Goal: Information Seeking & Learning: Compare options

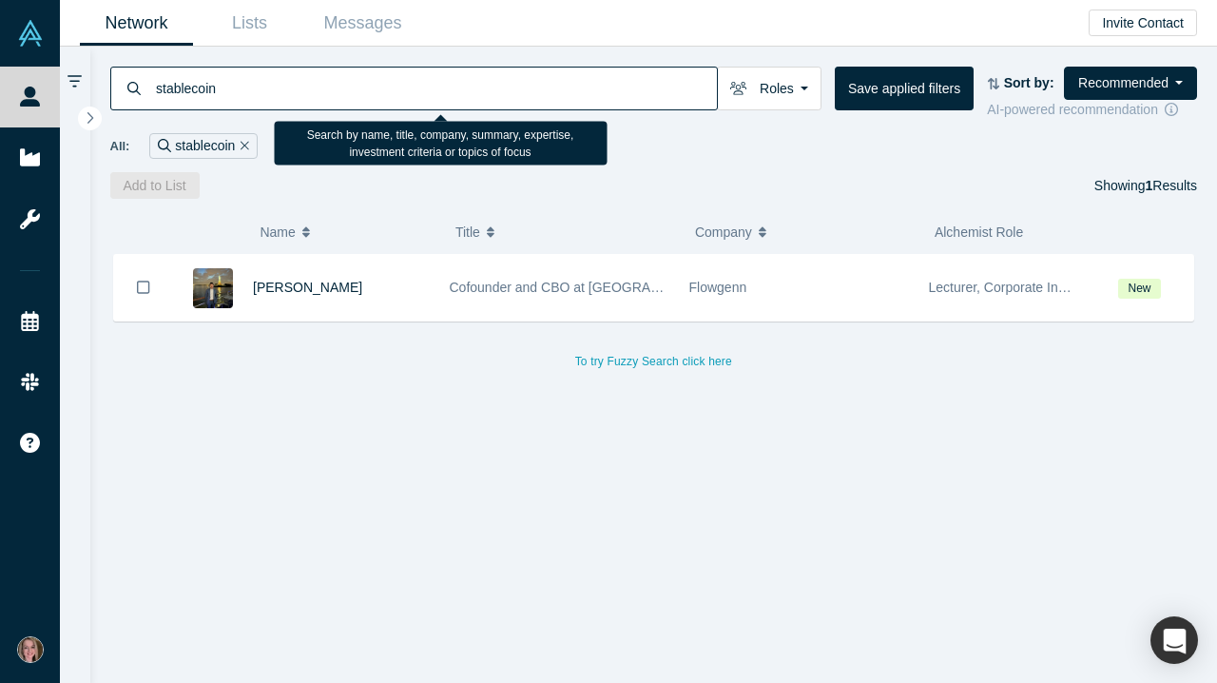
click at [422, 91] on input "stablecoin" at bounding box center [435, 88] width 563 height 45
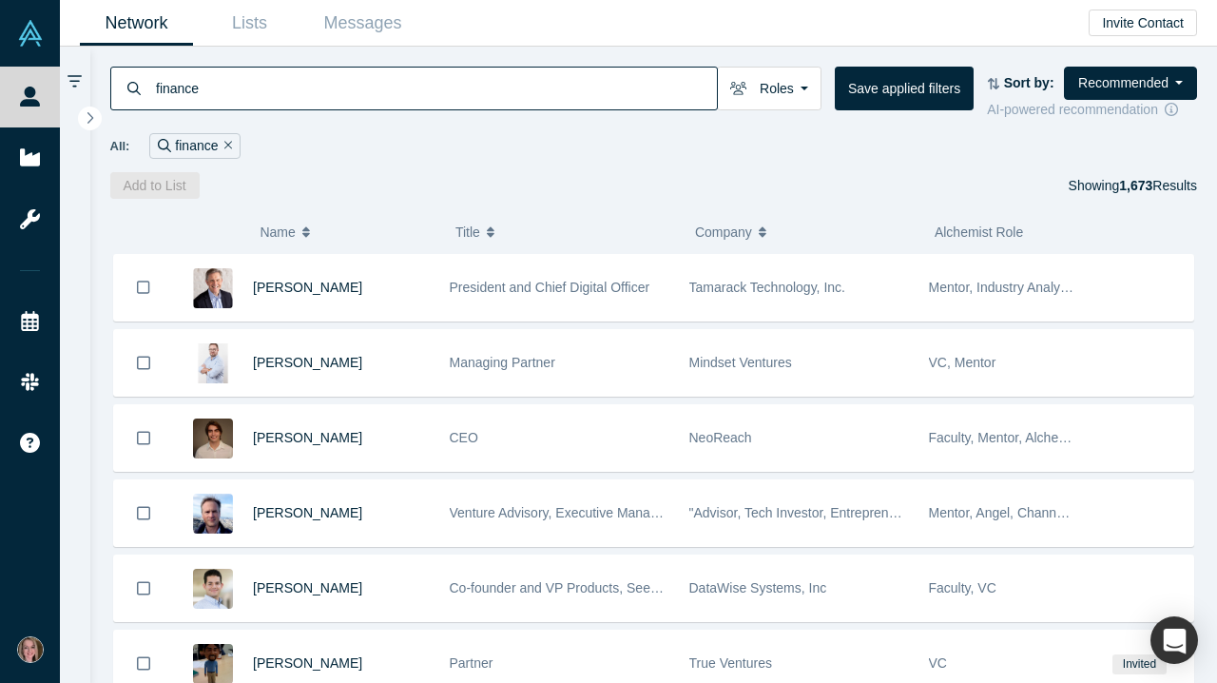
click at [230, 76] on input "finance" at bounding box center [435, 88] width 563 height 45
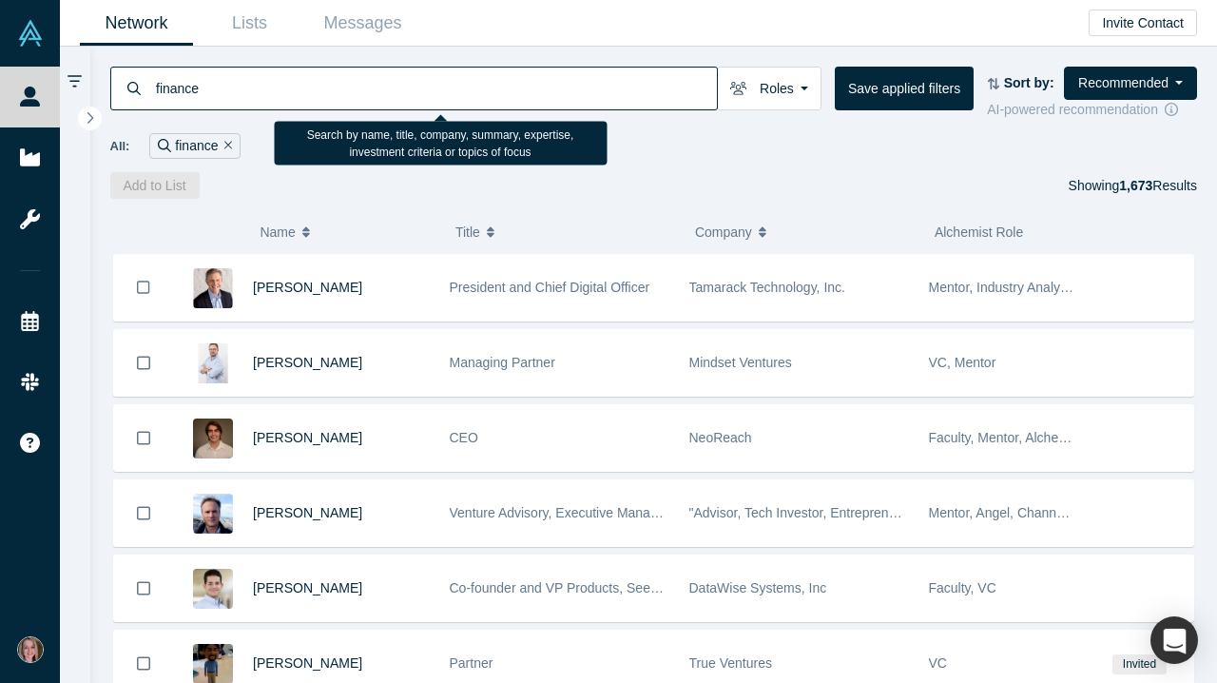
click at [230, 76] on input "finance" at bounding box center [435, 88] width 563 height 45
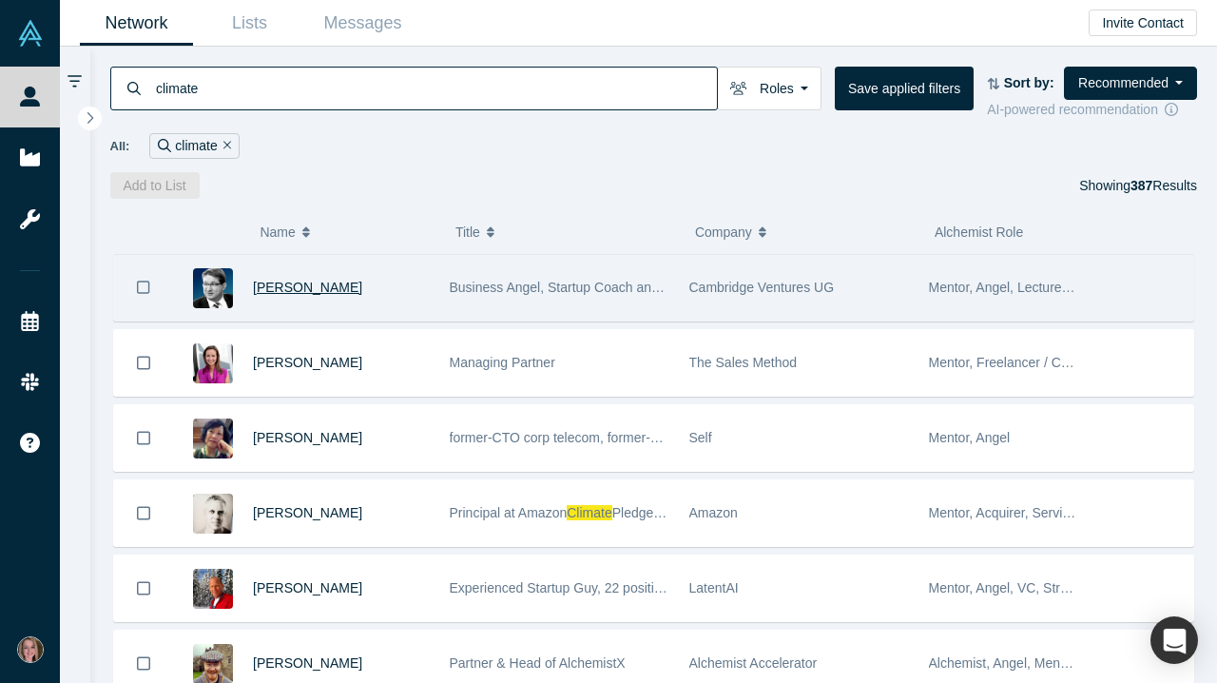
type input "climate"
click at [291, 295] on span "Martin Giese" at bounding box center [307, 287] width 109 height 15
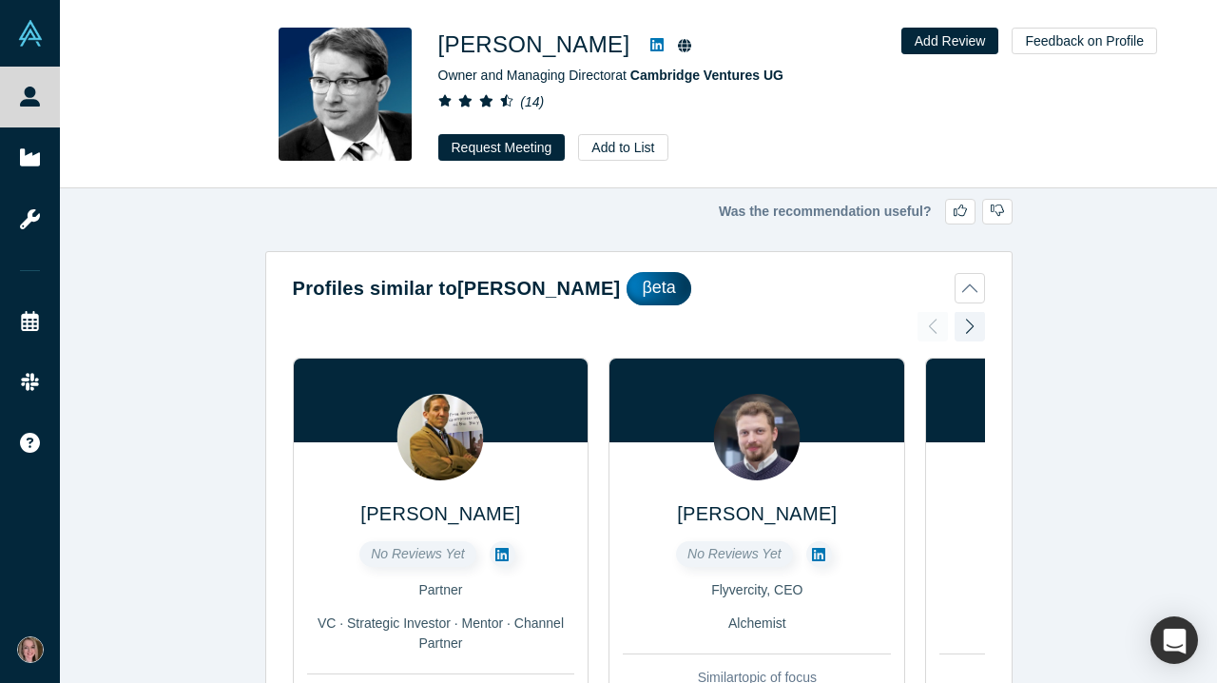
click at [358, 84] on img at bounding box center [345, 94] width 133 height 133
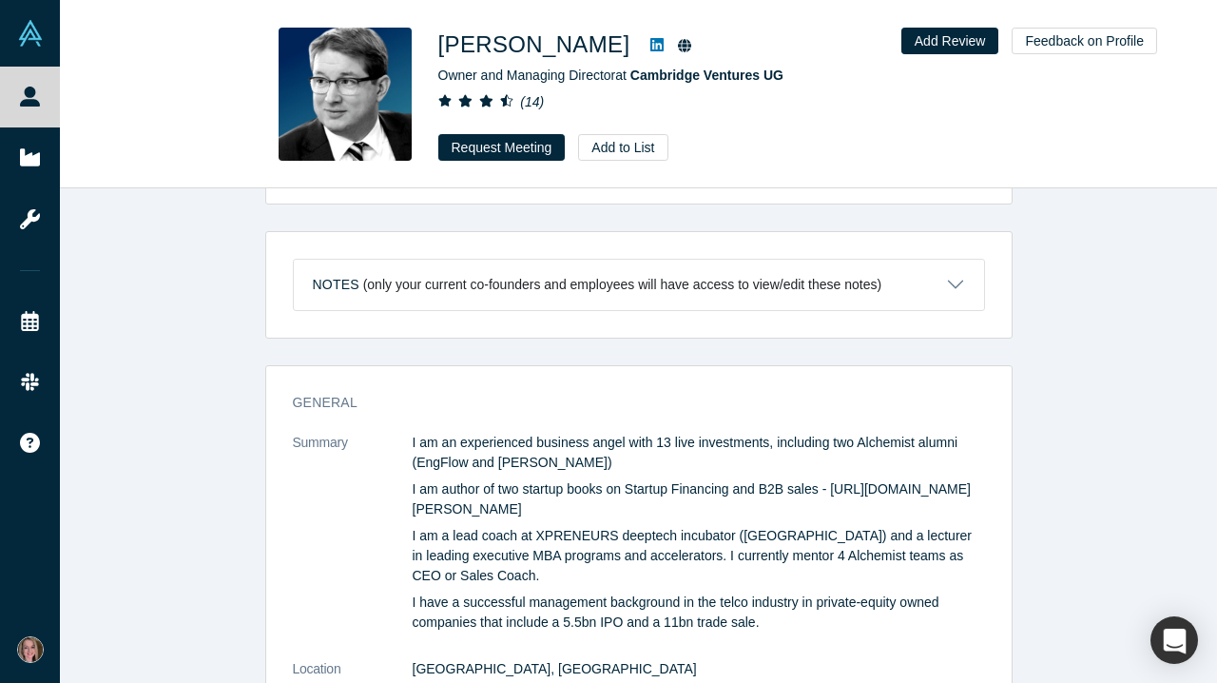
scroll to position [917, 0]
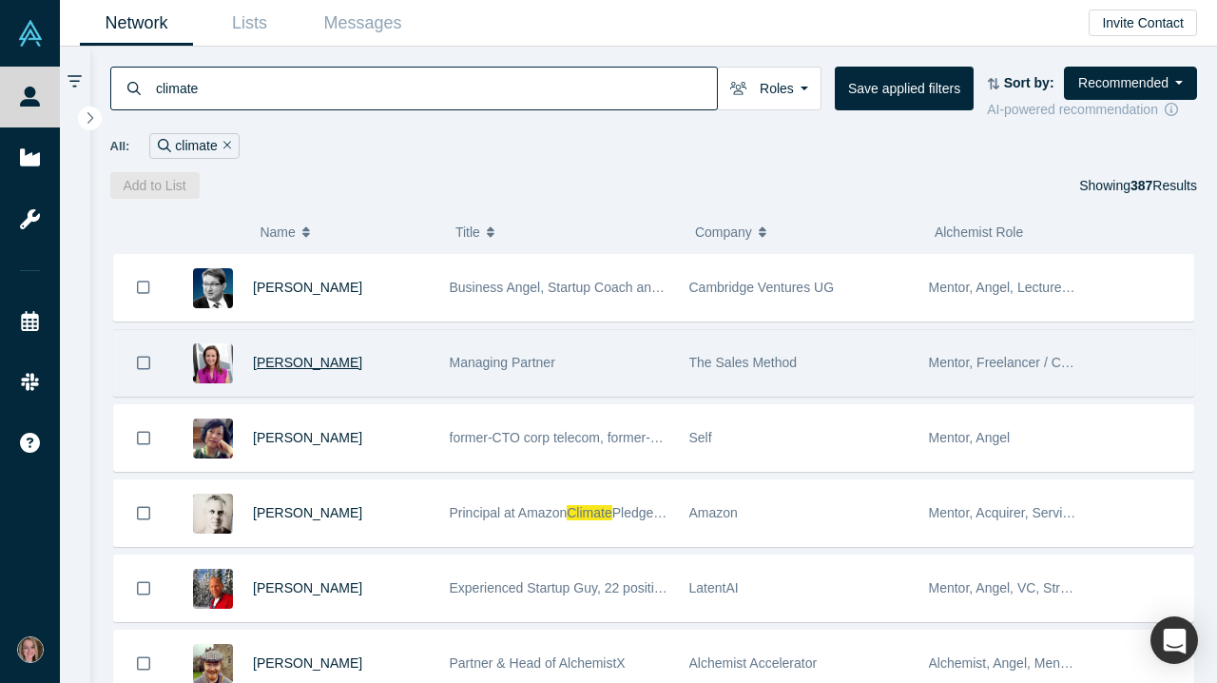
click at [295, 369] on span "Whitney Sales" at bounding box center [307, 362] width 109 height 15
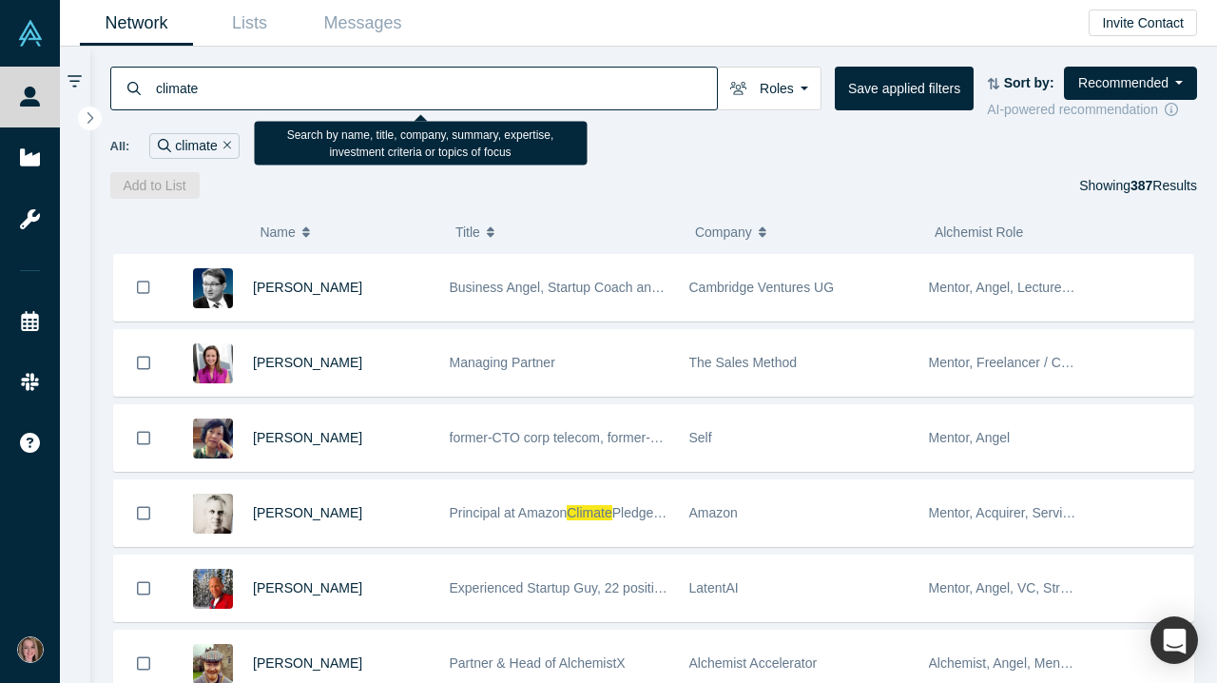
click at [232, 91] on input "climate" at bounding box center [435, 88] width 563 height 45
type input "sustainability"
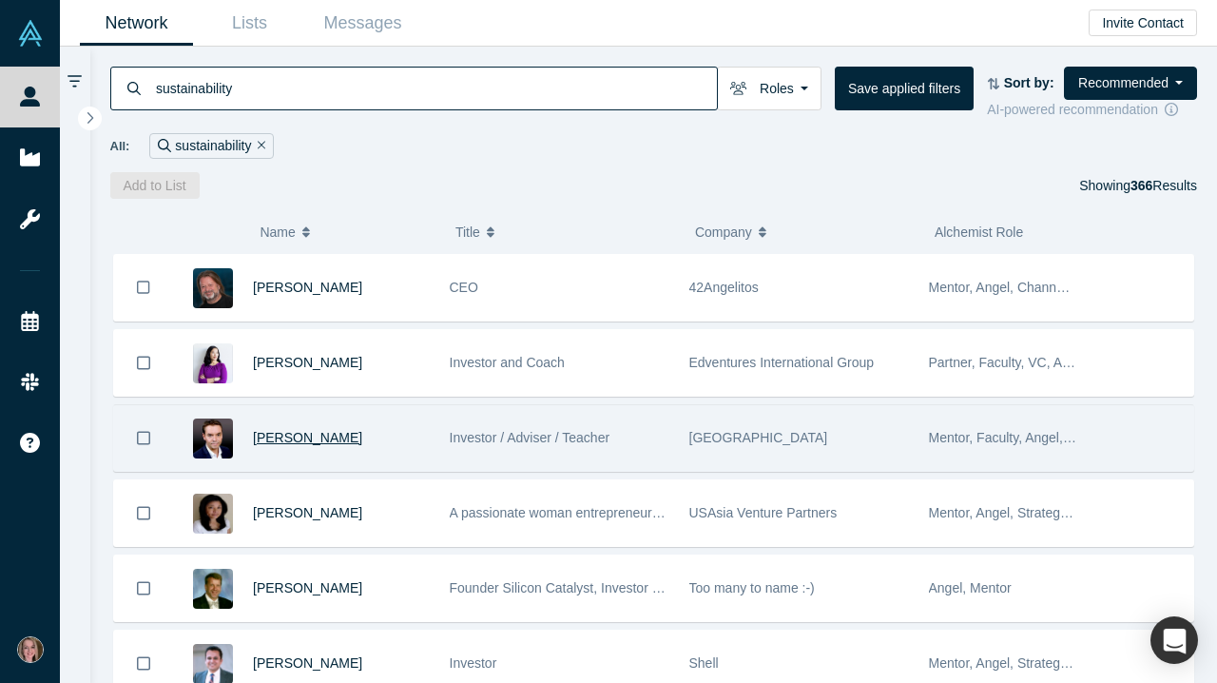
click at [301, 445] on span "George John" at bounding box center [307, 437] width 109 height 15
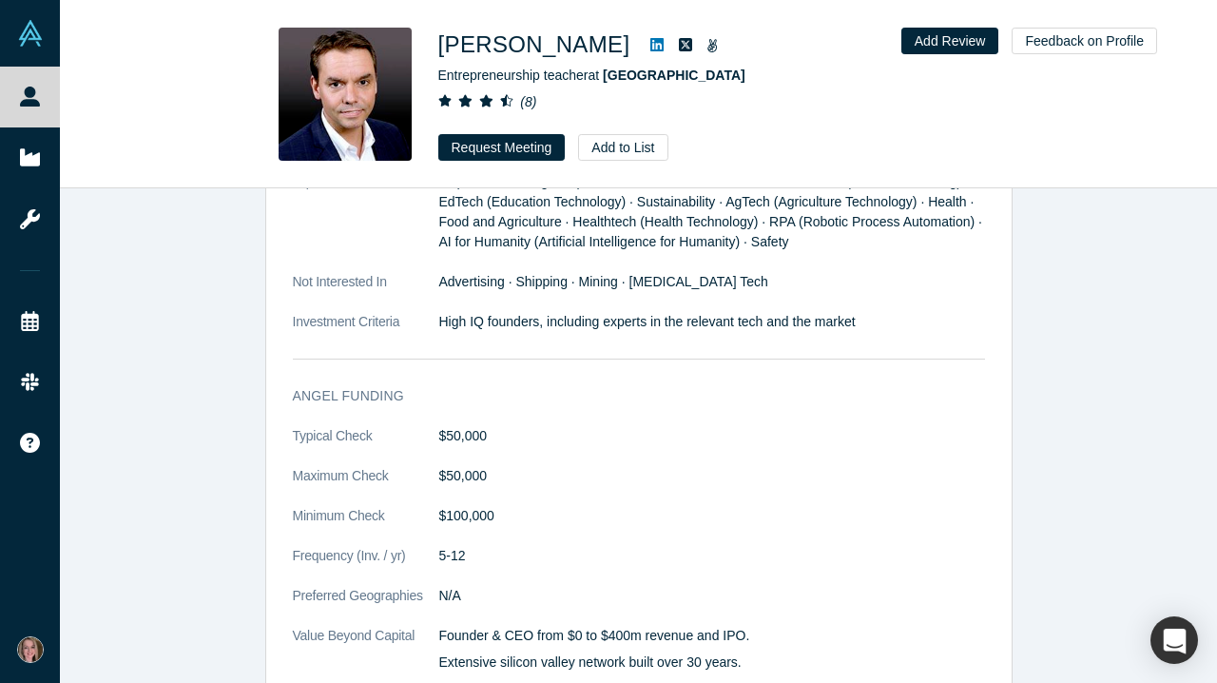
scroll to position [1480, 0]
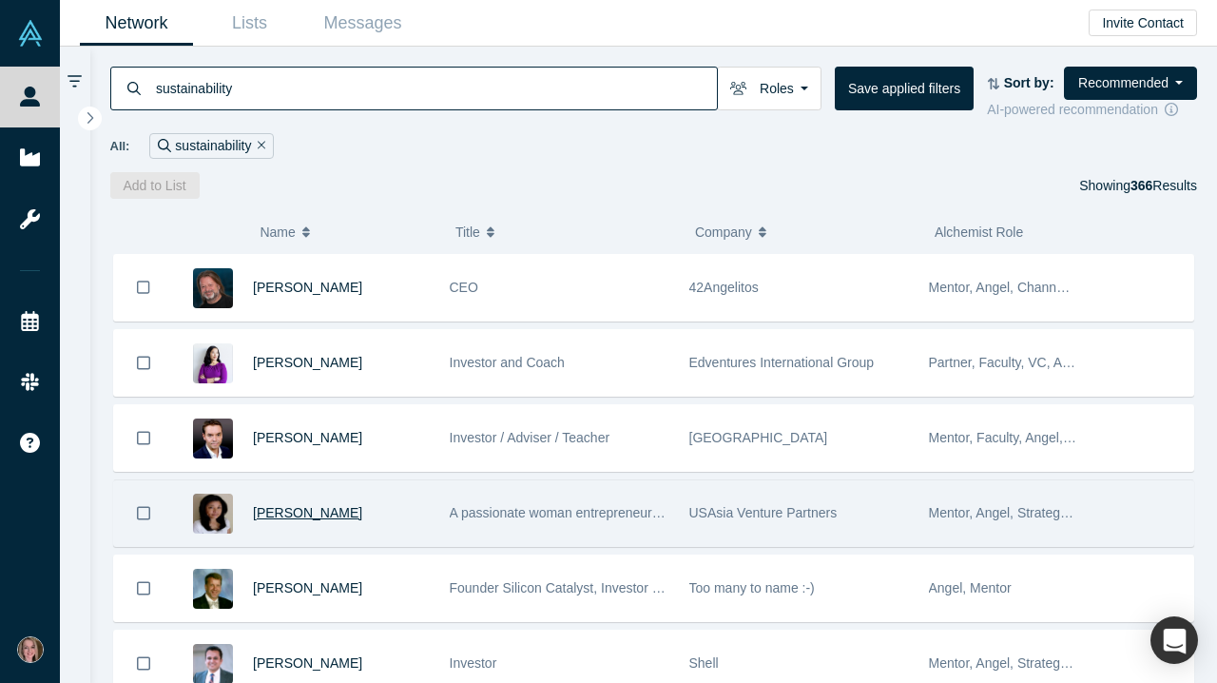
click at [309, 520] on span "Akemi Koda" at bounding box center [307, 512] width 109 height 15
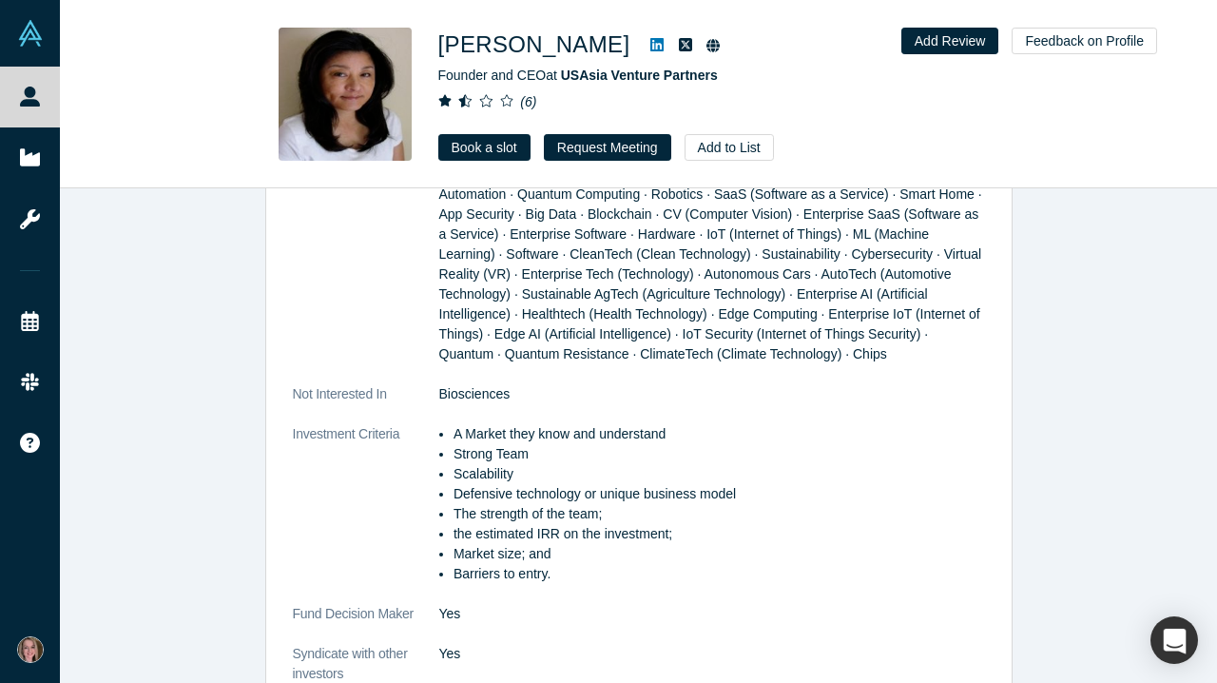
scroll to position [2000, 0]
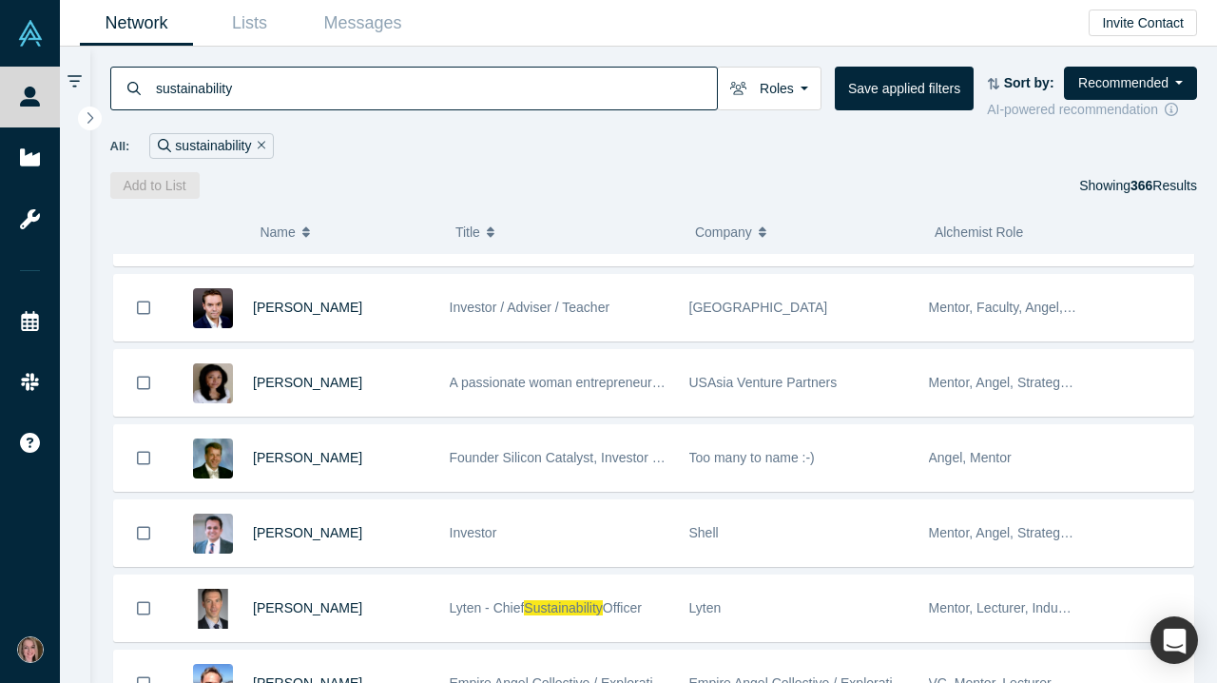
scroll to position [130, 0]
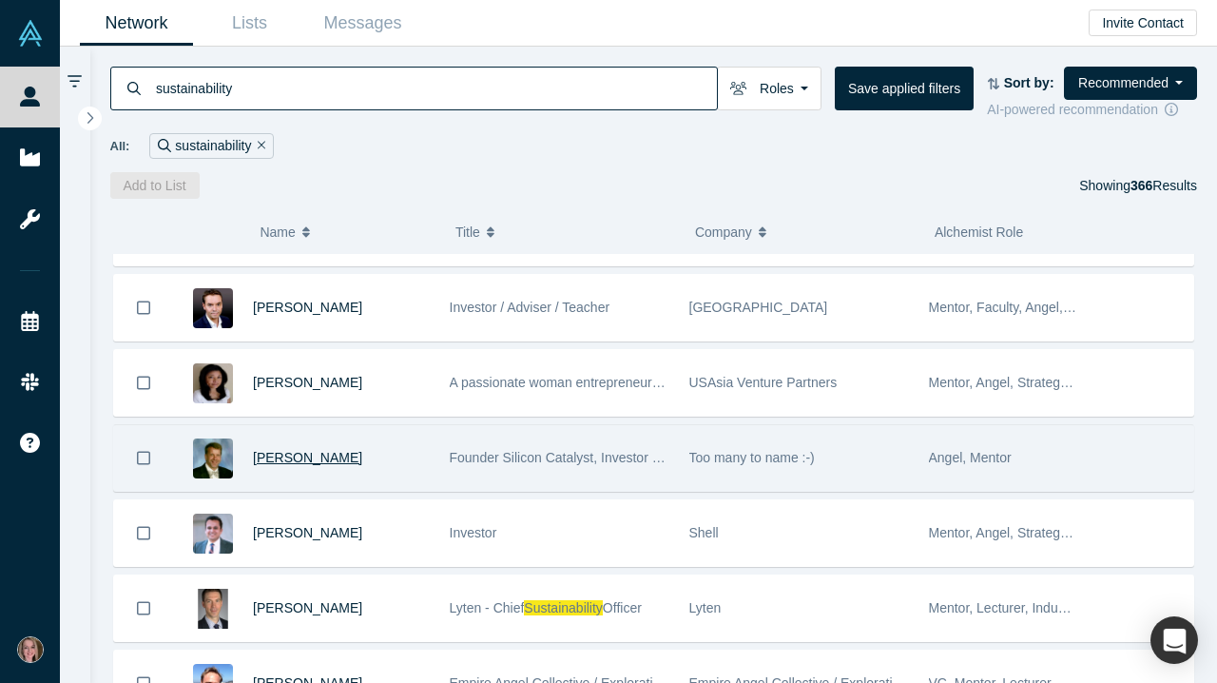
click at [319, 463] on span "Rick Lazansky" at bounding box center [307, 457] width 109 height 15
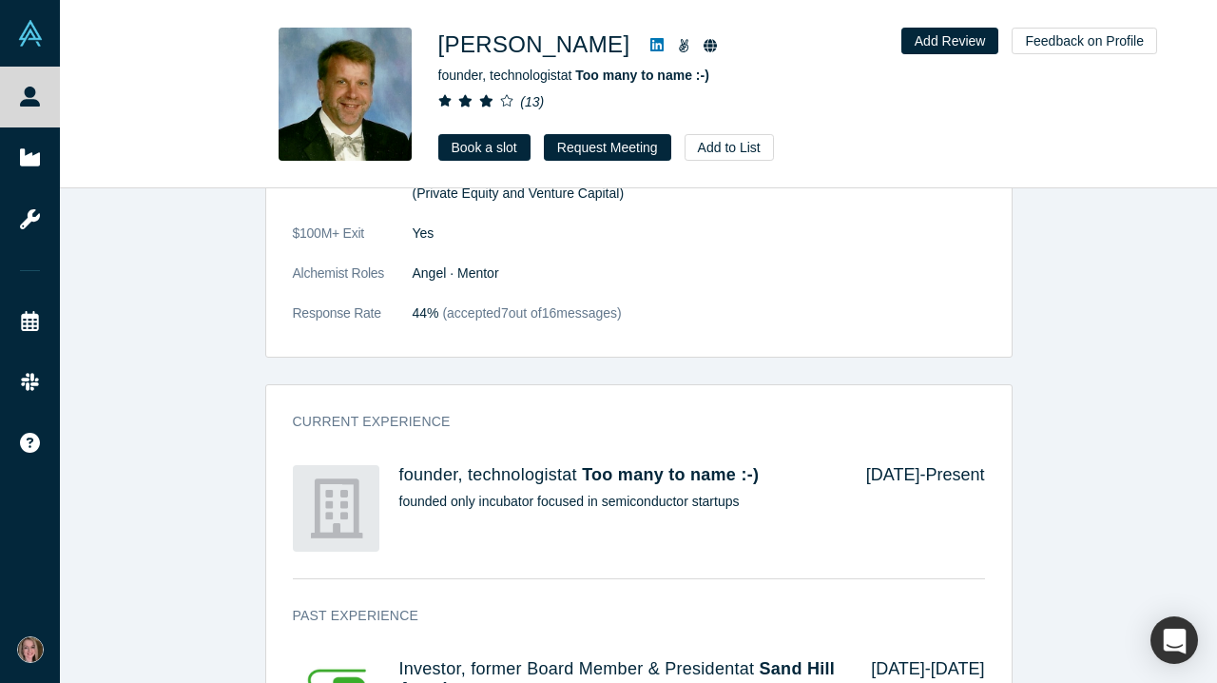
scroll to position [1183, 0]
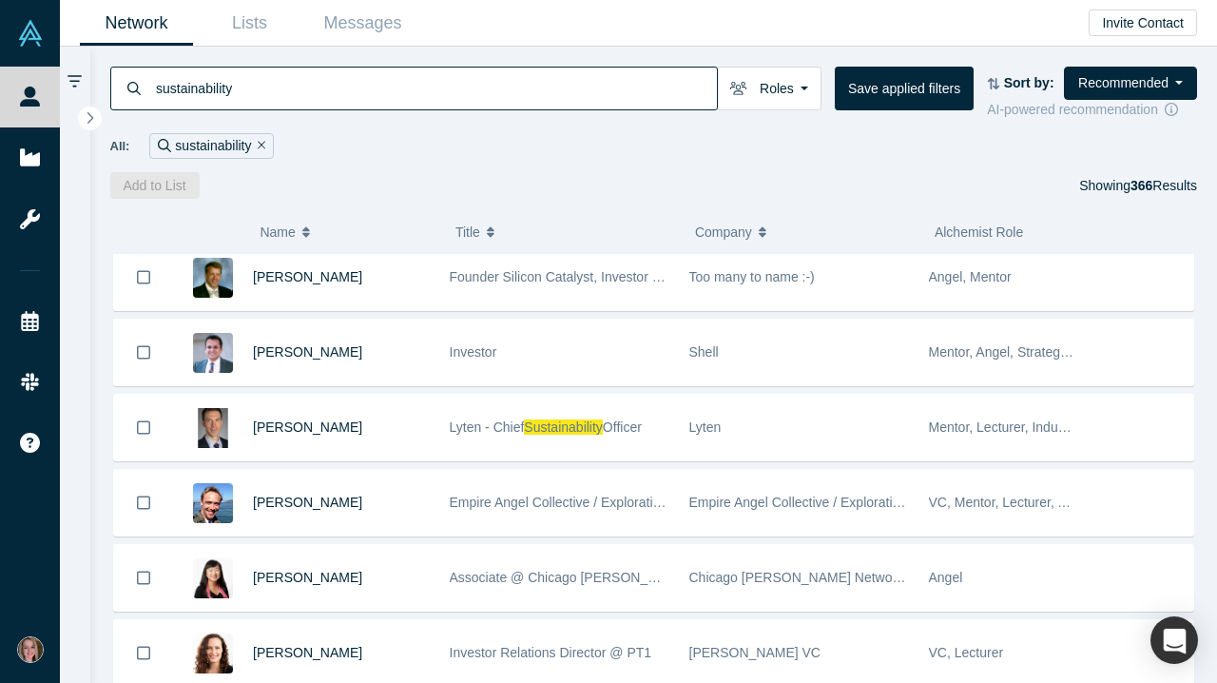
scroll to position [313, 0]
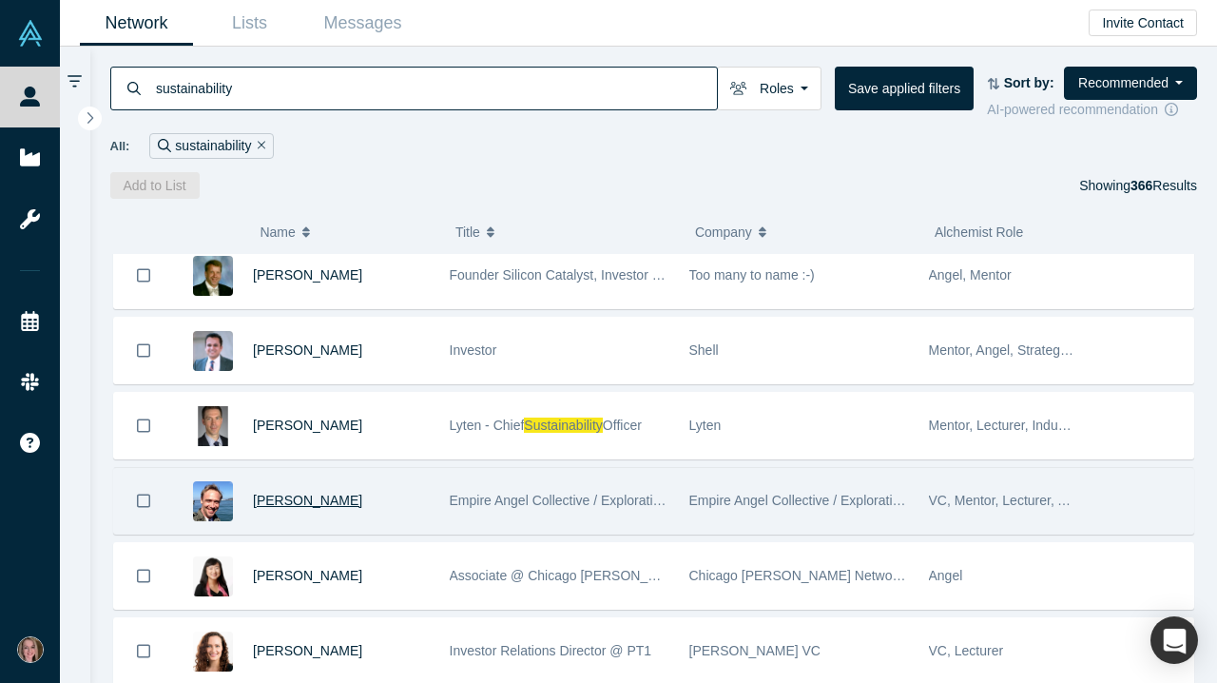
click at [291, 508] on span "[PERSON_NAME]" at bounding box center [307, 500] width 109 height 15
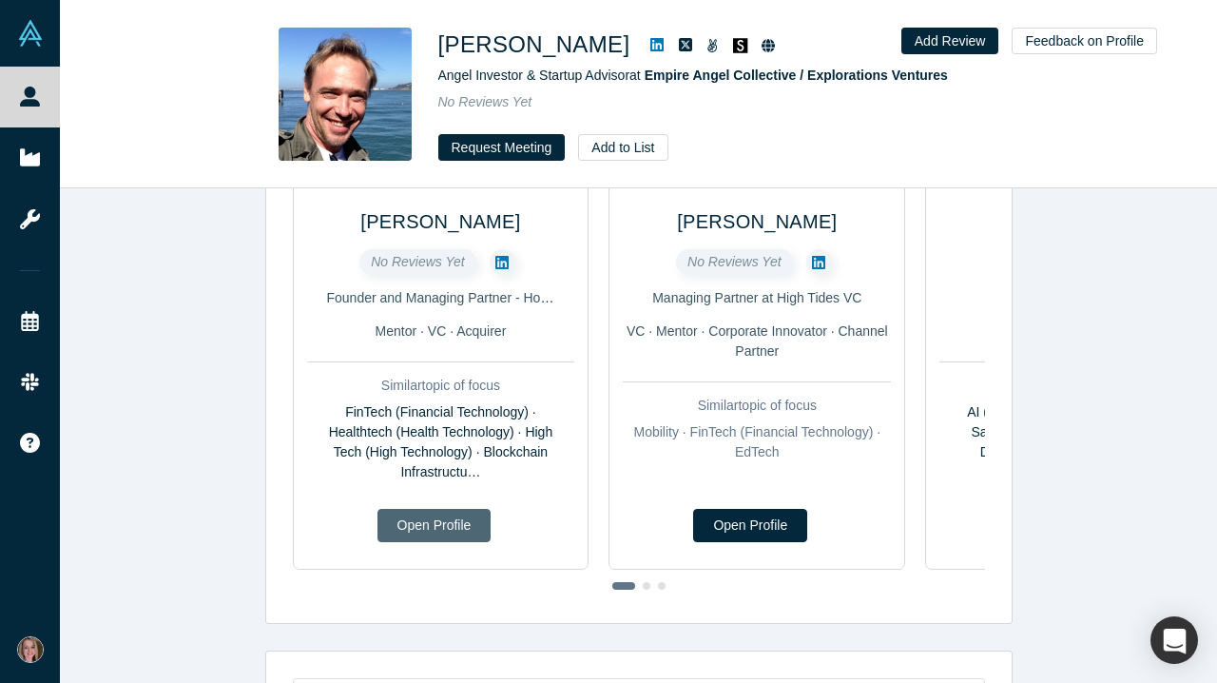
scroll to position [140, 0]
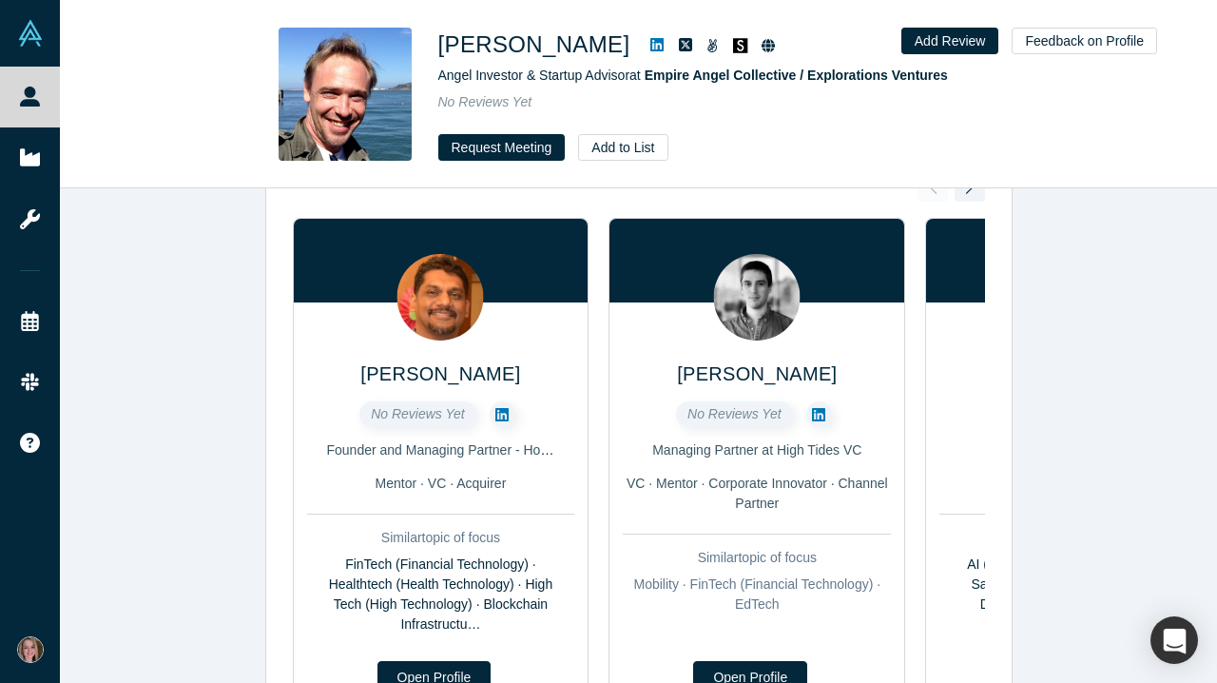
click at [761, 321] on img at bounding box center [757, 297] width 87 height 87
click at [758, 678] on link "Open Profile" at bounding box center [750, 677] width 114 height 33
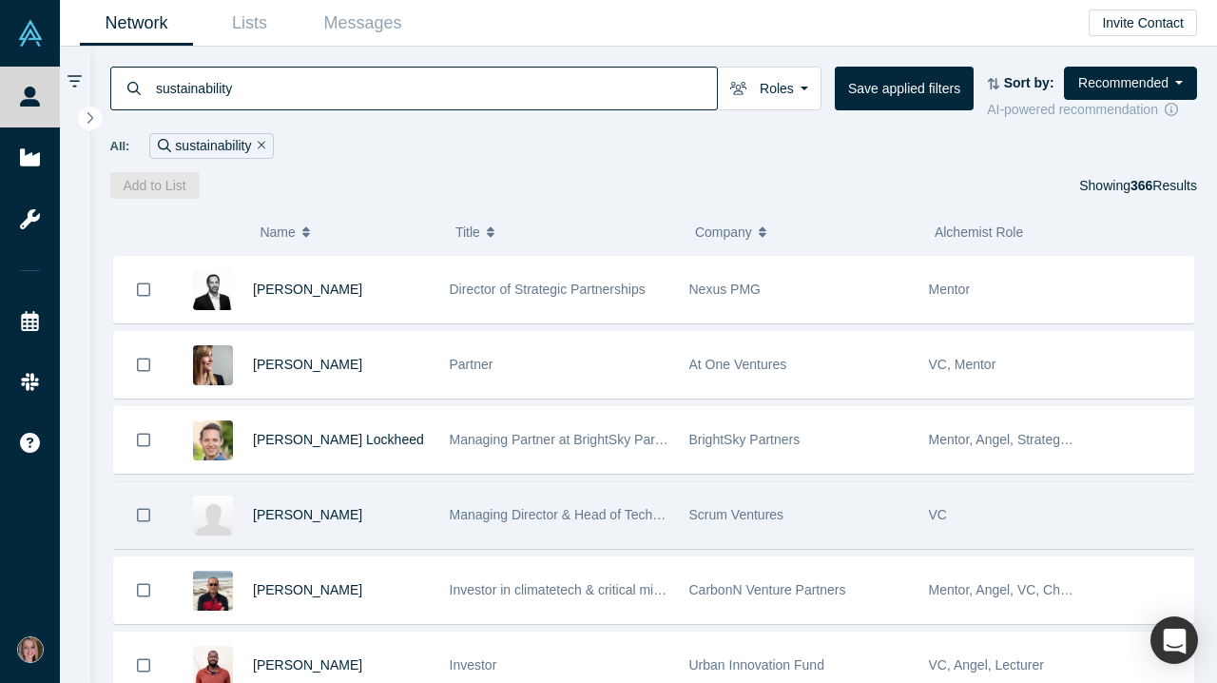
scroll to position [1444, 0]
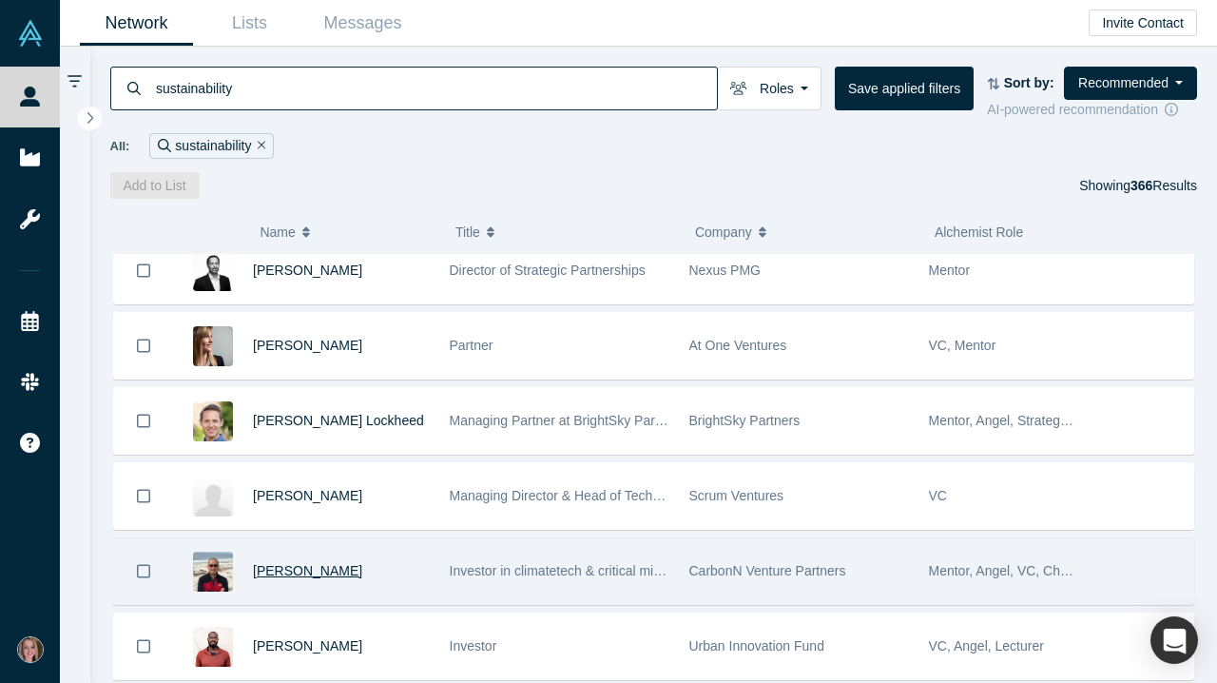
click at [313, 578] on span "Vincent Lui" at bounding box center [307, 570] width 109 height 15
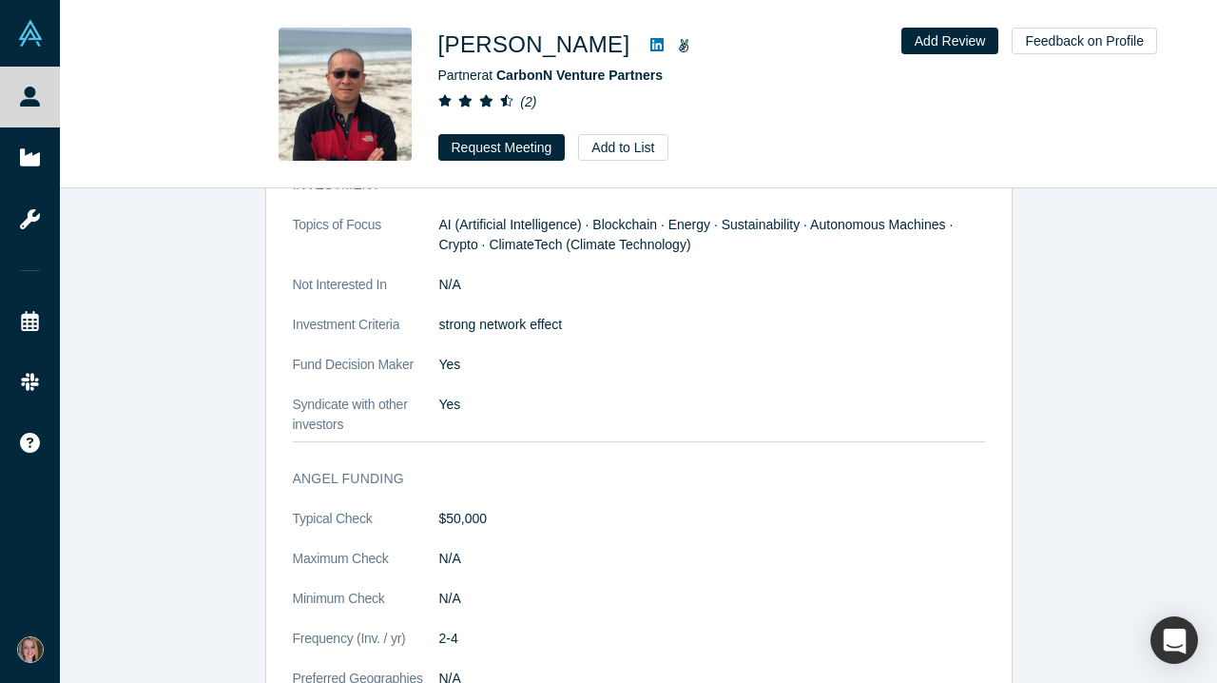
scroll to position [2185, 0]
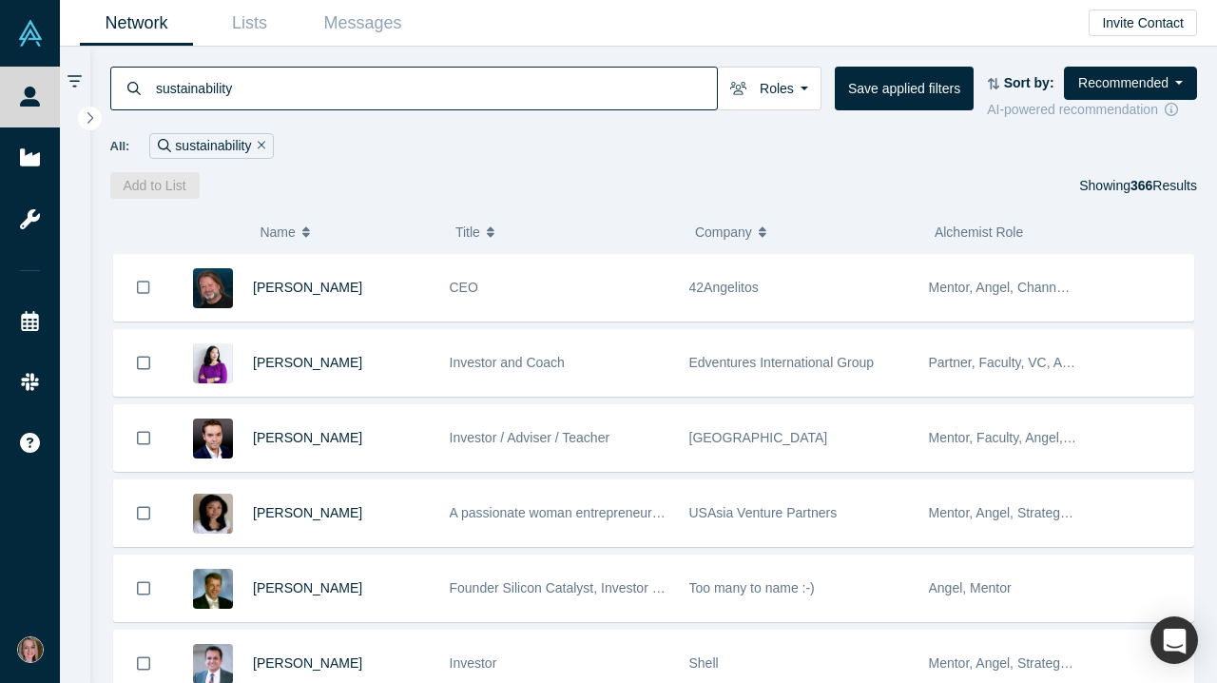
click at [1043, 83] on strong "Sort by:" at bounding box center [1029, 82] width 50 height 15
click at [1156, 92] on button "Recommended" at bounding box center [1130, 83] width 133 height 33
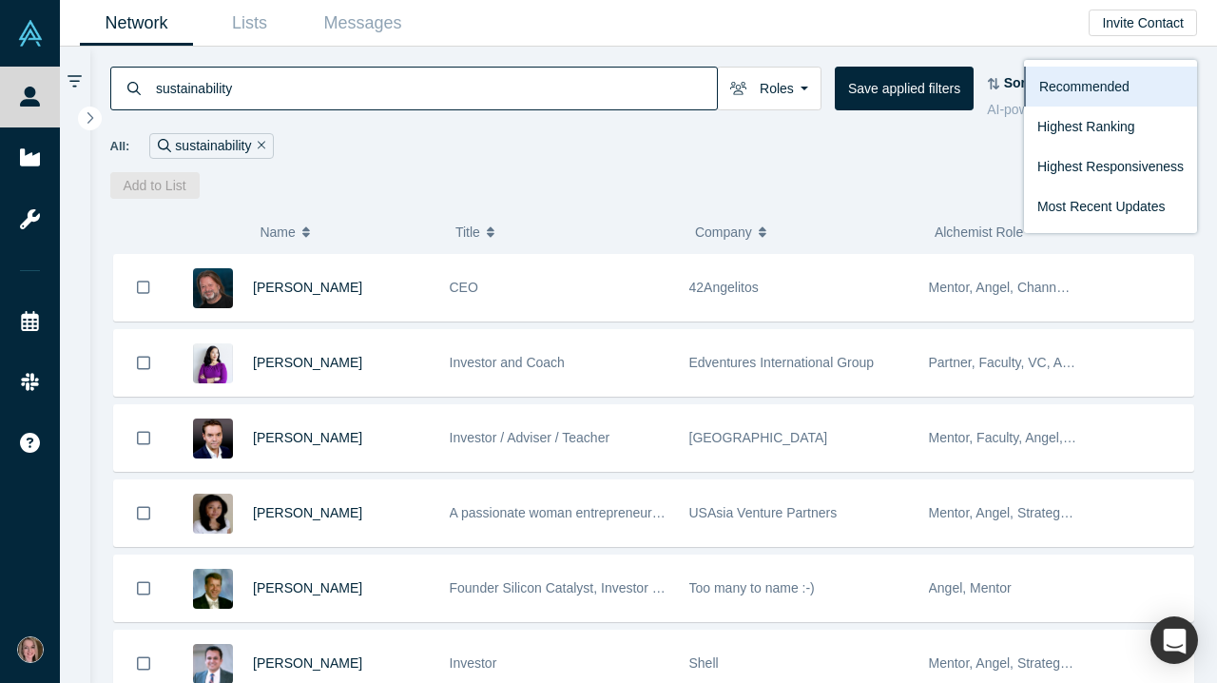
click at [963, 148] on div "All: sustainability" at bounding box center [654, 146] width 1088 height 26
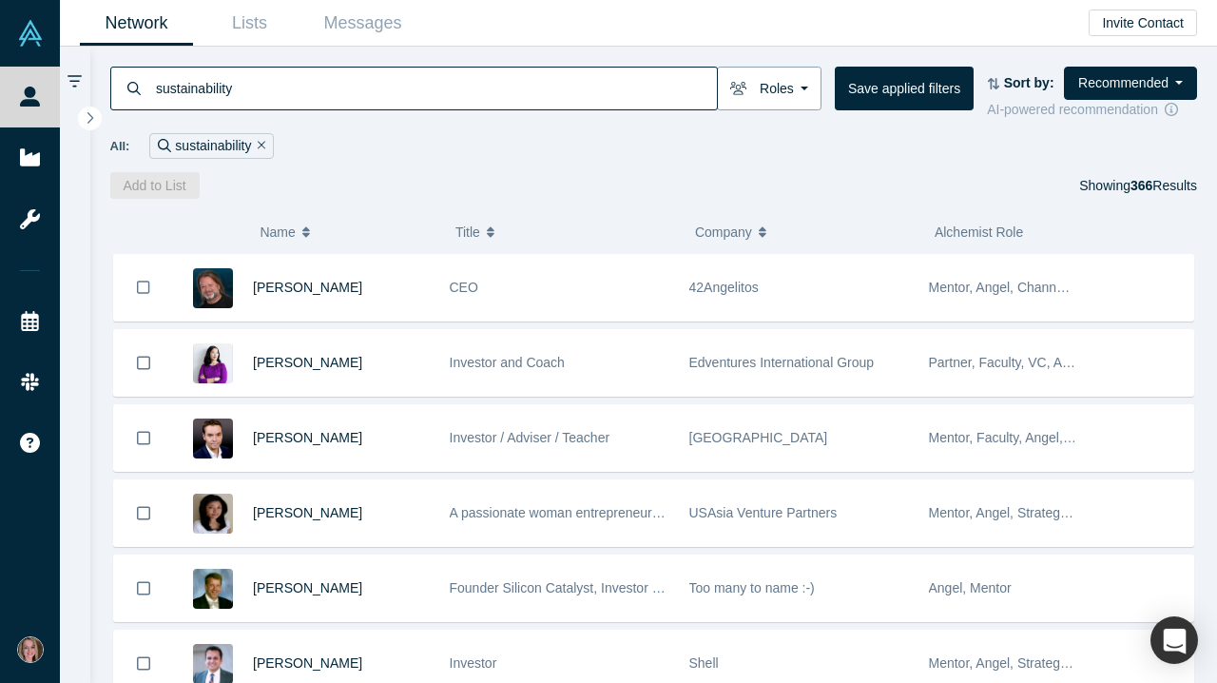
click at [772, 83] on button "Roles" at bounding box center [769, 89] width 105 height 44
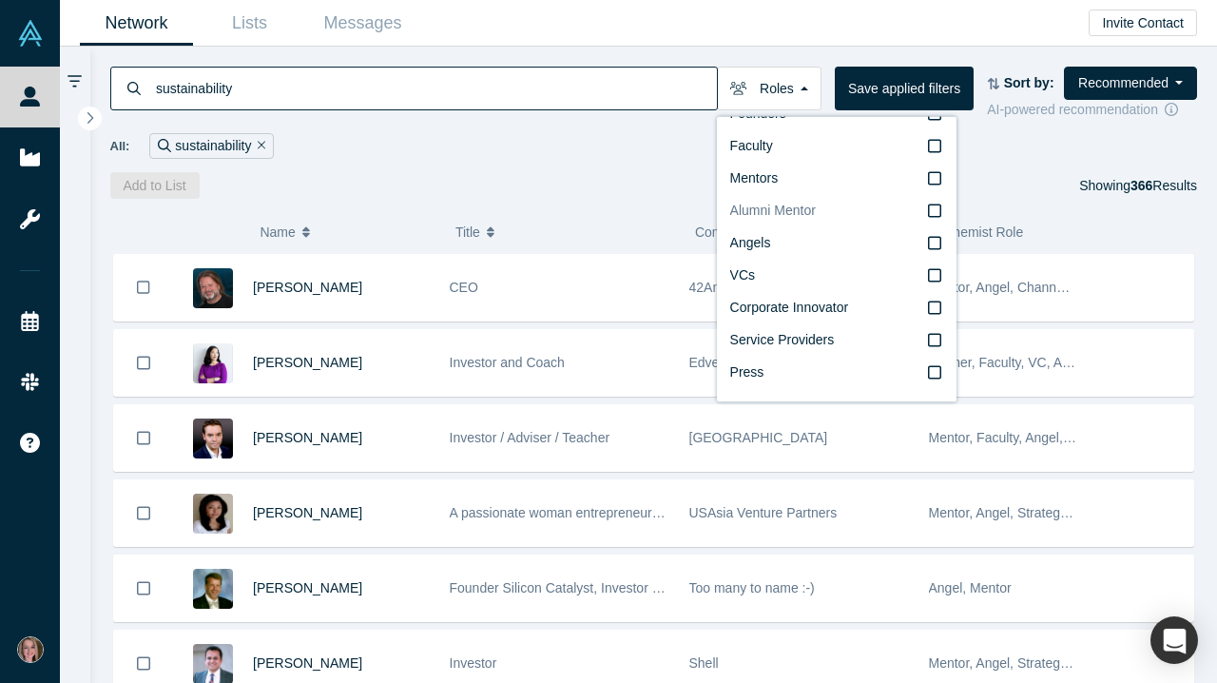
scroll to position [32, 0]
click at [615, 206] on div "( 0 ) Name Title Company Alchemist Role Chris H. Leeb CEO 42Angelitos Mentor, A…" at bounding box center [654, 441] width 1128 height 484
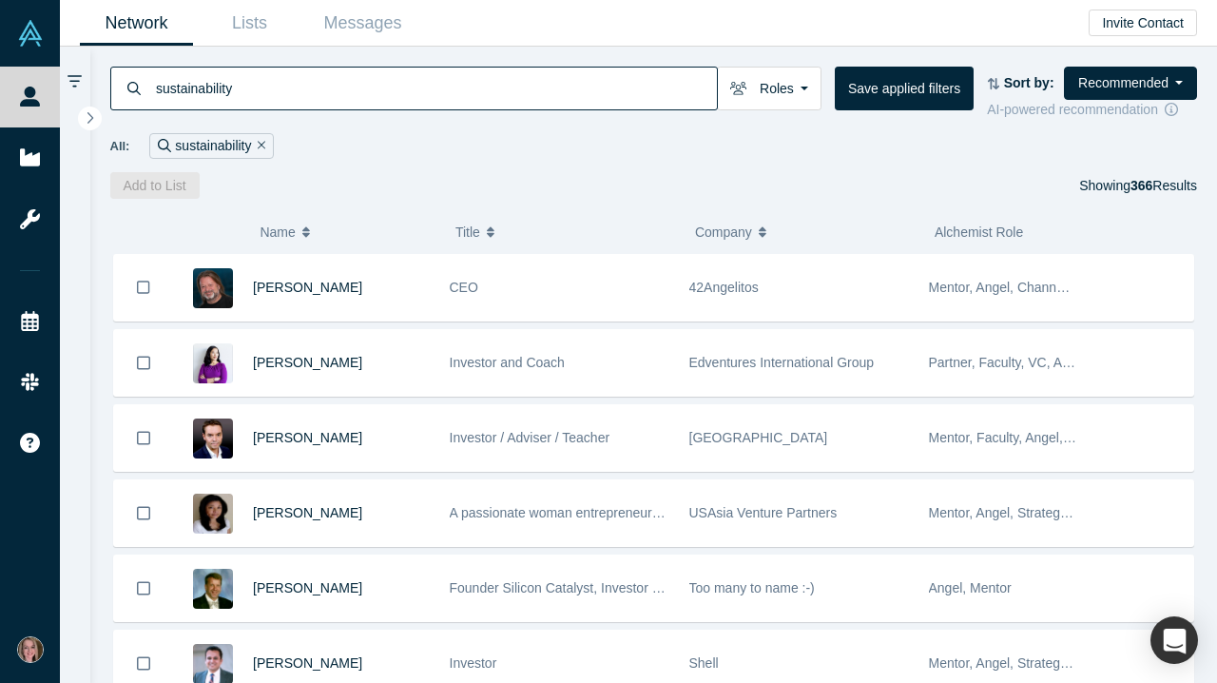
click at [1013, 69] on div "Sort by: Recommended Recommended Highest Ranking Highest Responsiveness Most Re…" at bounding box center [1092, 83] width 210 height 33
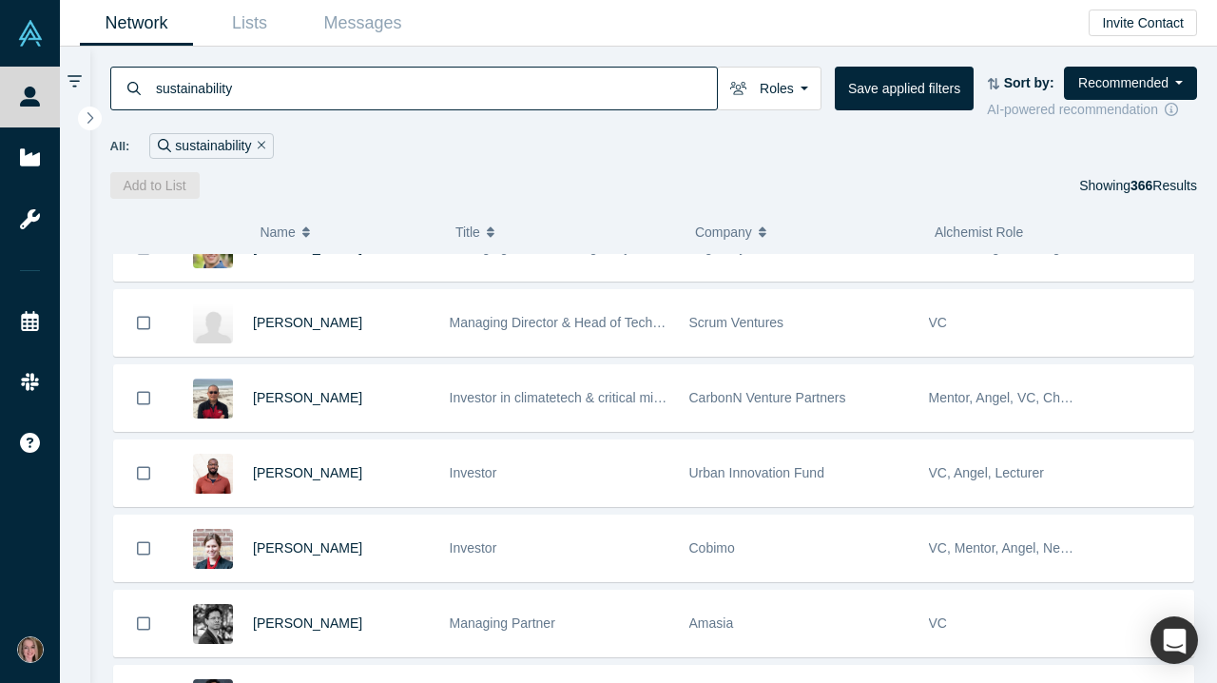
scroll to position [1776, 0]
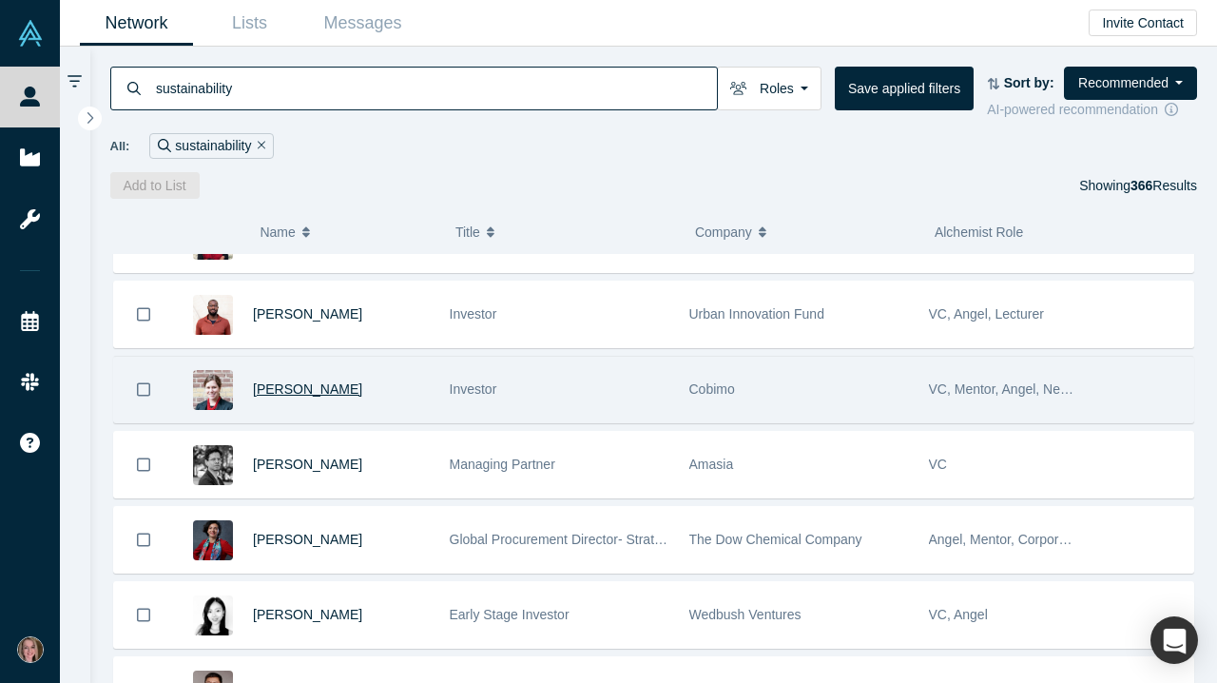
click at [334, 395] on span "Rebecca Offensend" at bounding box center [307, 388] width 109 height 15
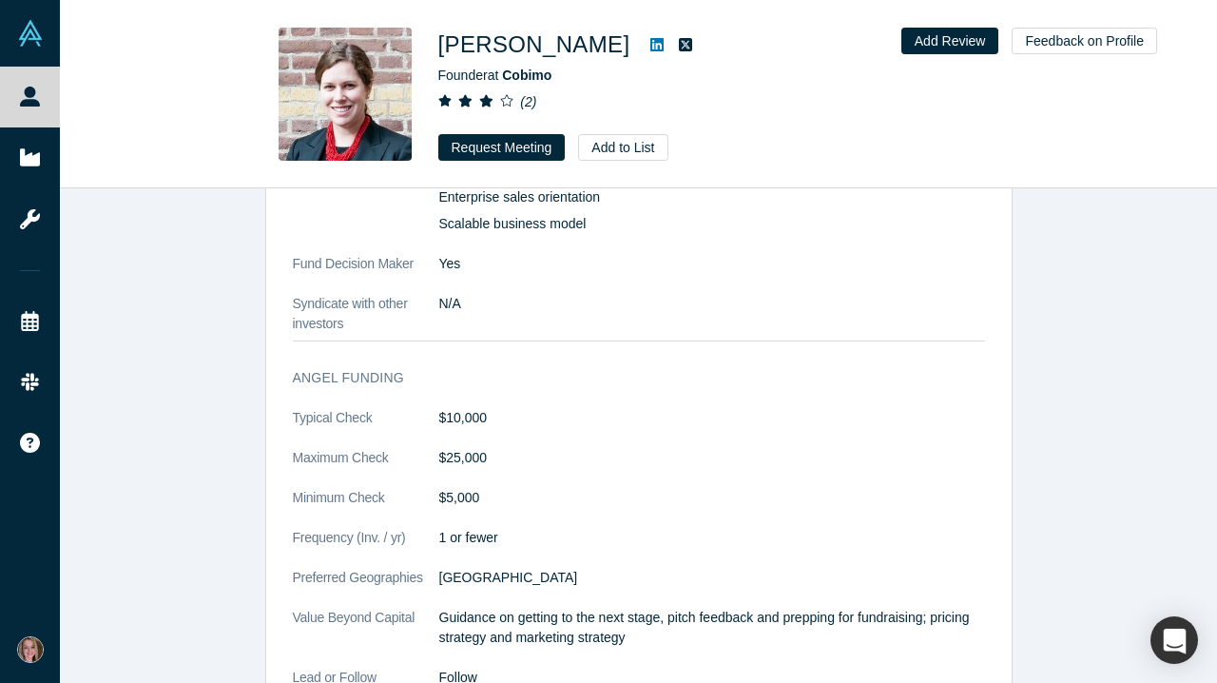
scroll to position [2237, 0]
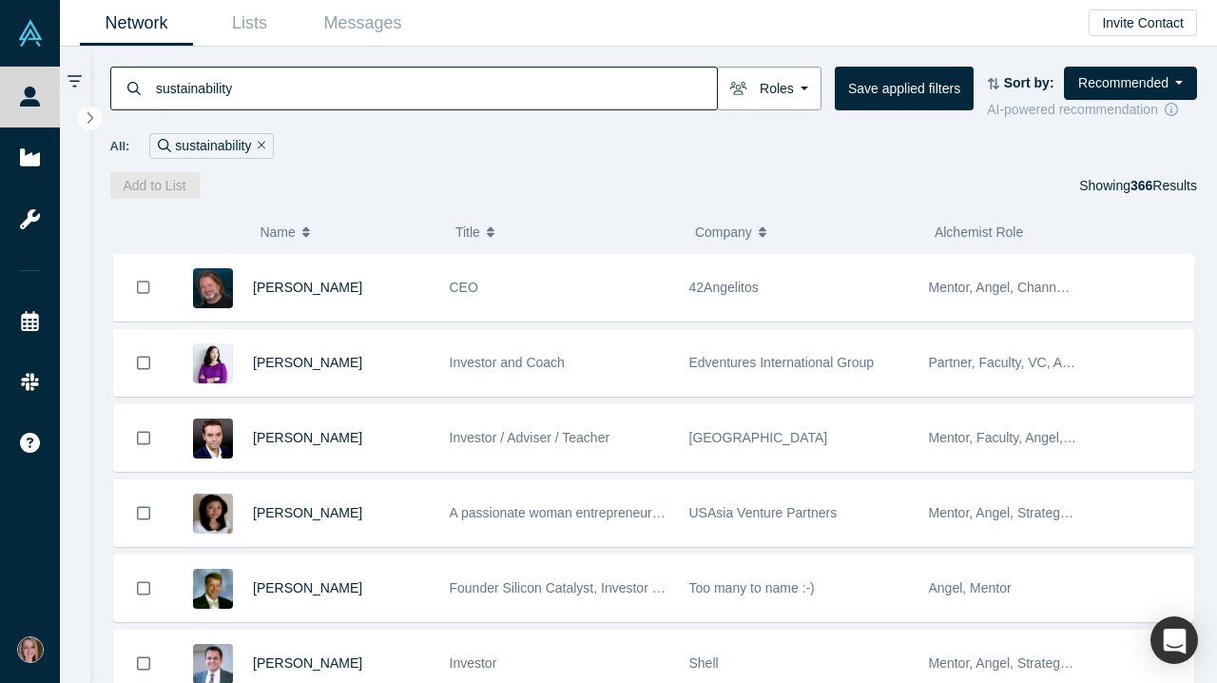
click at [790, 94] on button "Roles" at bounding box center [769, 89] width 105 height 44
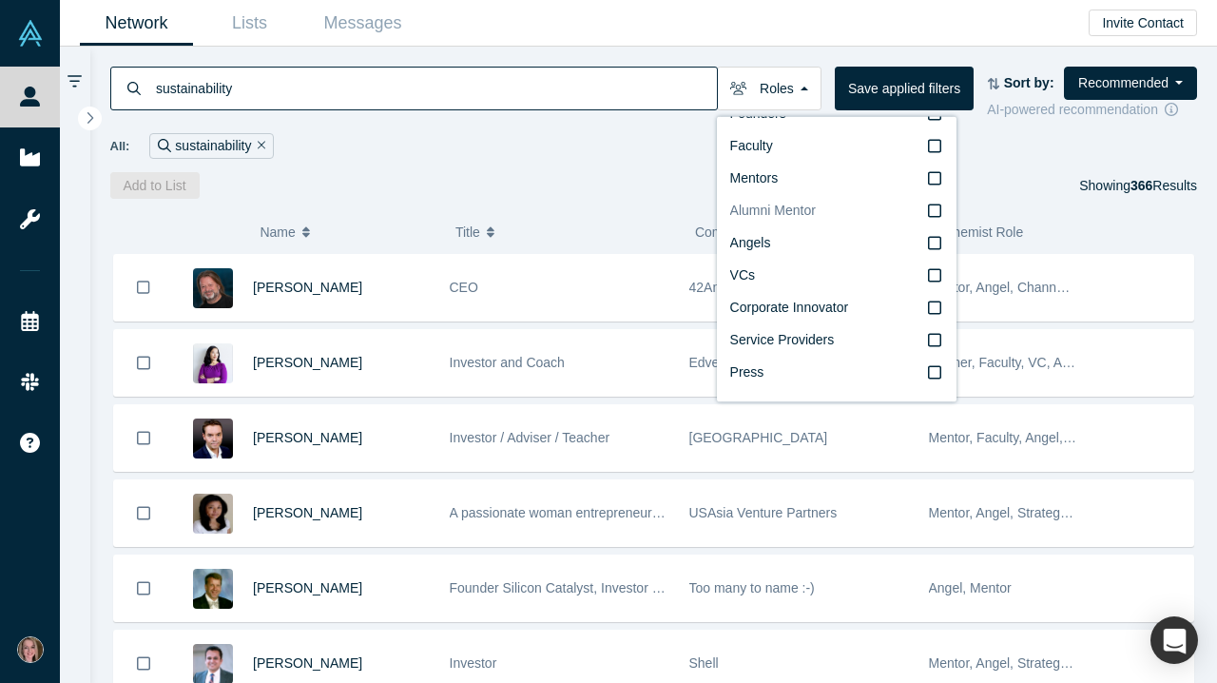
scroll to position [32, 0]
click at [581, 149] on div "All: sustainability" at bounding box center [654, 146] width 1088 height 26
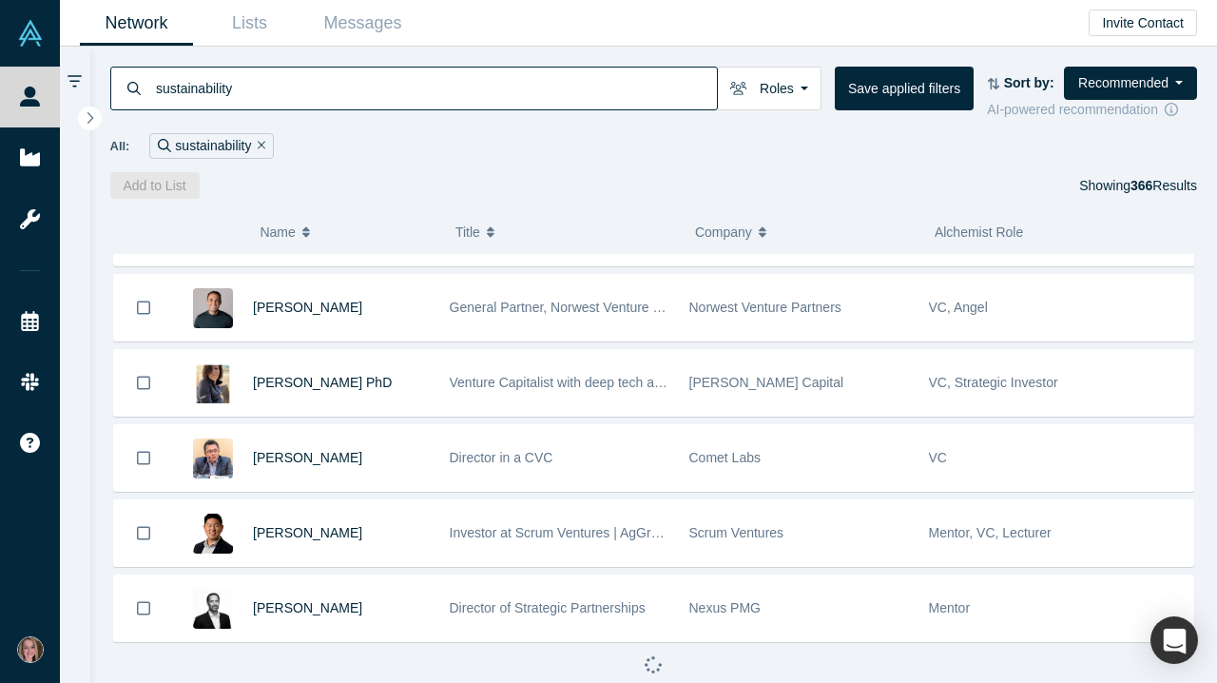
scroll to position [1111, 0]
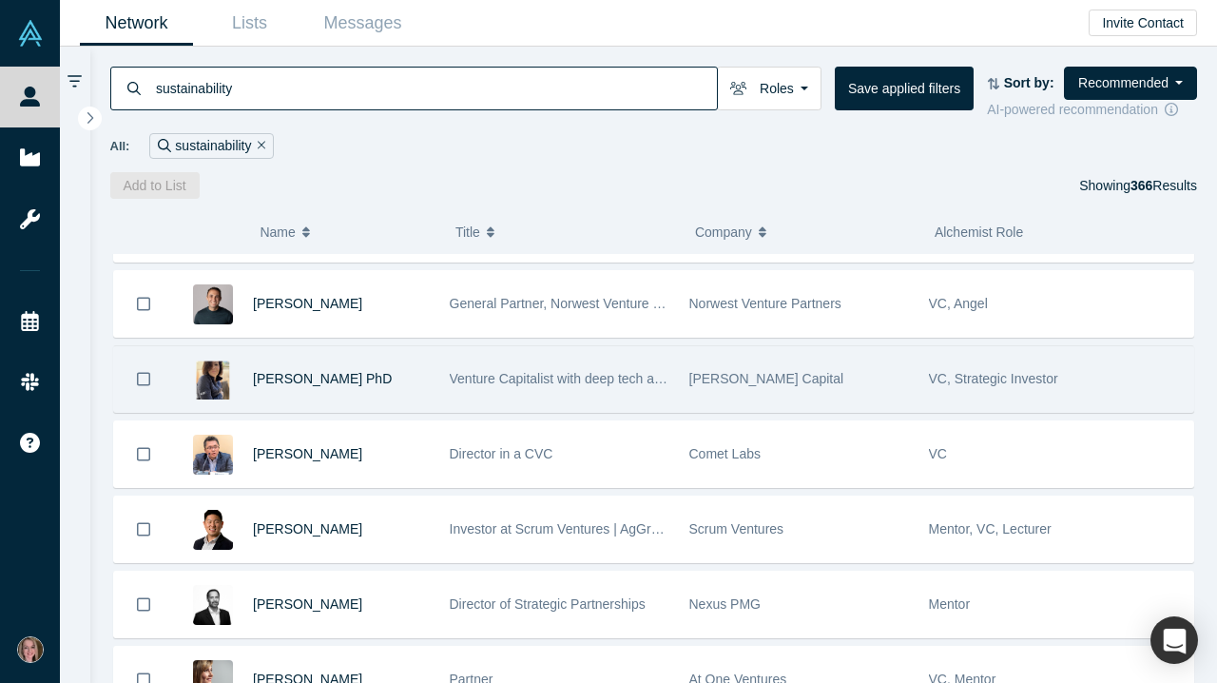
click at [303, 393] on div "Yvonne Lutsch PhD" at bounding box center [341, 379] width 177 height 66
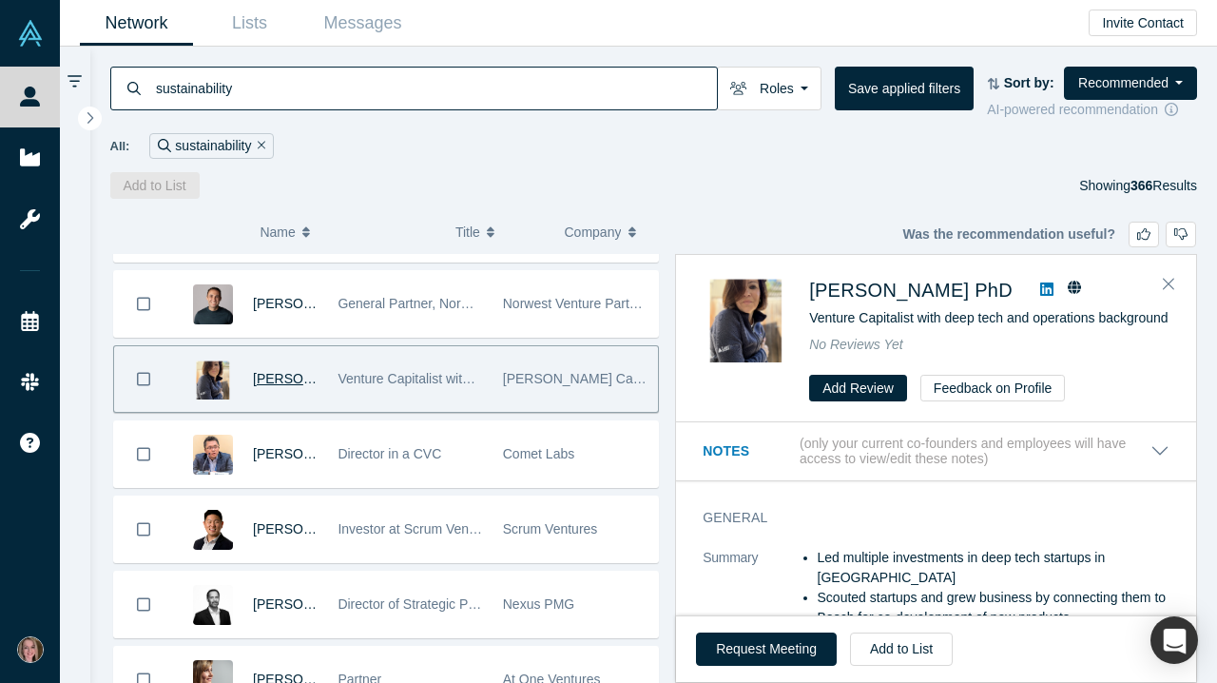
click at [303, 386] on span "Yvonne Lutsch PhD" at bounding box center [322, 378] width 139 height 15
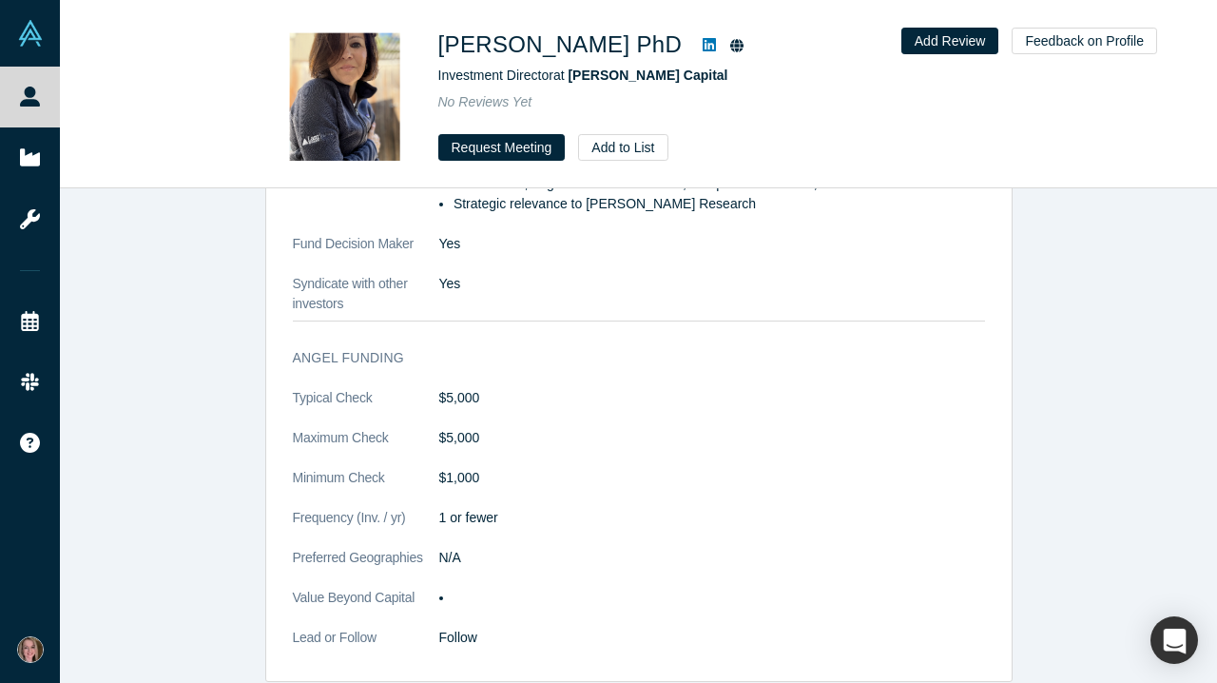
scroll to position [2177, 0]
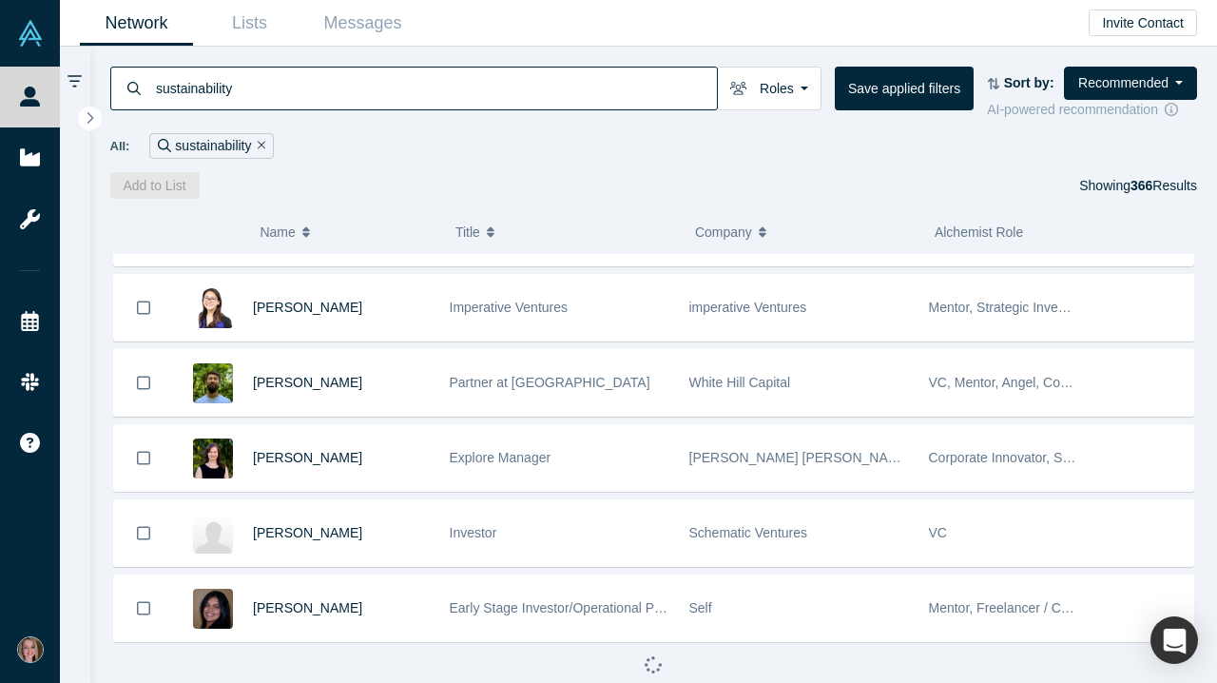
scroll to position [2613, 0]
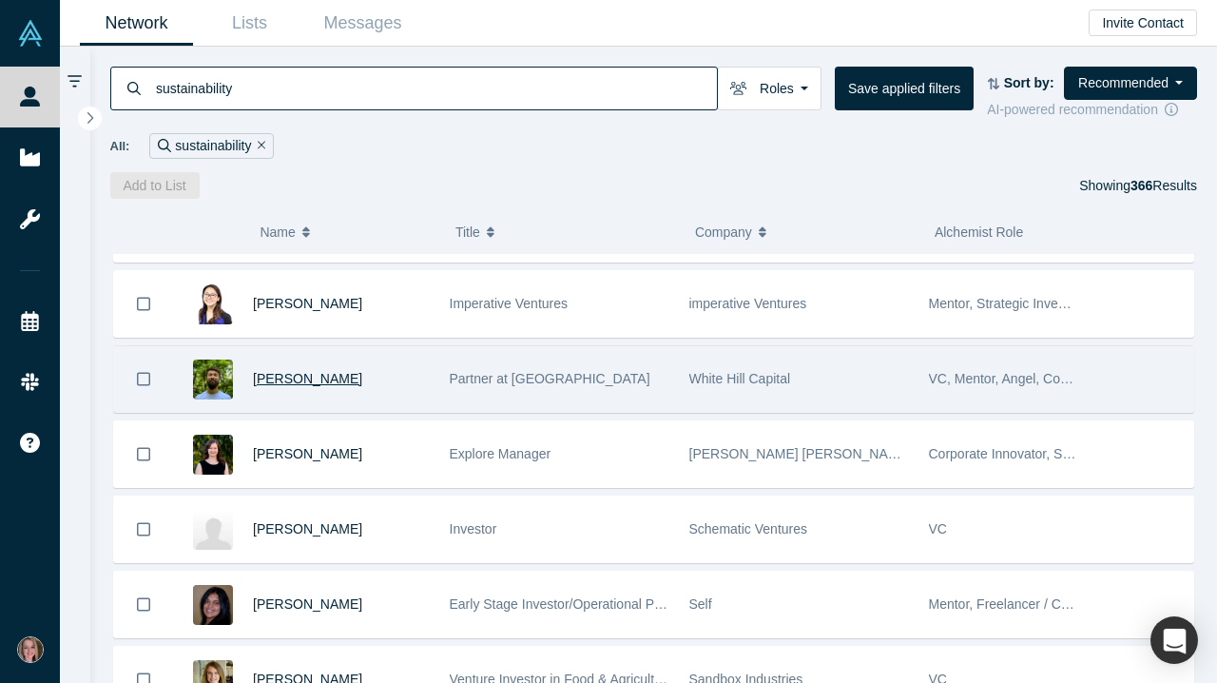
click at [341, 386] on span "Igor Ovcharenko" at bounding box center [307, 378] width 109 height 15
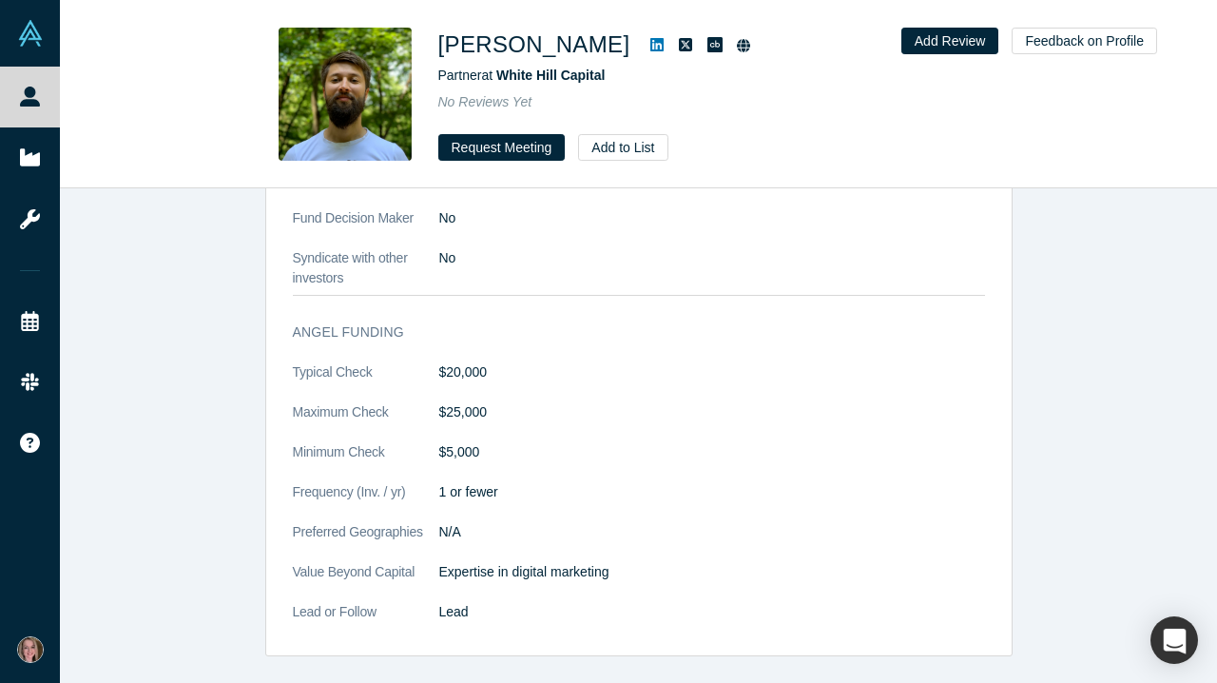
scroll to position [1911, 0]
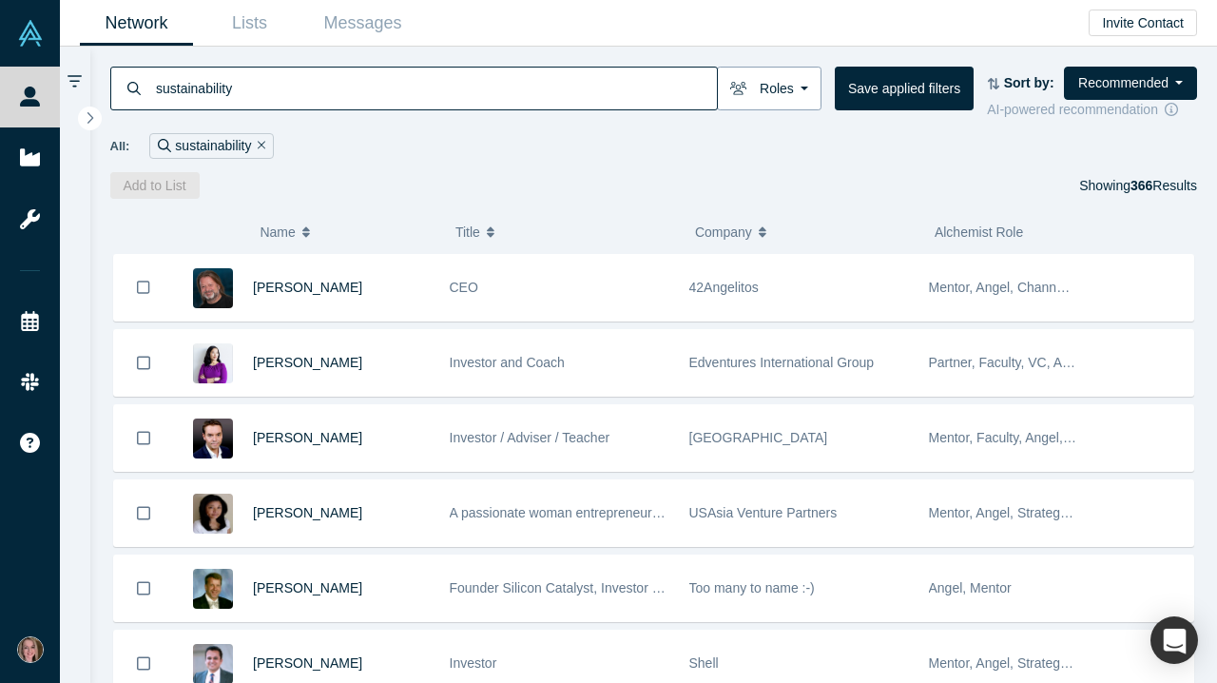
click at [797, 100] on button "Roles" at bounding box center [769, 89] width 105 height 44
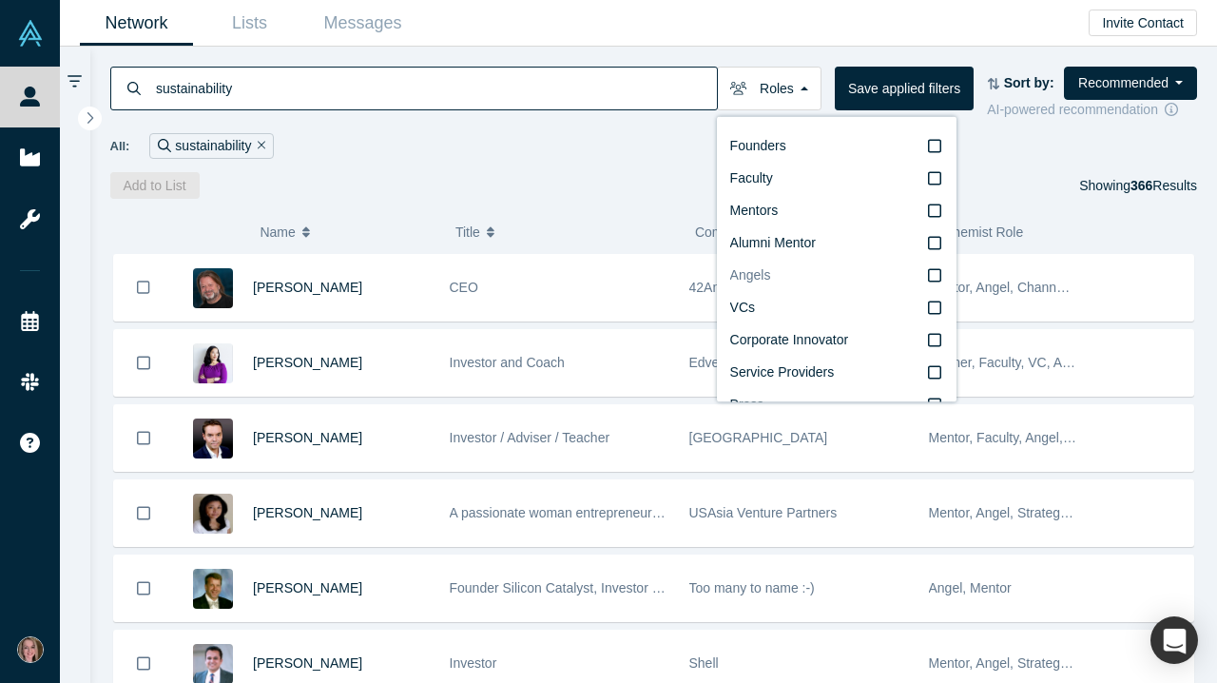
click at [833, 285] on label "Angels" at bounding box center [836, 276] width 213 height 32
click at [0, 0] on input "Angels" at bounding box center [0, 0] width 0 height 0
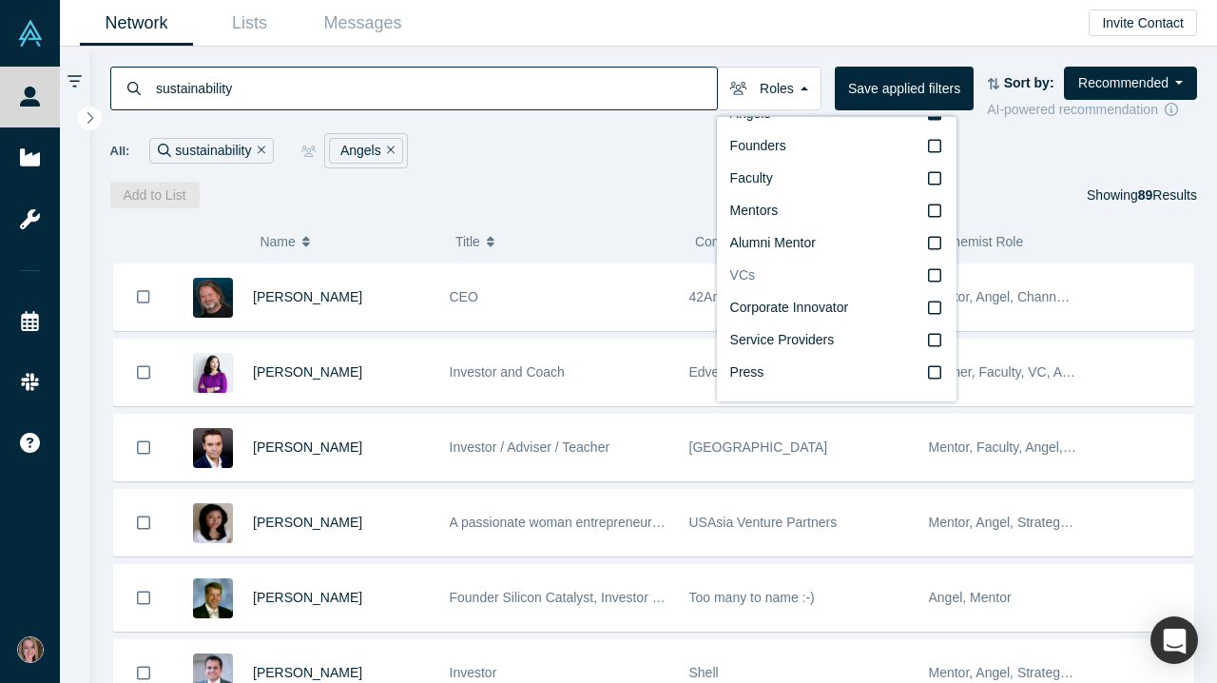
scroll to position [32, 0]
click at [939, 275] on icon at bounding box center [934, 274] width 13 height 15
click at [0, 0] on input "VCs" at bounding box center [0, 0] width 0 height 0
click at [567, 168] on div "All: sustainability Angels or VCs" at bounding box center [654, 150] width 1088 height 35
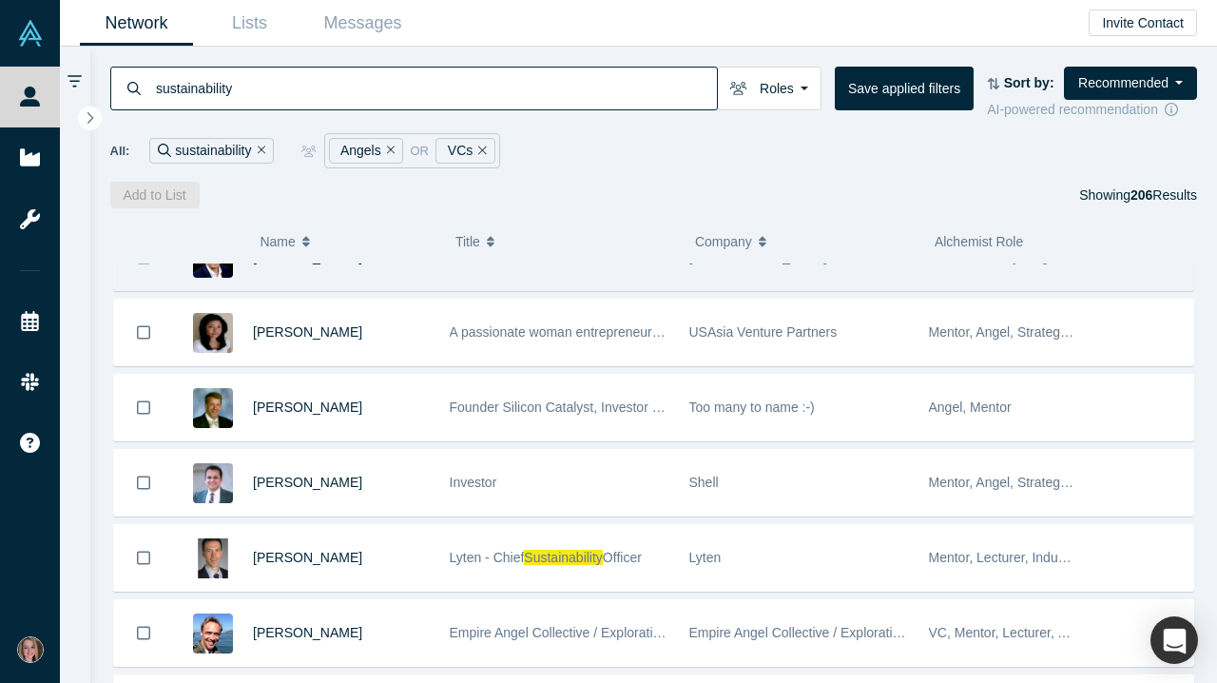
scroll to position [191, 0]
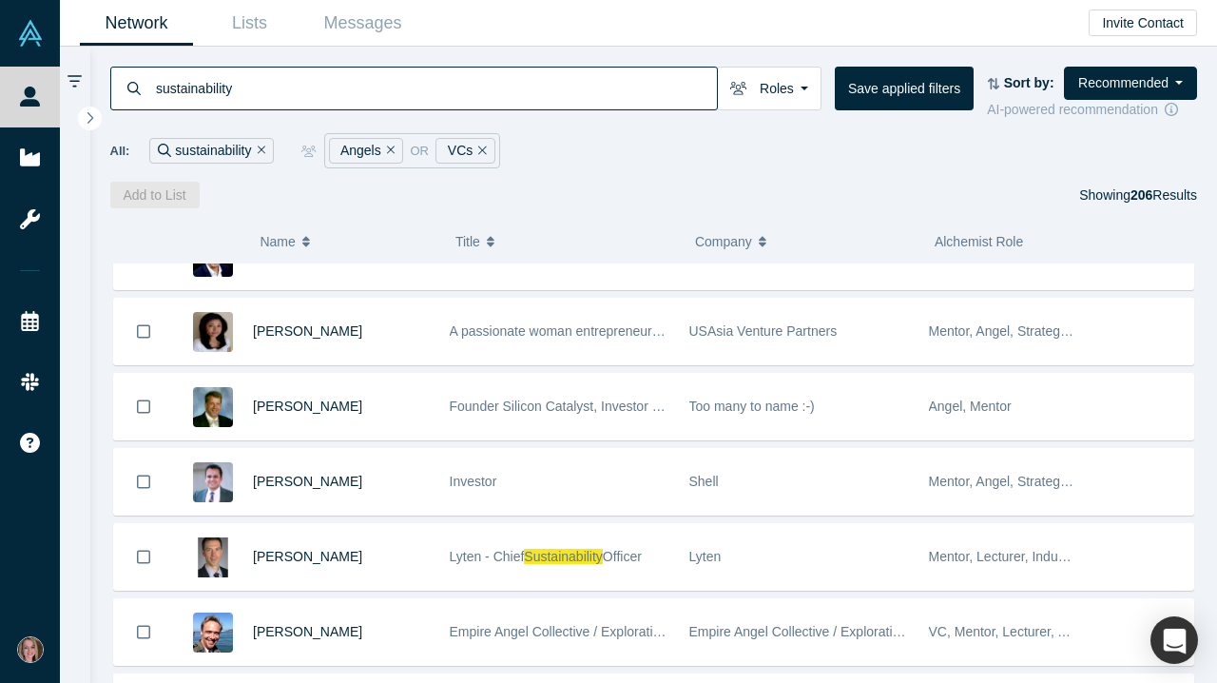
click at [339, 96] on input "sustainability" at bounding box center [435, 88] width 563 height 45
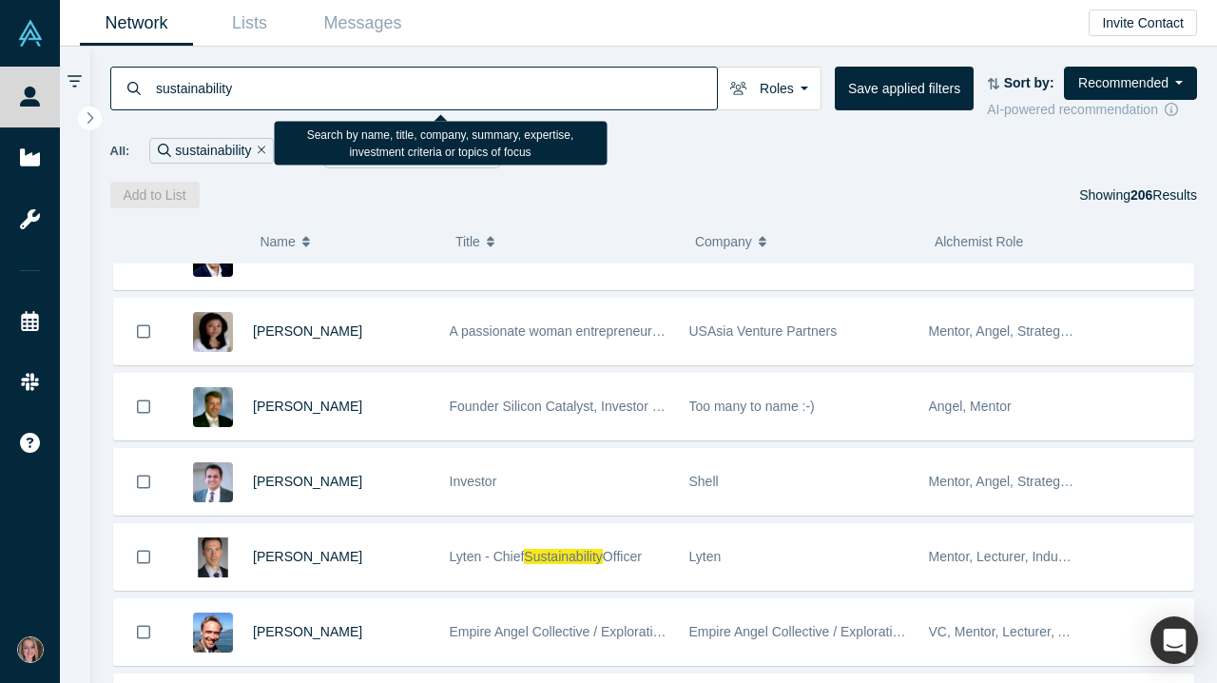
click at [339, 96] on input "sustainability" at bounding box center [435, 88] width 563 height 45
type input "blockchain"
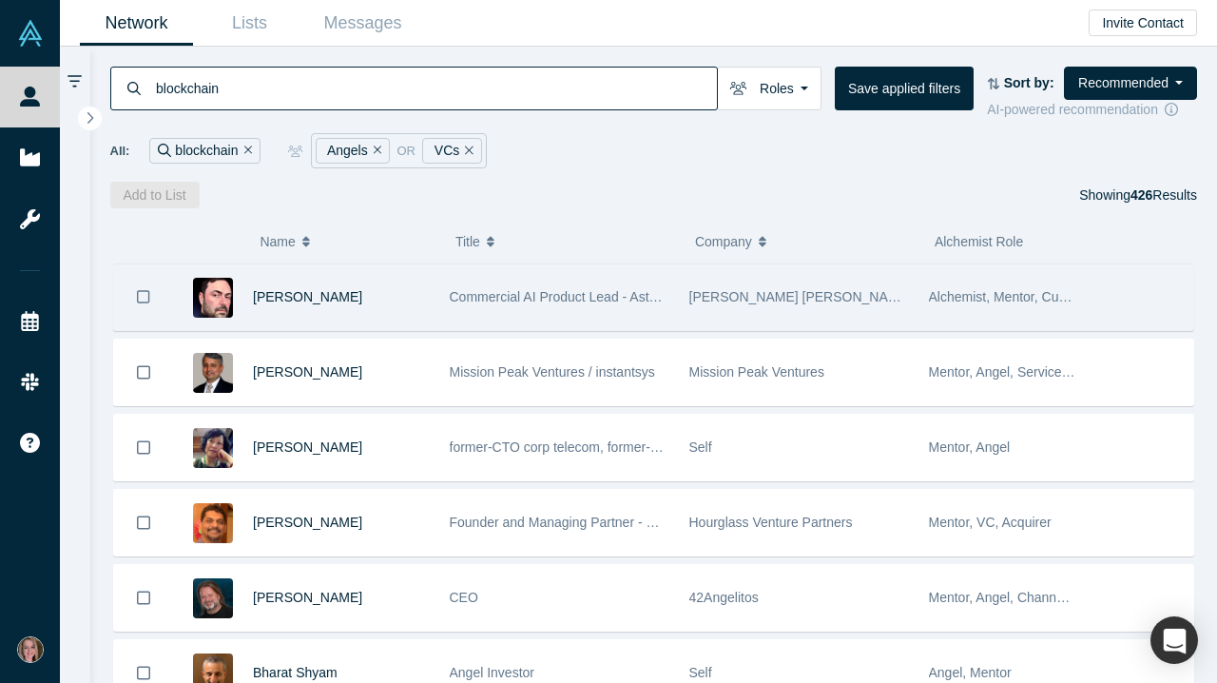
click at [312, 293] on div "Richard Svinkin" at bounding box center [341, 297] width 177 height 66
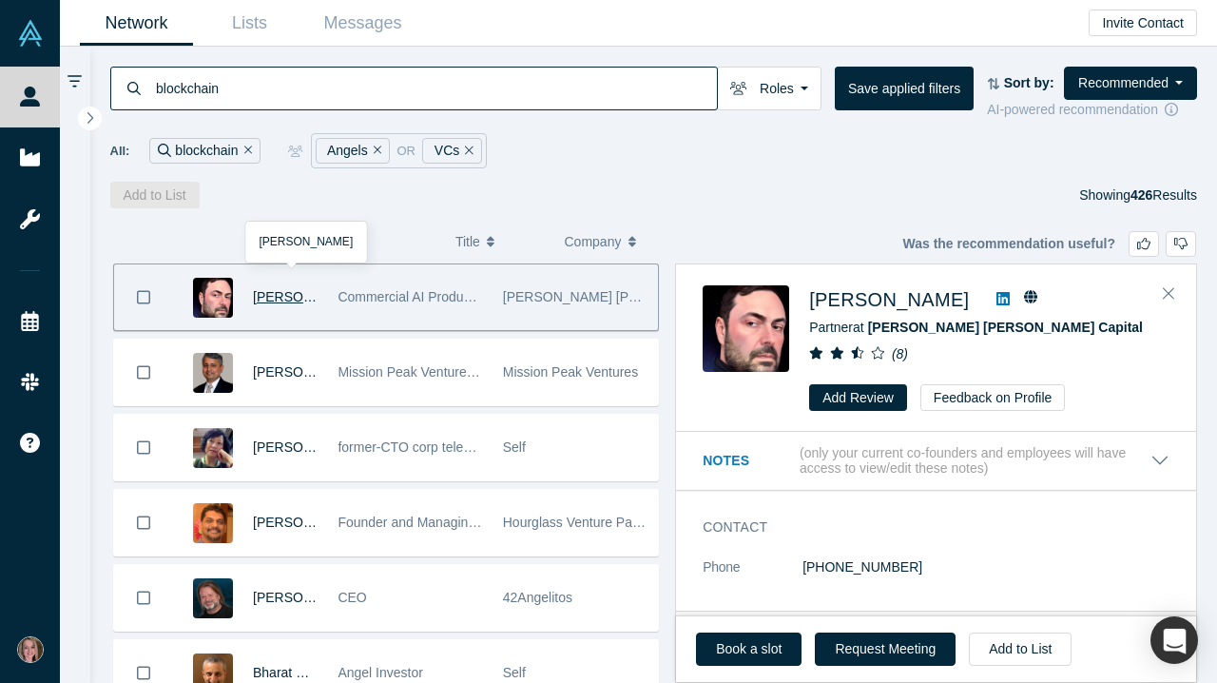
click at [291, 303] on span "Richard Svinkin" at bounding box center [307, 296] width 109 height 15
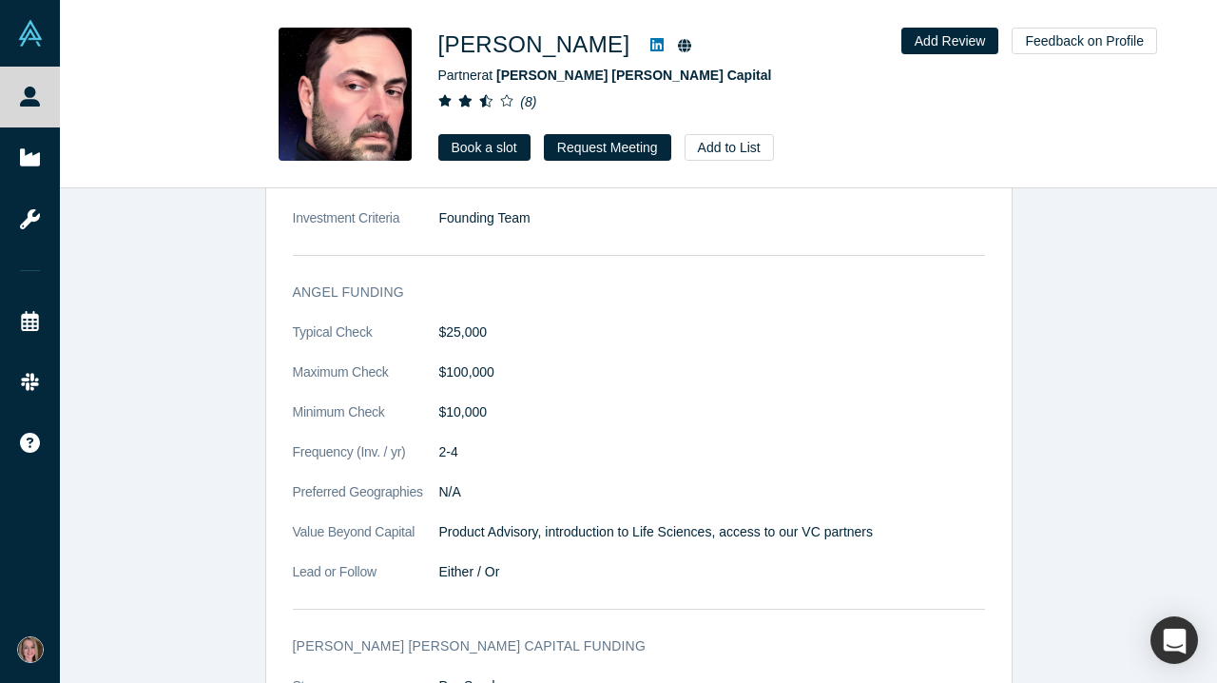
scroll to position [2435, 0]
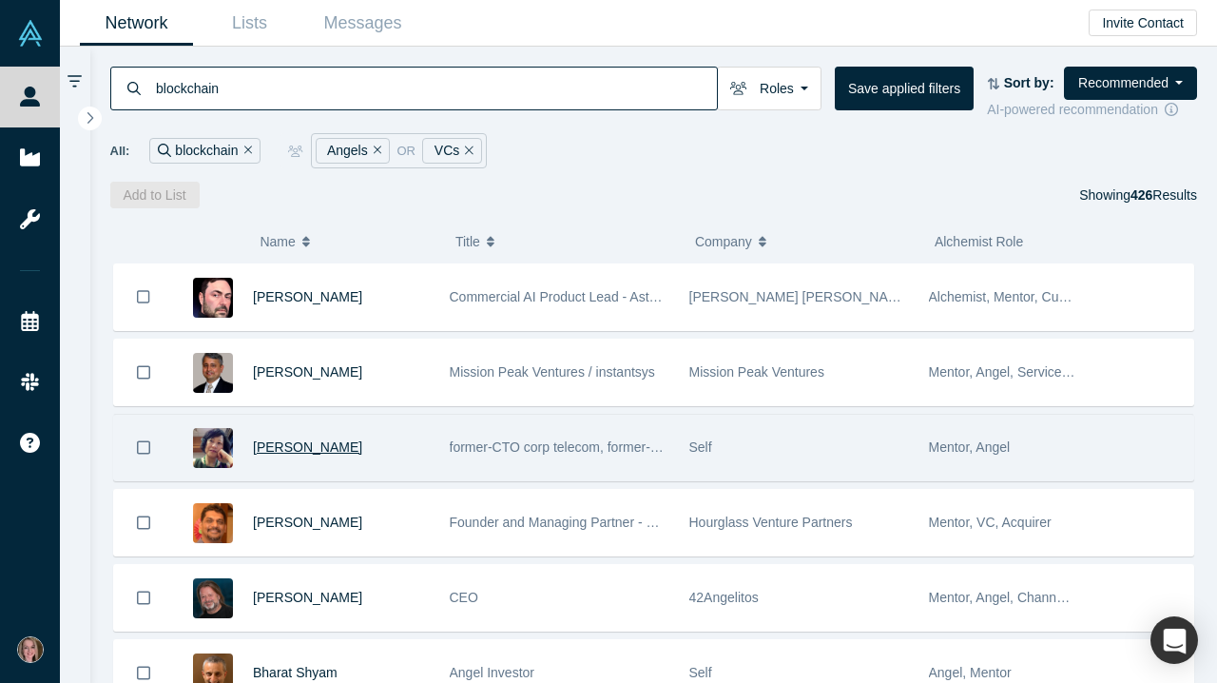
click at [308, 449] on span "Marjorie Hsu" at bounding box center [307, 446] width 109 height 15
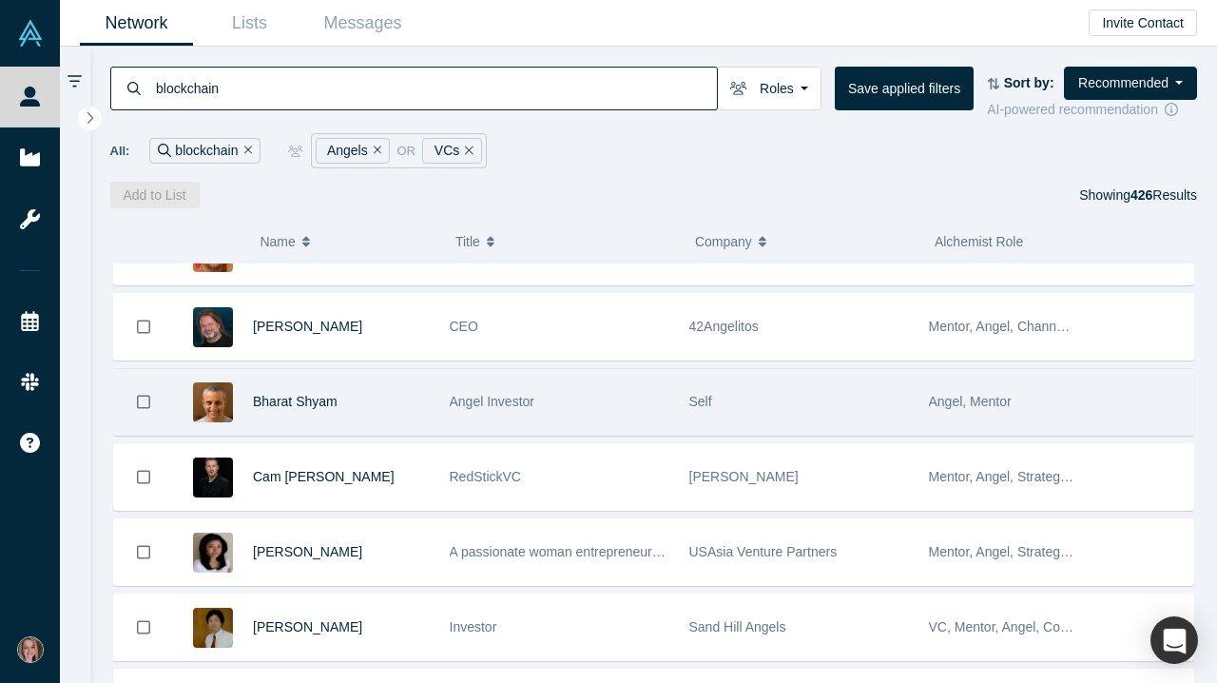
scroll to position [275, 0]
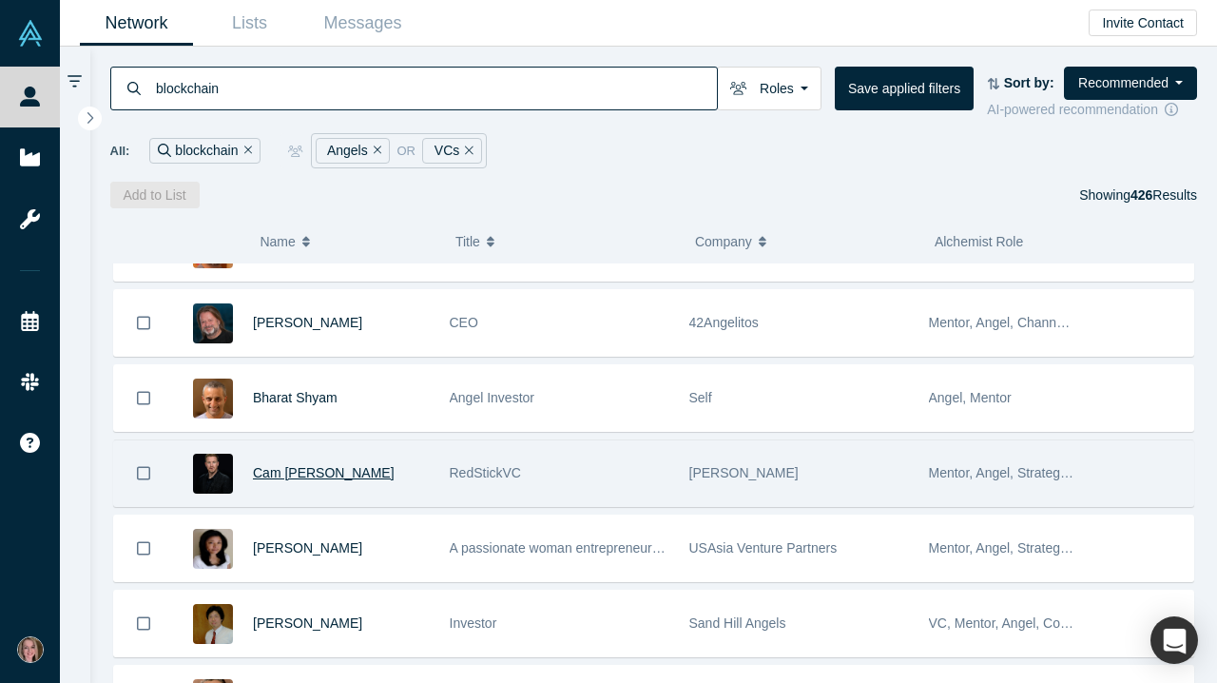
click at [324, 480] on span "Cam Crowder" at bounding box center [324, 472] width 142 height 15
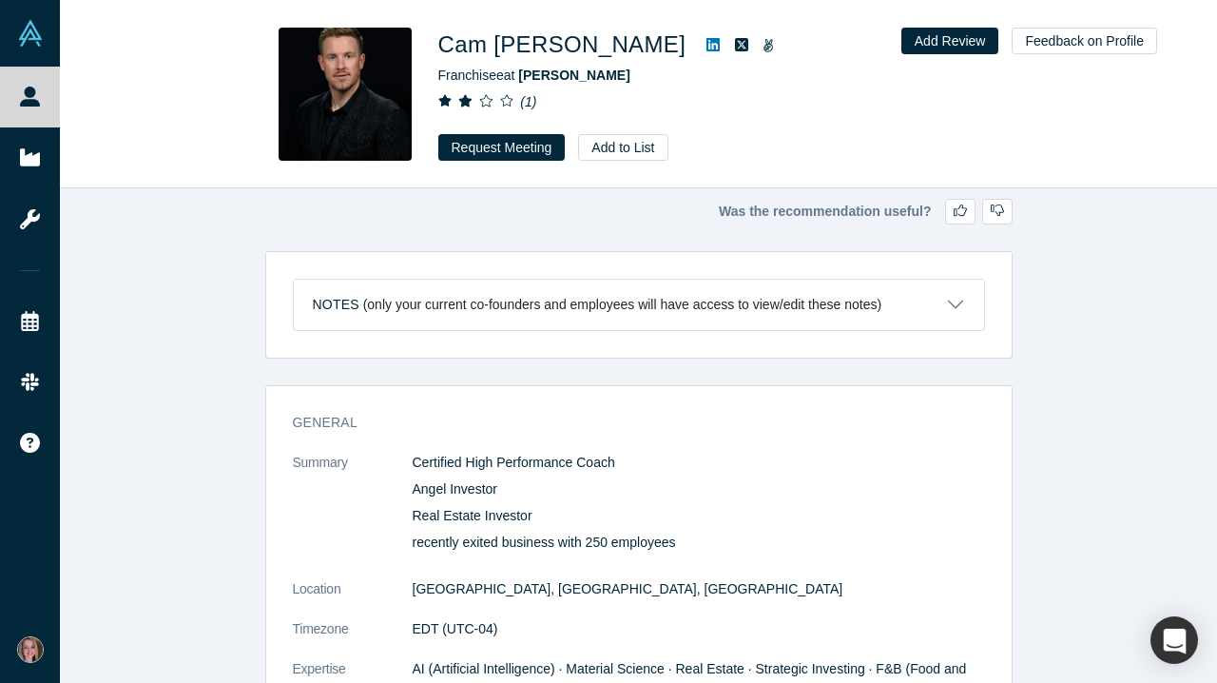
click at [351, 83] on img at bounding box center [345, 94] width 133 height 133
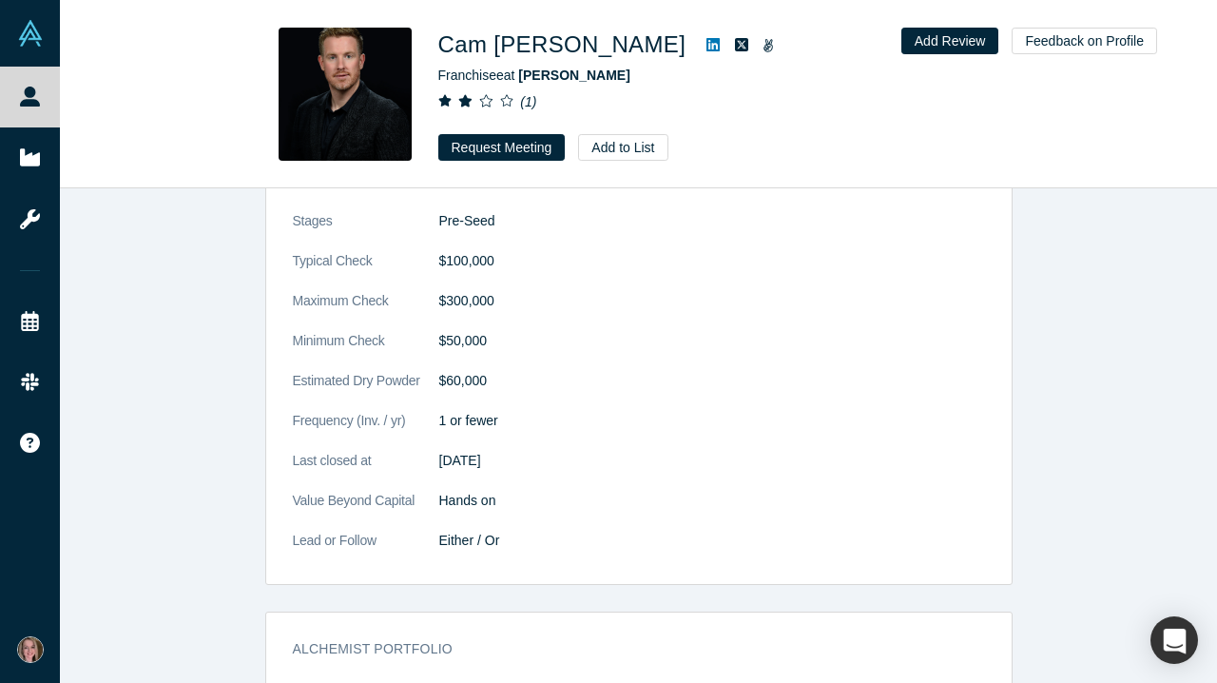
scroll to position [2647, 0]
click at [643, 145] on button "Add to List" at bounding box center [622, 147] width 89 height 27
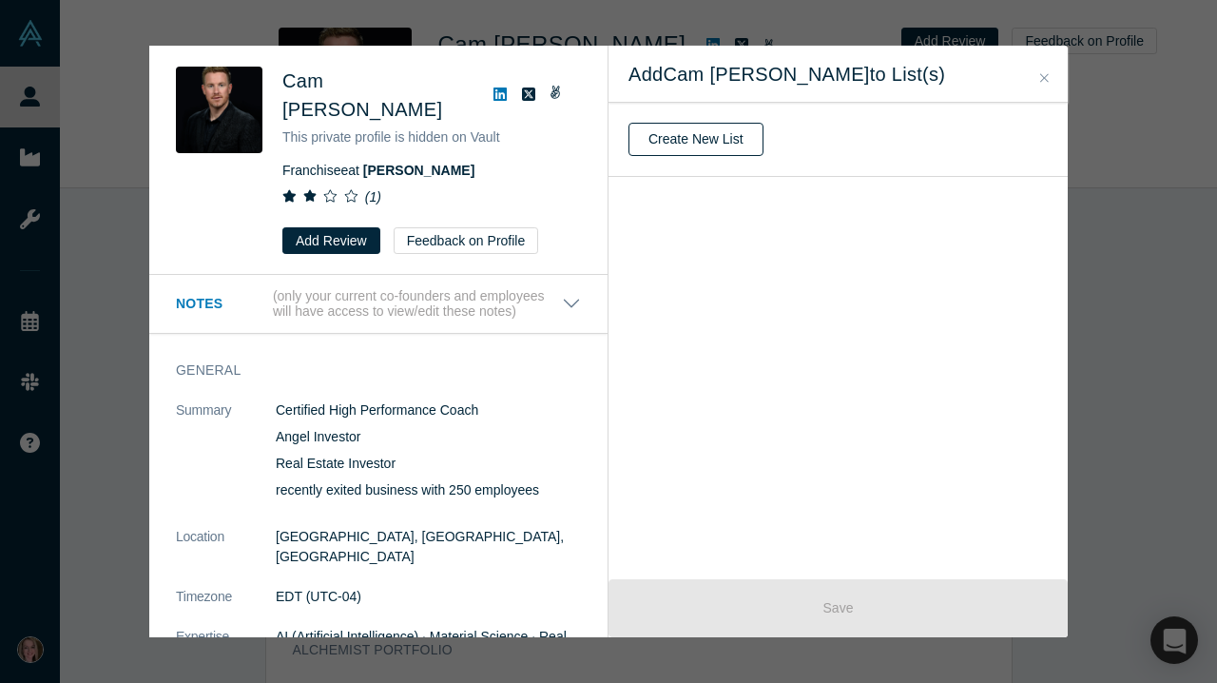
click at [696, 134] on button "Create New List" at bounding box center [696, 139] width 135 height 33
click at [750, 143] on input "text" at bounding box center [838, 140] width 419 height 40
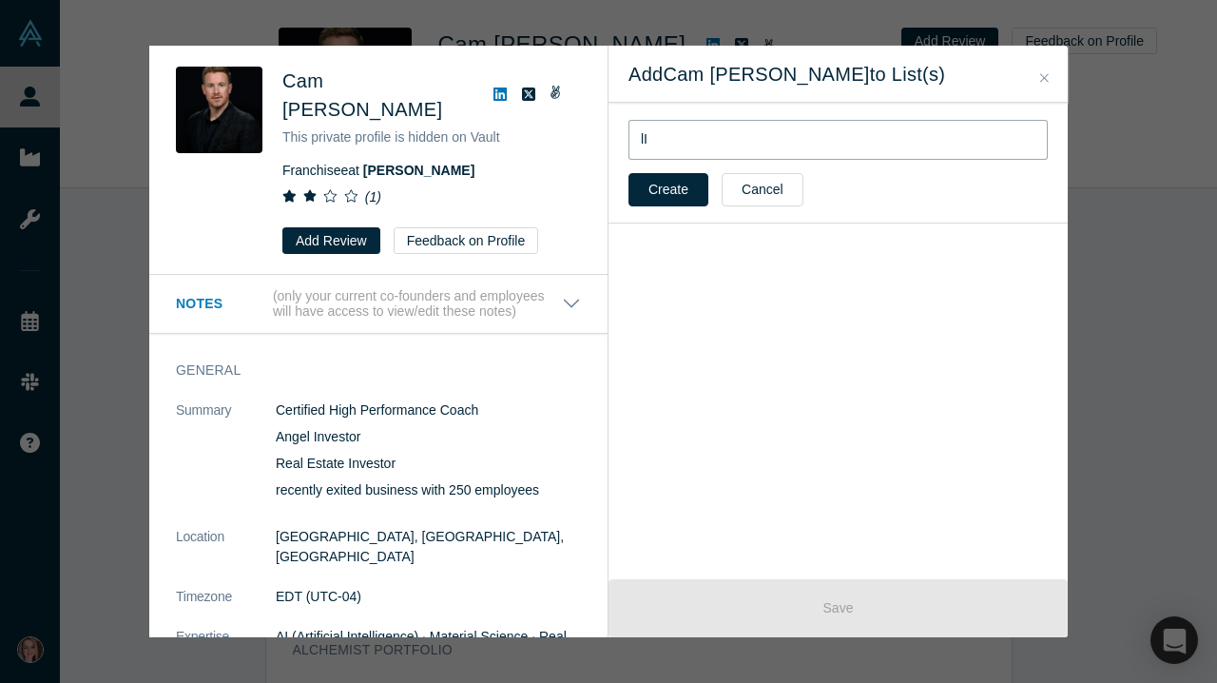
type input "l"
type input "List for CPD potential investors"
click at [673, 190] on button "Create" at bounding box center [669, 189] width 80 height 33
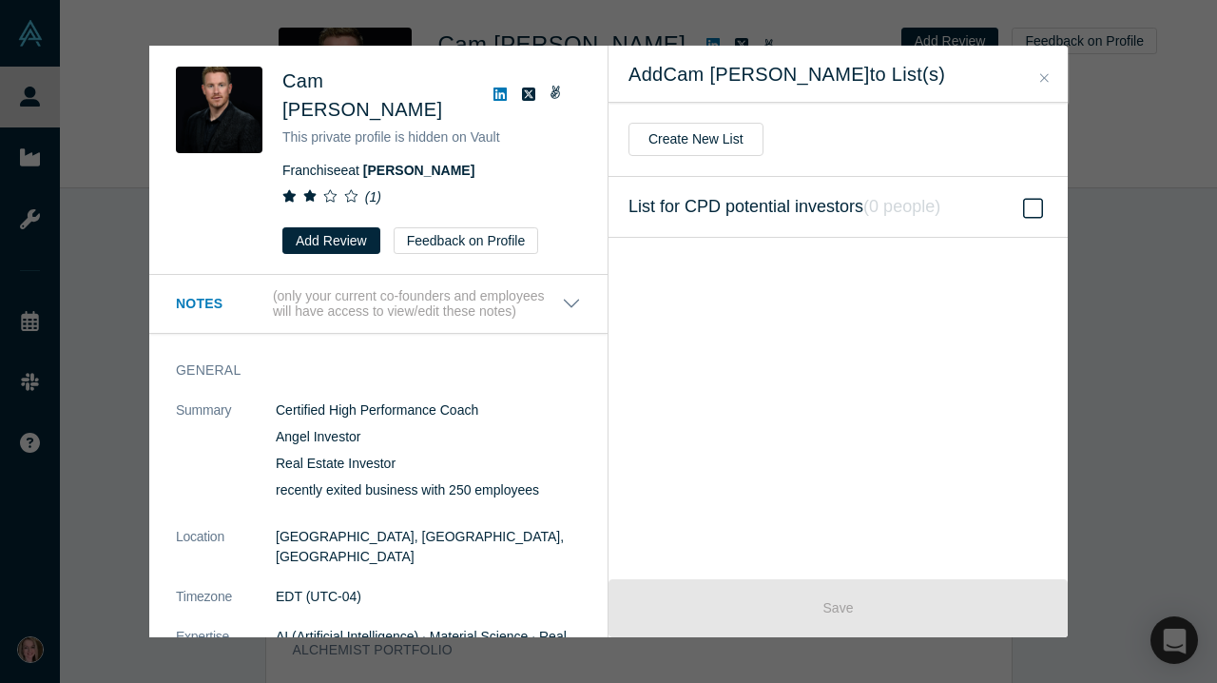
click at [1034, 212] on icon at bounding box center [1033, 208] width 20 height 23
click at [0, 0] on input "List for CPD potential investors ( 0 people )" at bounding box center [0, 0] width 0 height 0
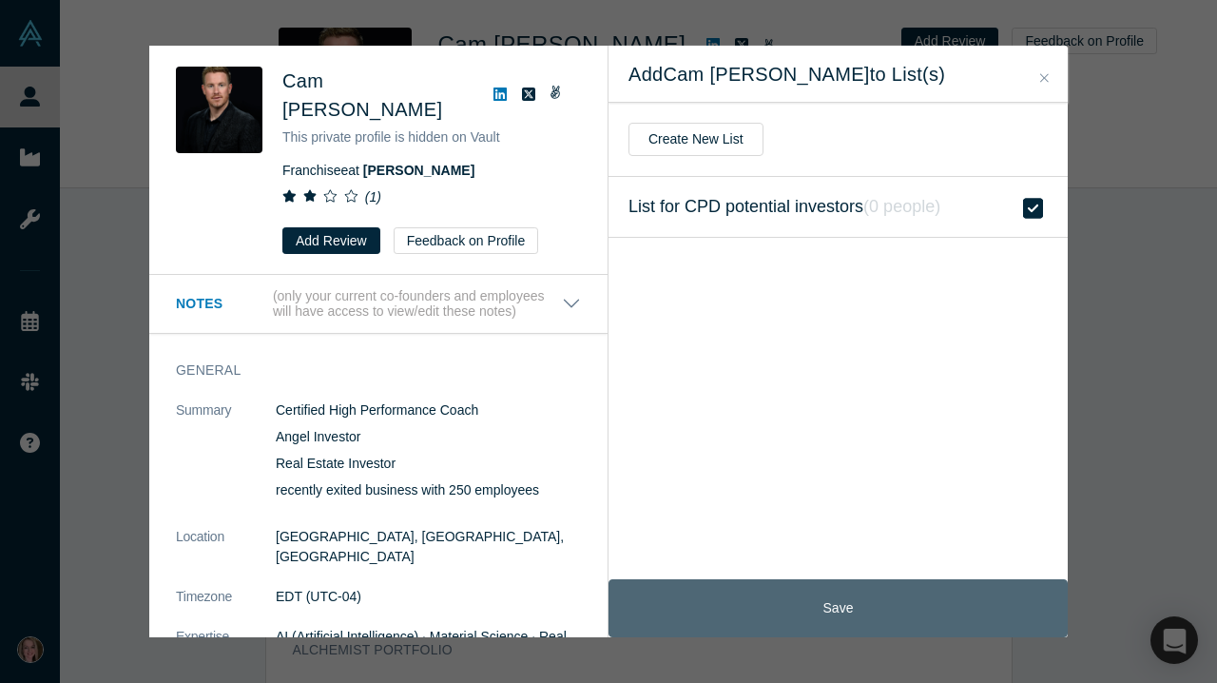
click at [905, 596] on button "Save" at bounding box center [838, 608] width 459 height 58
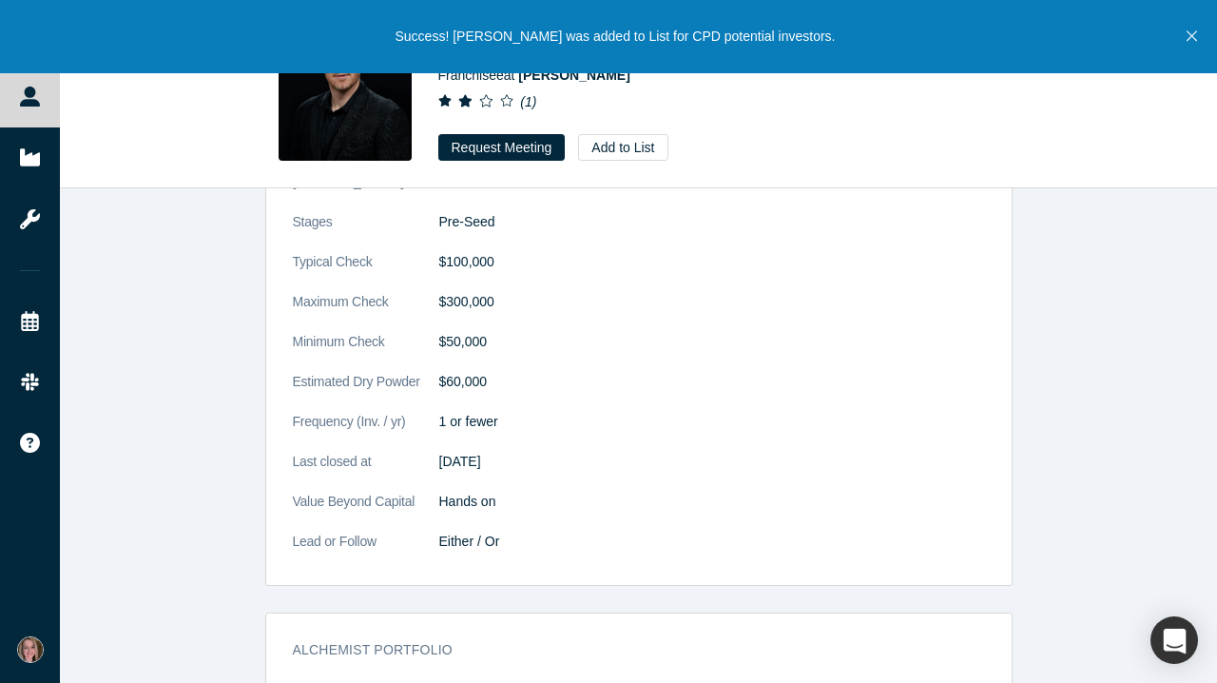
click at [1191, 38] on icon "Close" at bounding box center [1192, 36] width 10 height 10
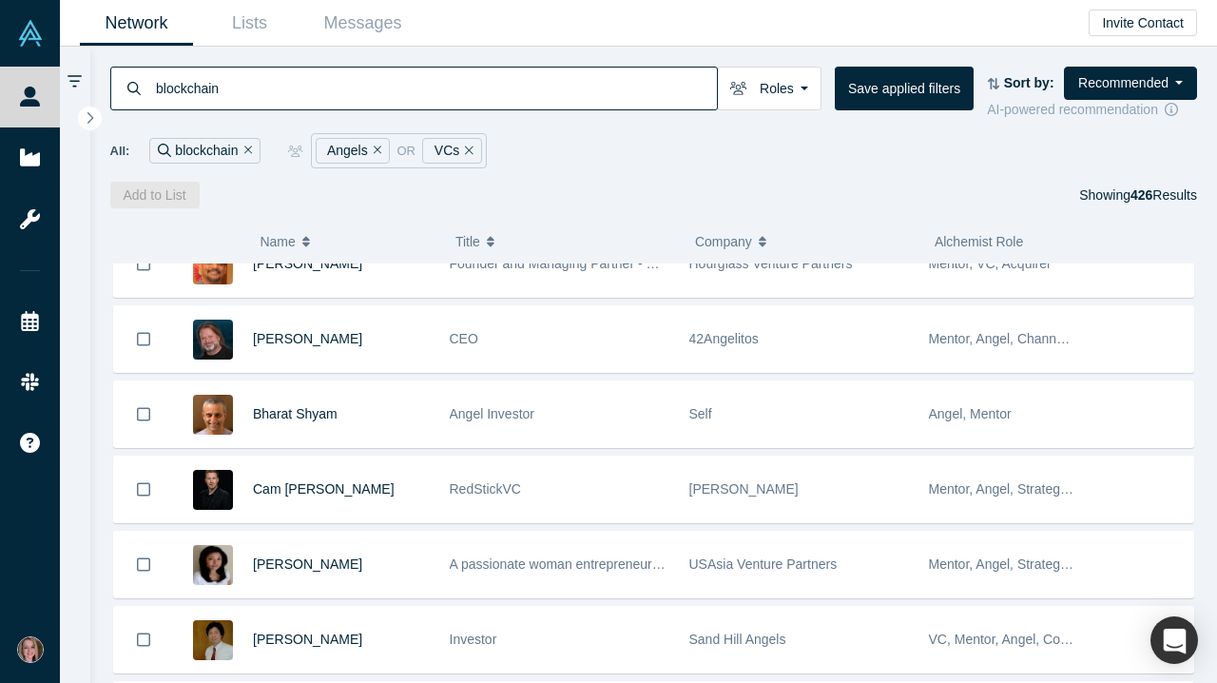
scroll to position [271, 0]
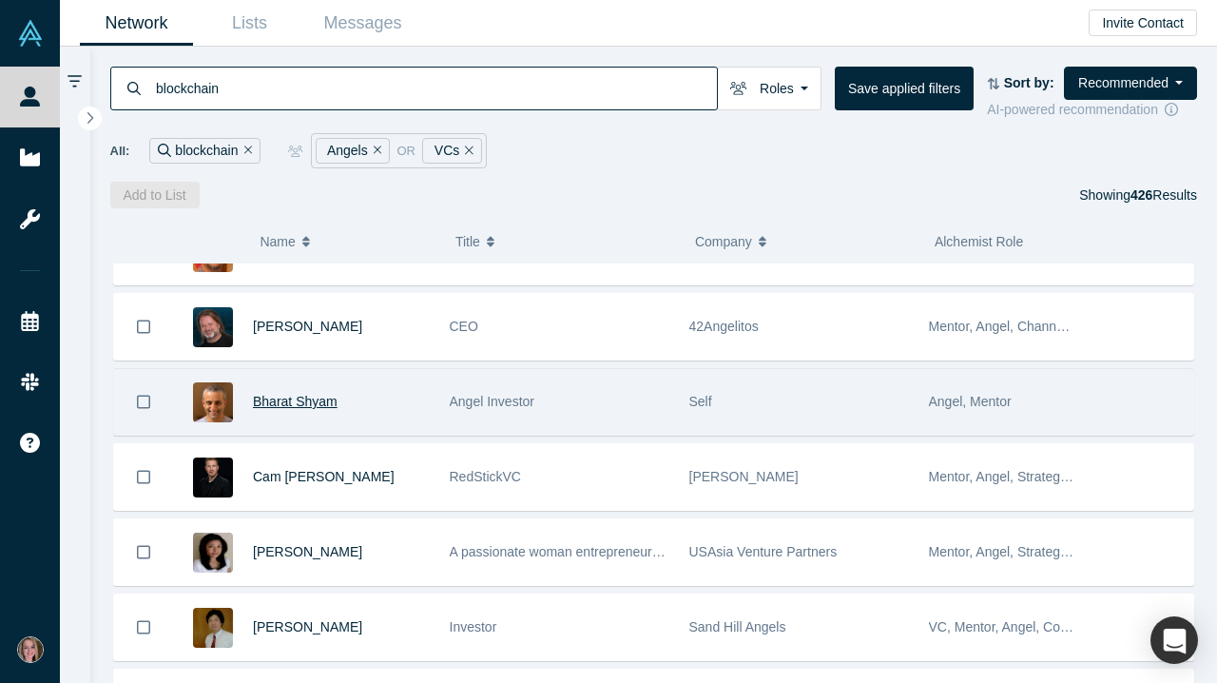
click at [271, 400] on span "Bharat Shyam" at bounding box center [295, 401] width 85 height 15
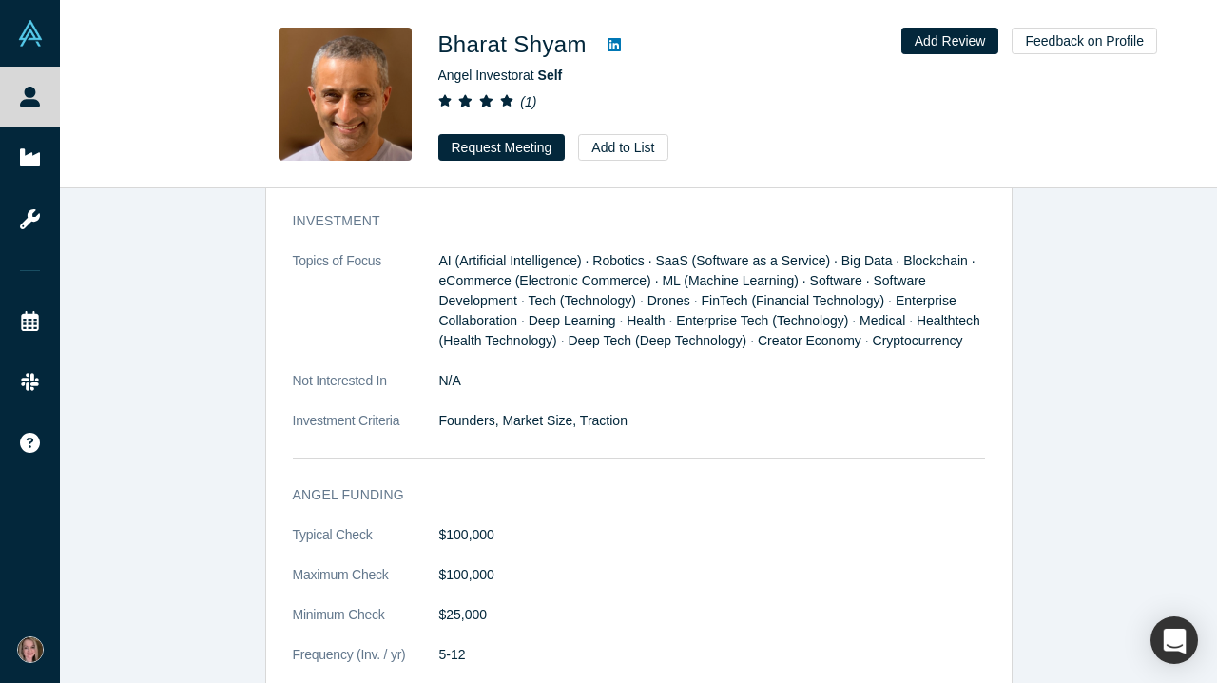
scroll to position [1027, 0]
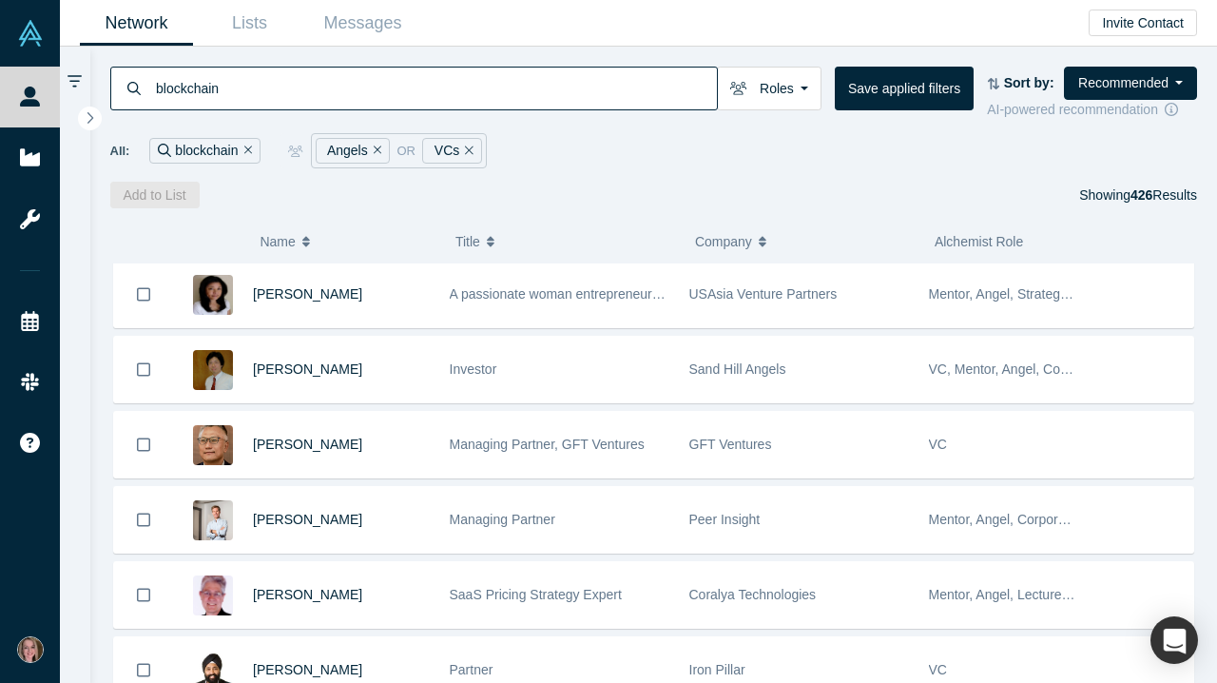
scroll to position [537, 0]
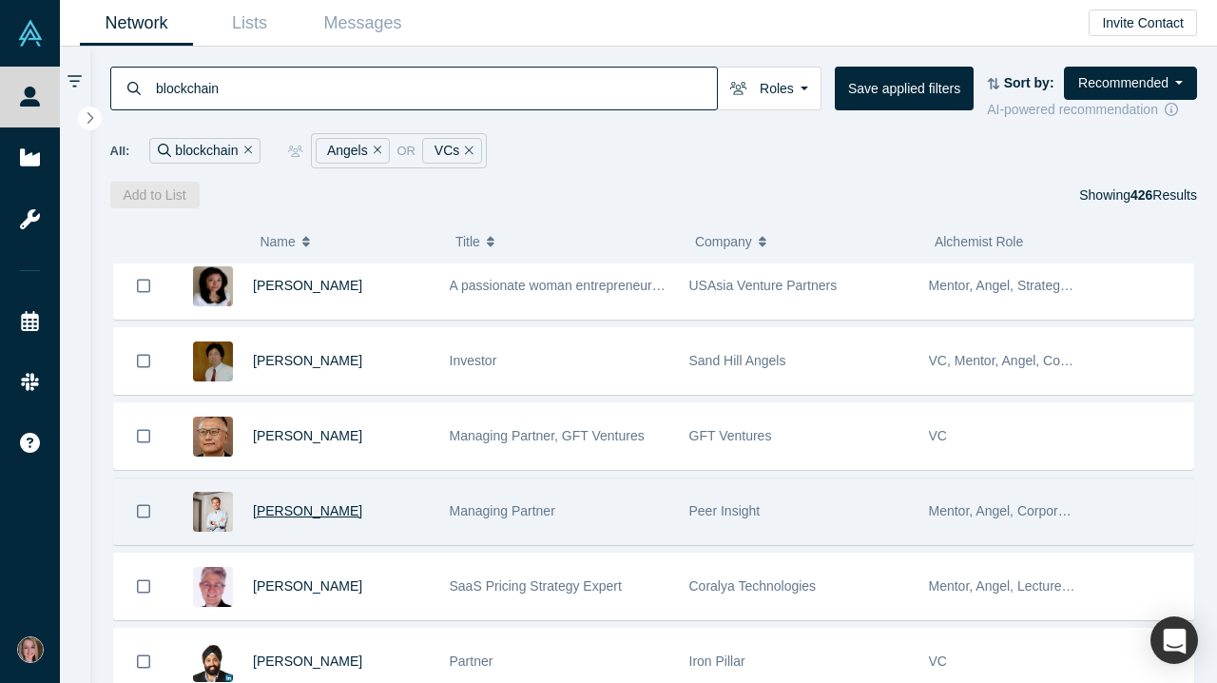
click at [311, 518] on span "Clay Maxwell" at bounding box center [307, 510] width 109 height 15
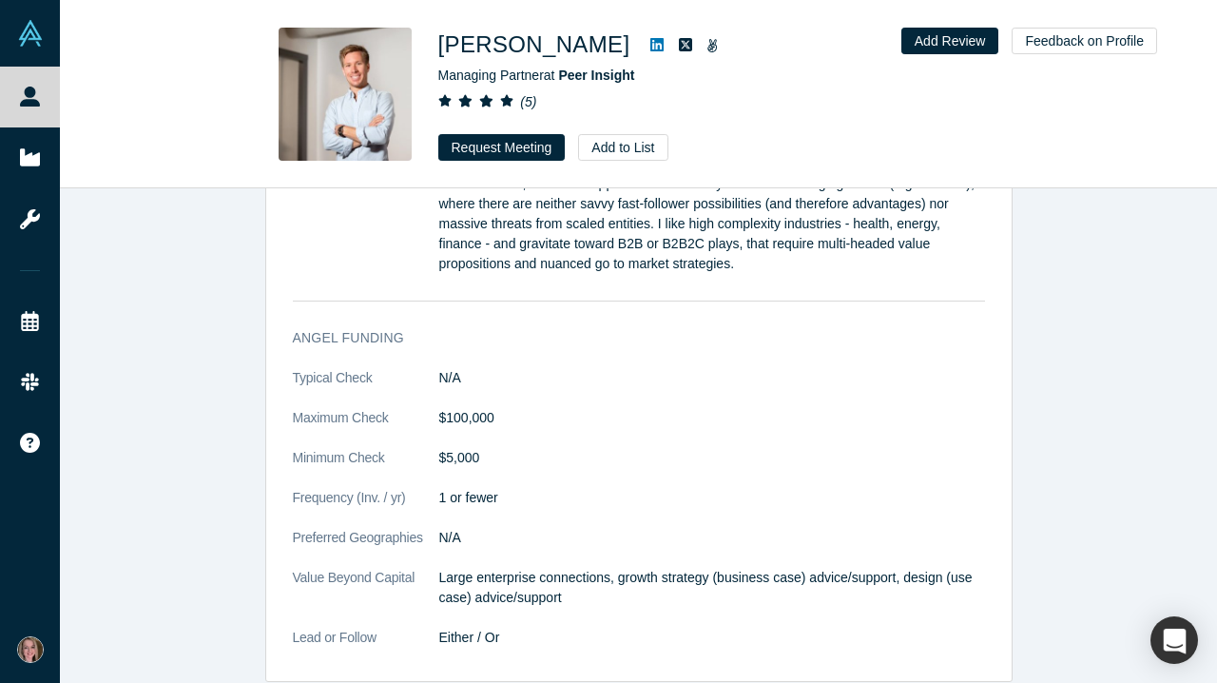
scroll to position [1832, 0]
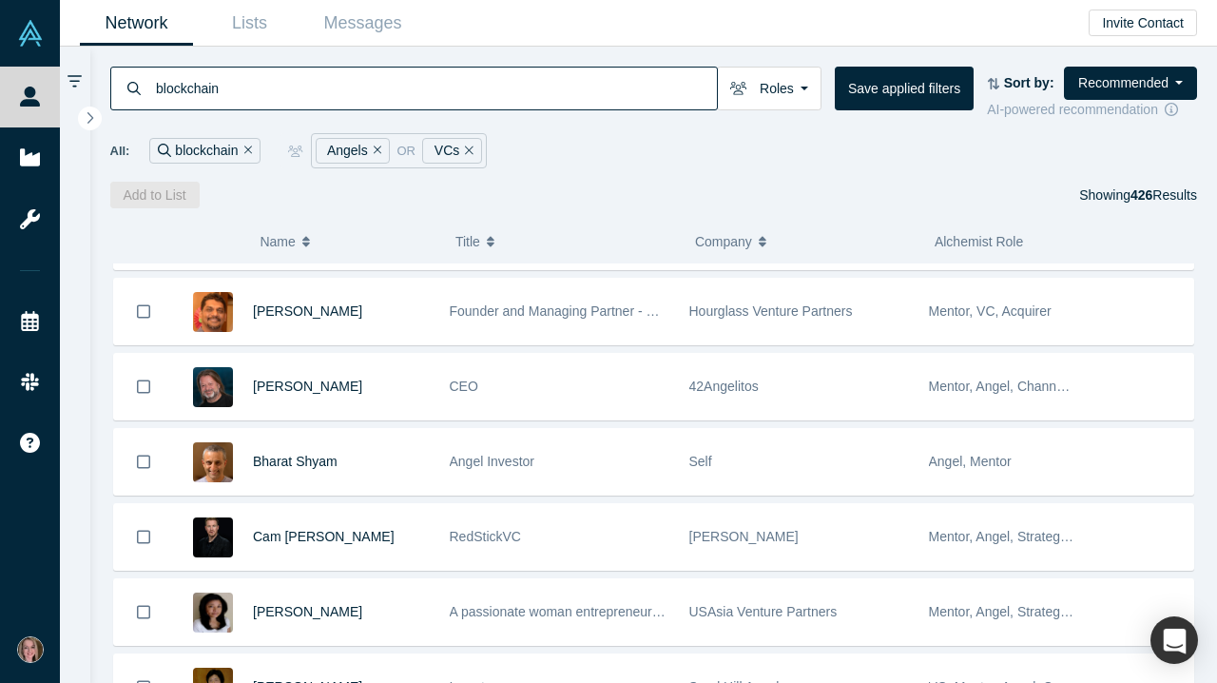
scroll to position [1120, 0]
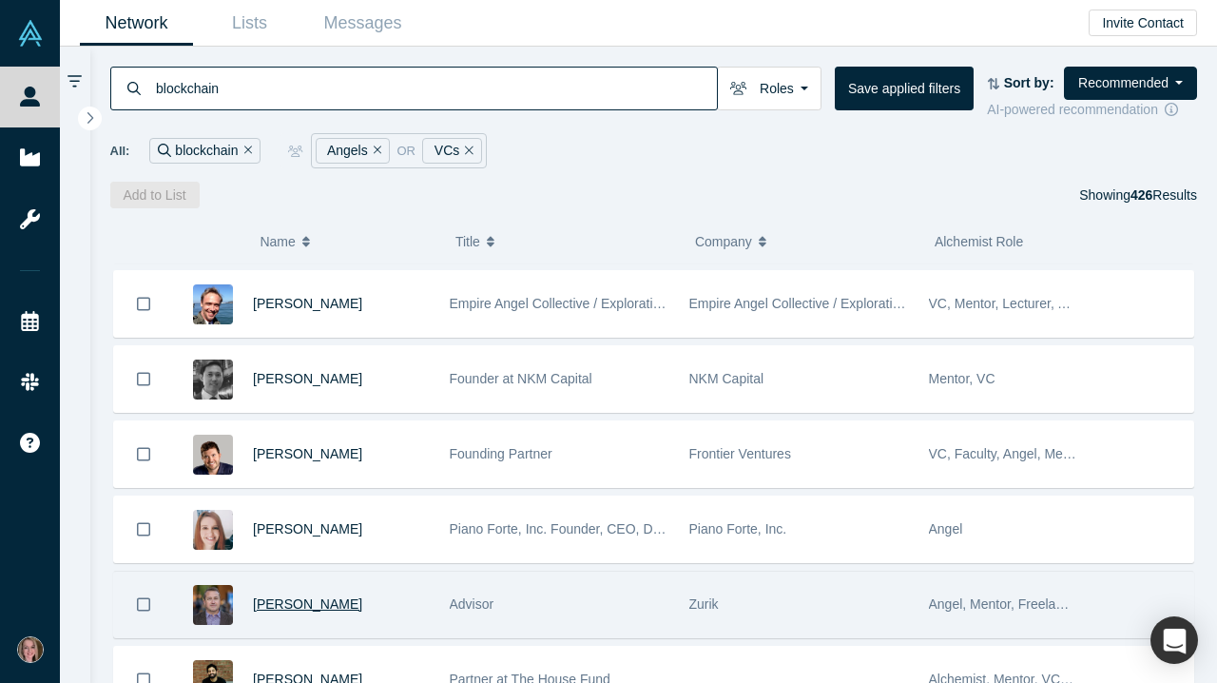
click at [285, 610] on span "Patrick Hanlon" at bounding box center [307, 603] width 109 height 15
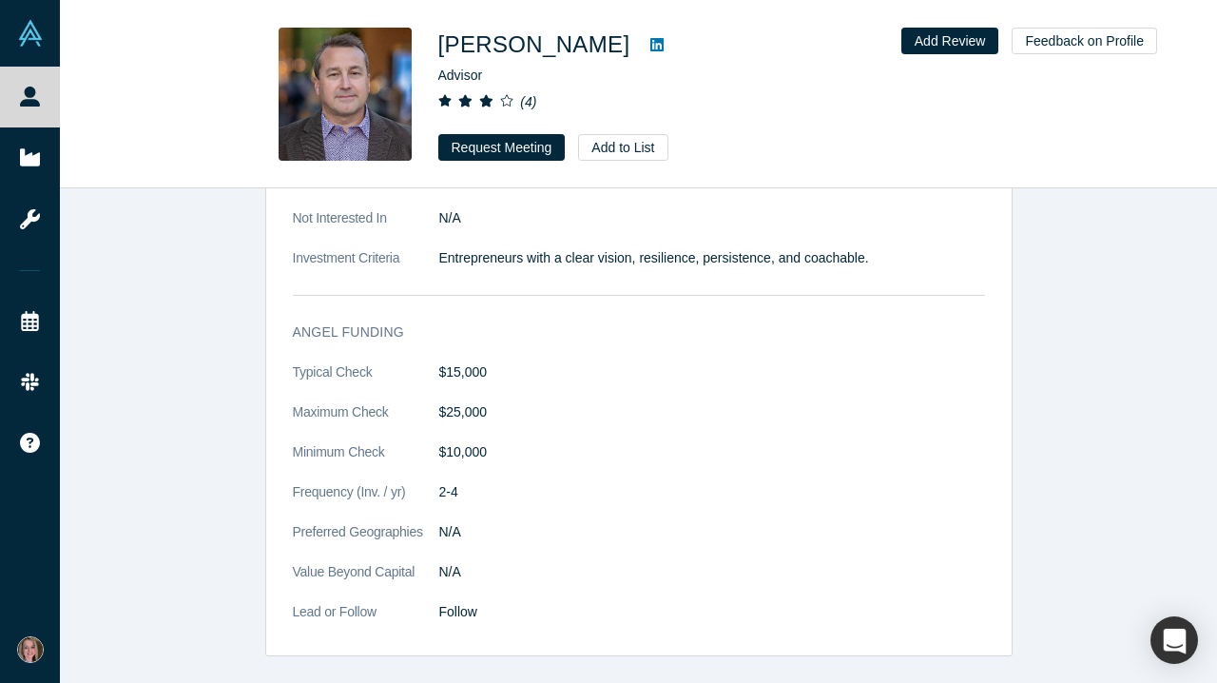
scroll to position [586, 0]
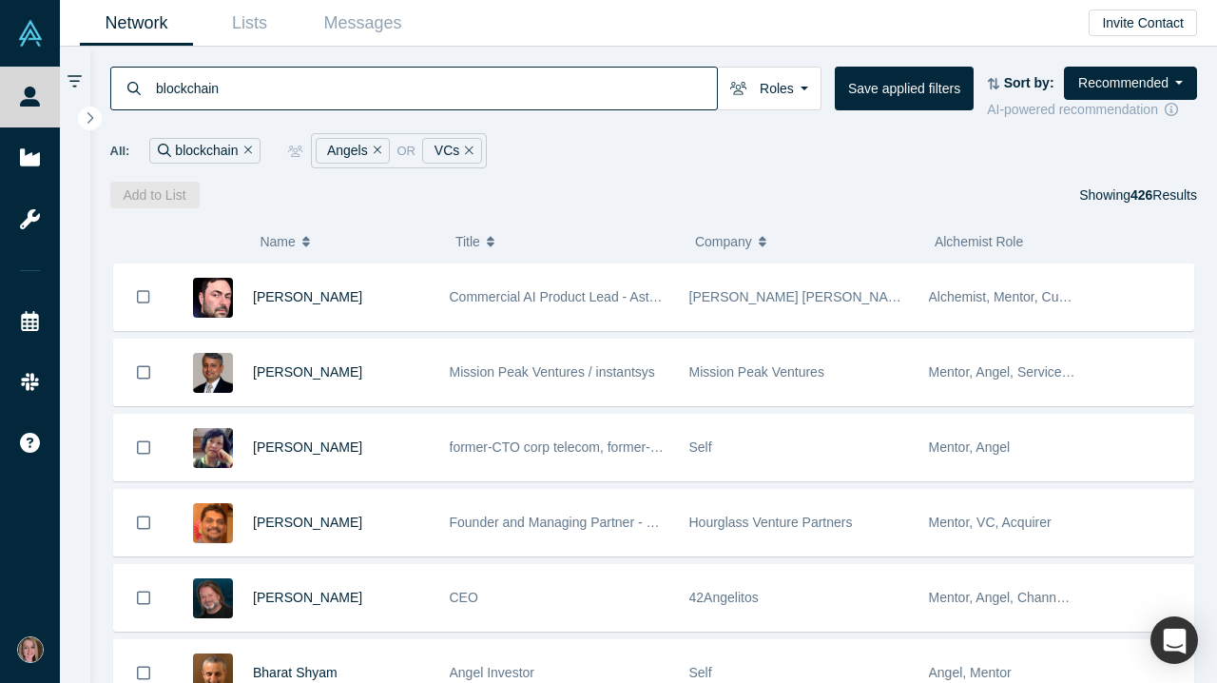
click at [79, 87] on icon at bounding box center [75, 81] width 14 height 17
click at [94, 124] on button "button" at bounding box center [90, 119] width 24 height 24
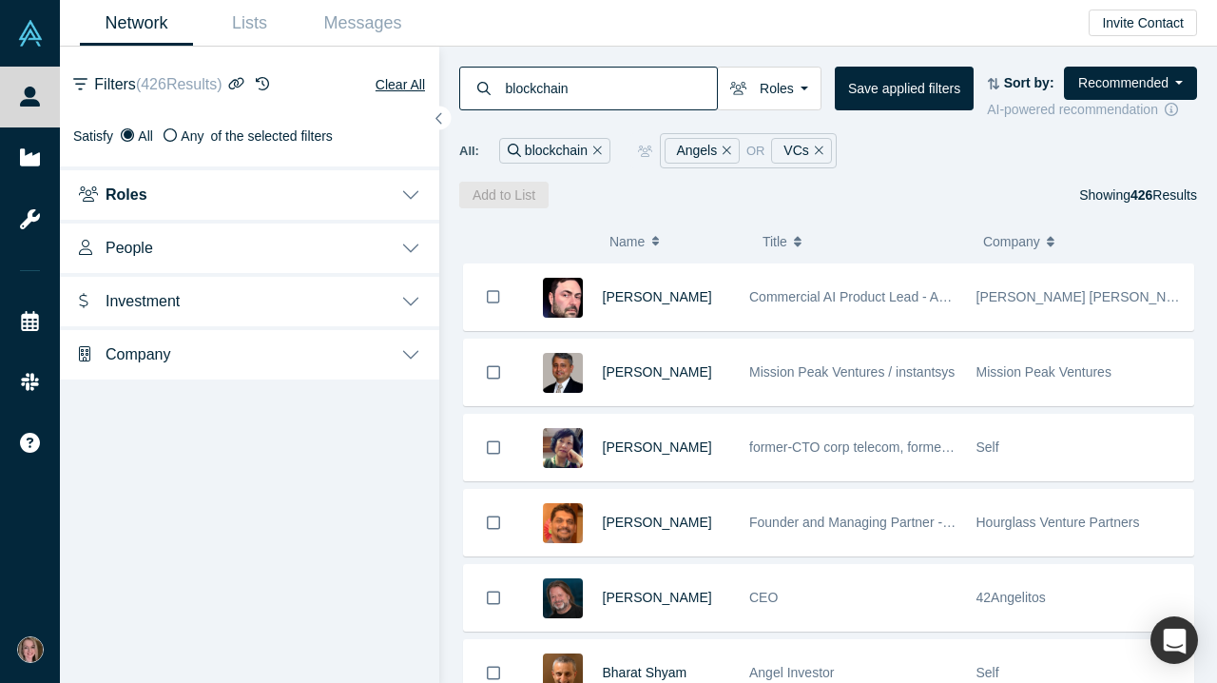
click at [278, 319] on button "Investment" at bounding box center [249, 299] width 379 height 53
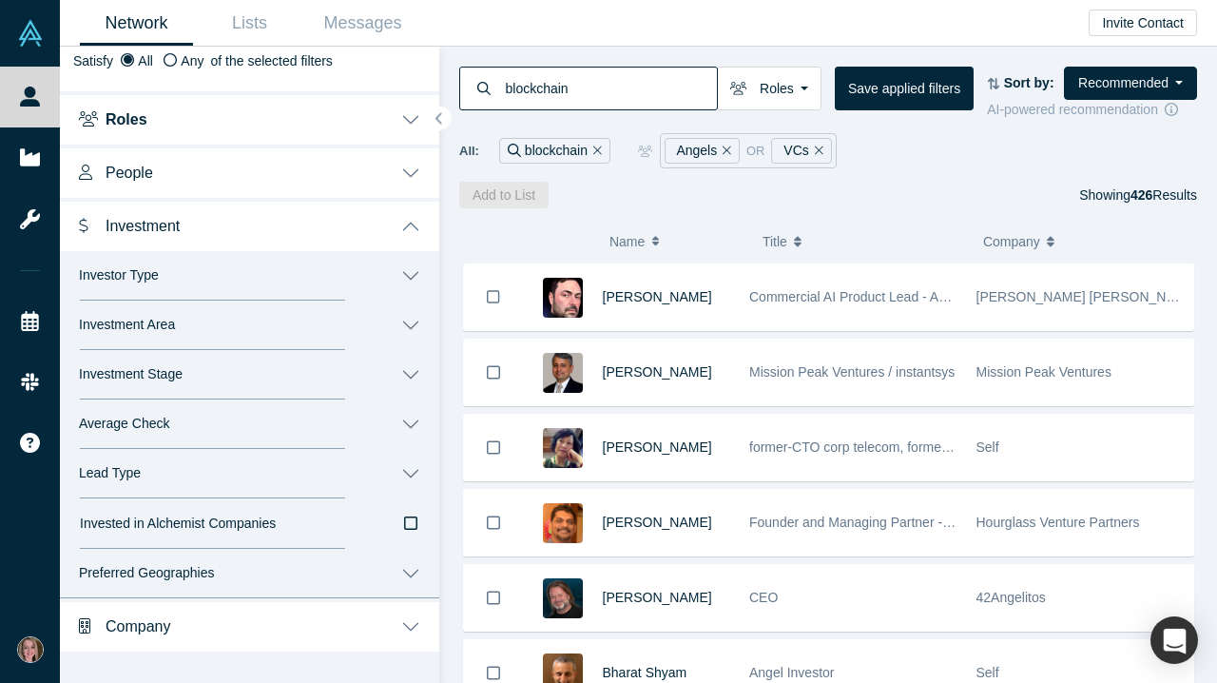
scroll to position [77, 0]
click at [414, 422] on button "Average Check" at bounding box center [249, 423] width 379 height 49
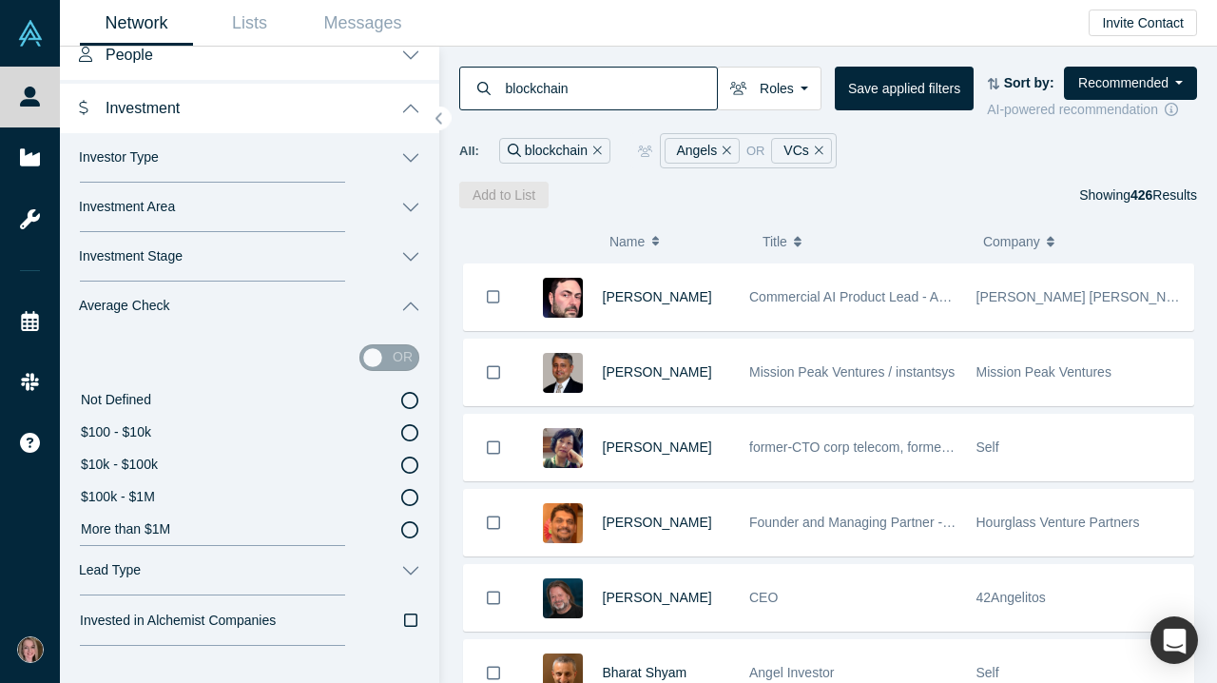
scroll to position [197, 0]
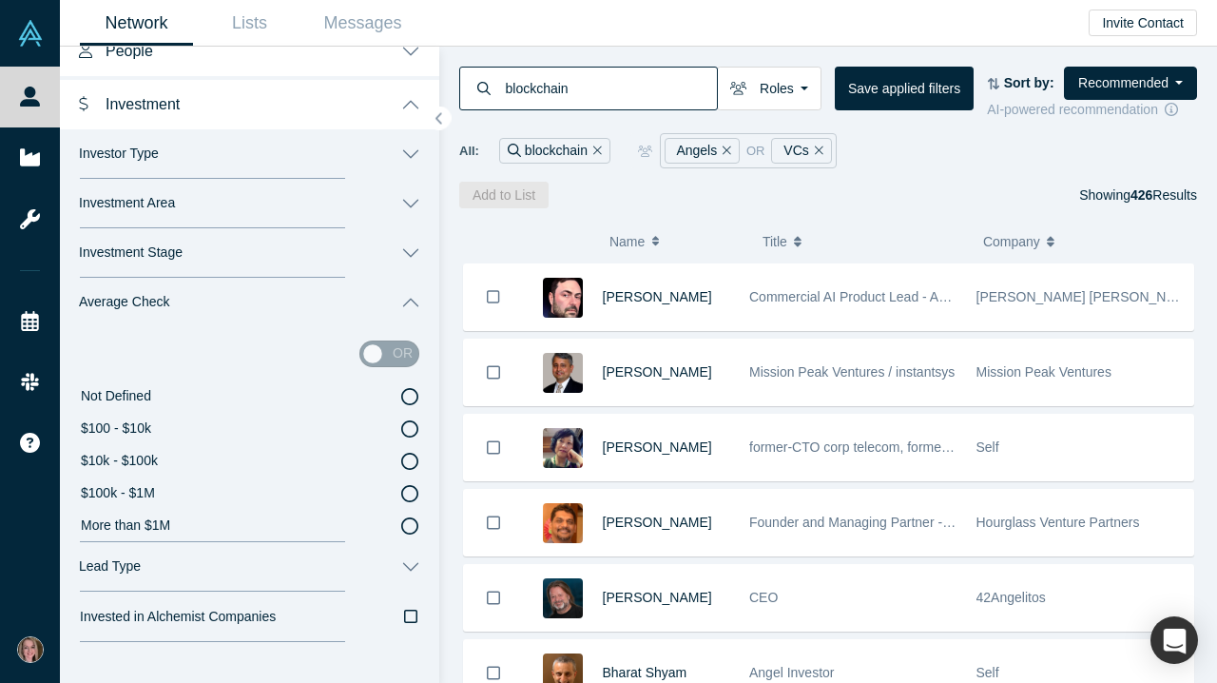
click at [408, 518] on icon at bounding box center [409, 525] width 17 height 17
click at [0, 0] on input "More than $1M" at bounding box center [0, 0] width 0 height 0
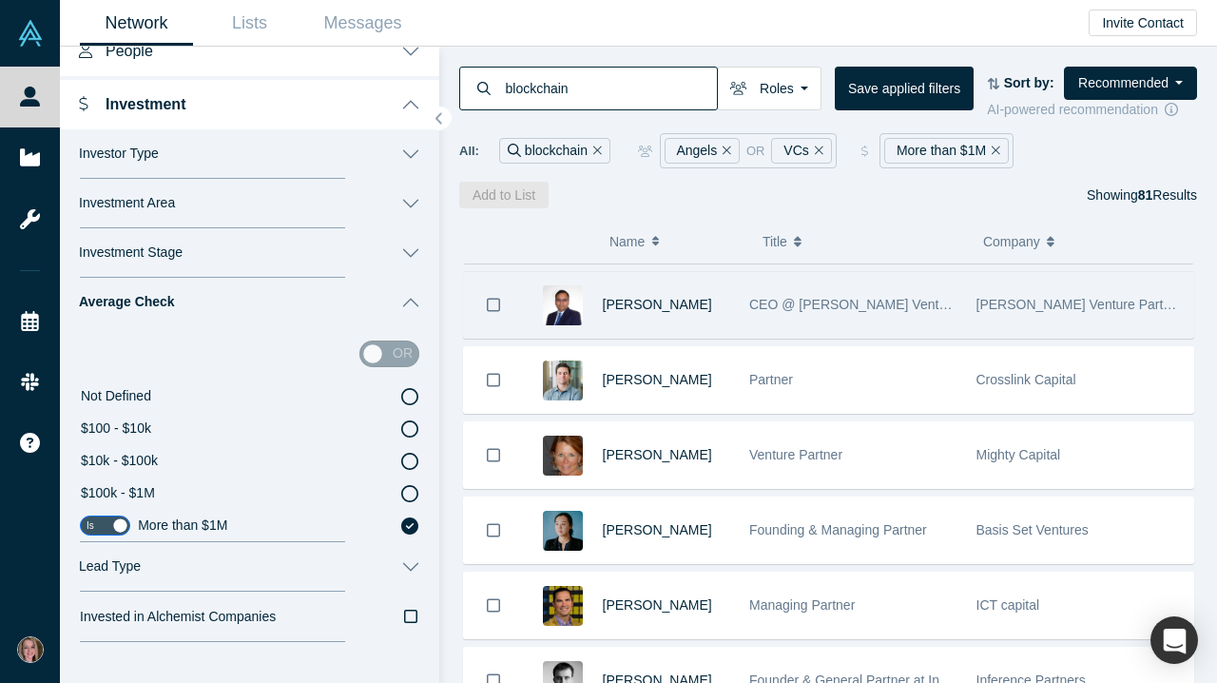
scroll to position [220, 0]
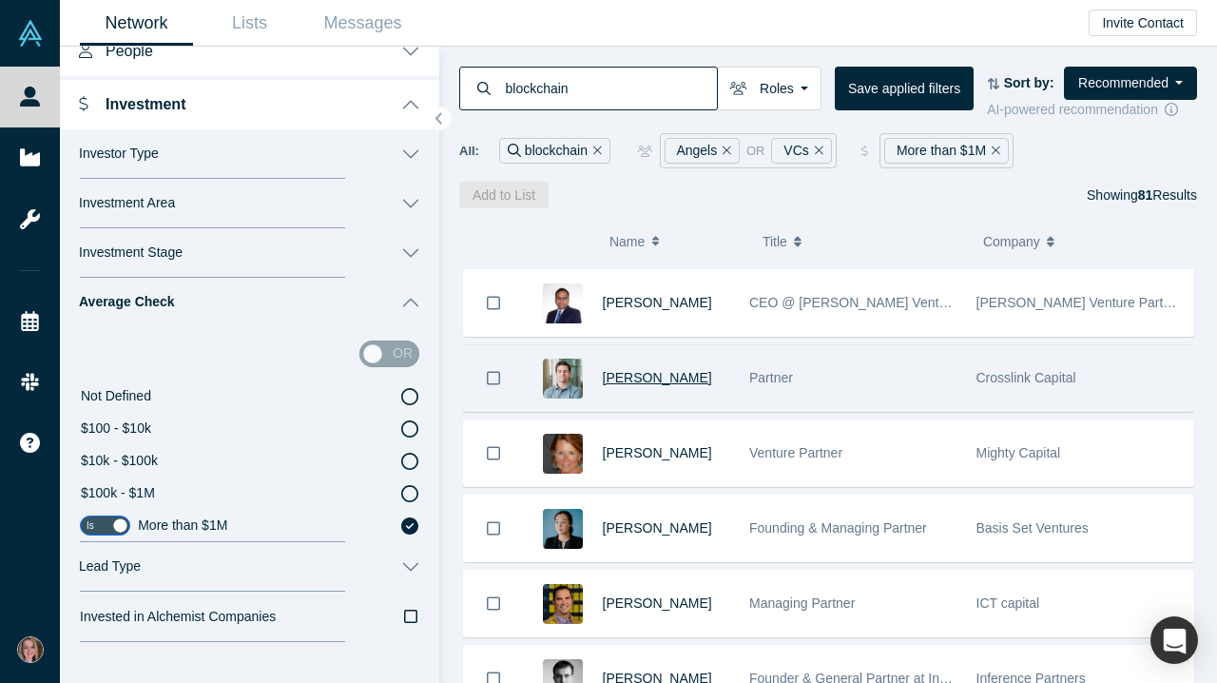
click at [651, 384] on span "Phil Boyer" at bounding box center [657, 377] width 109 height 15
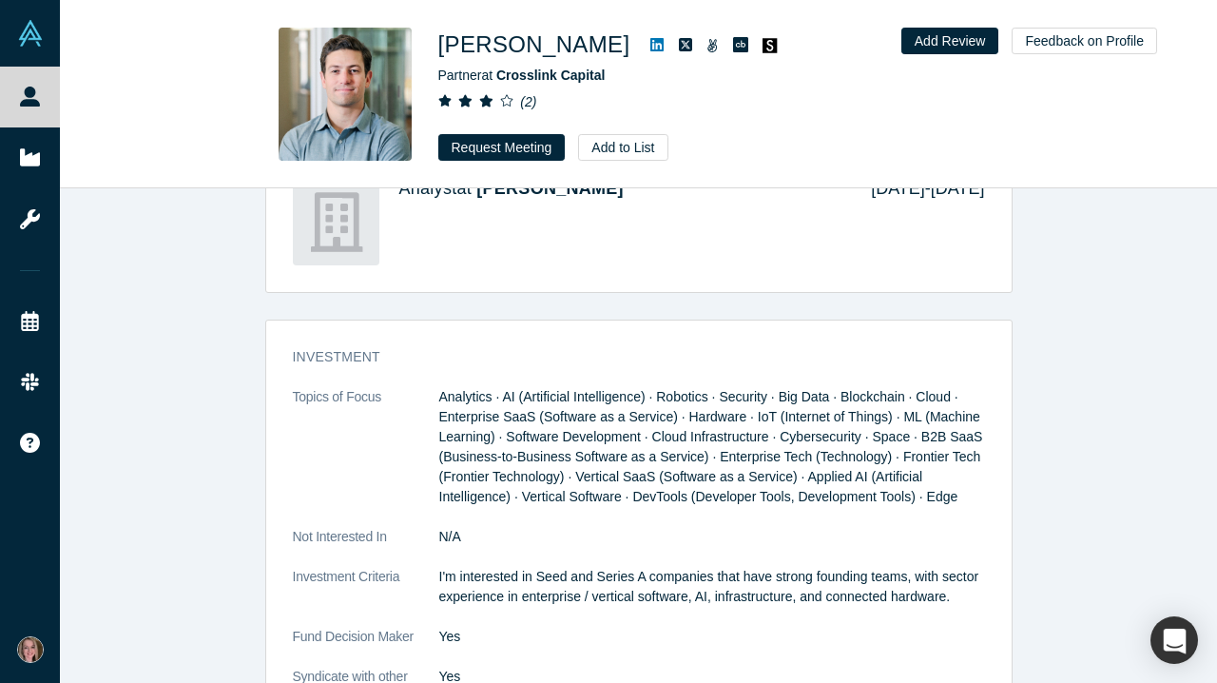
scroll to position [1157, 0]
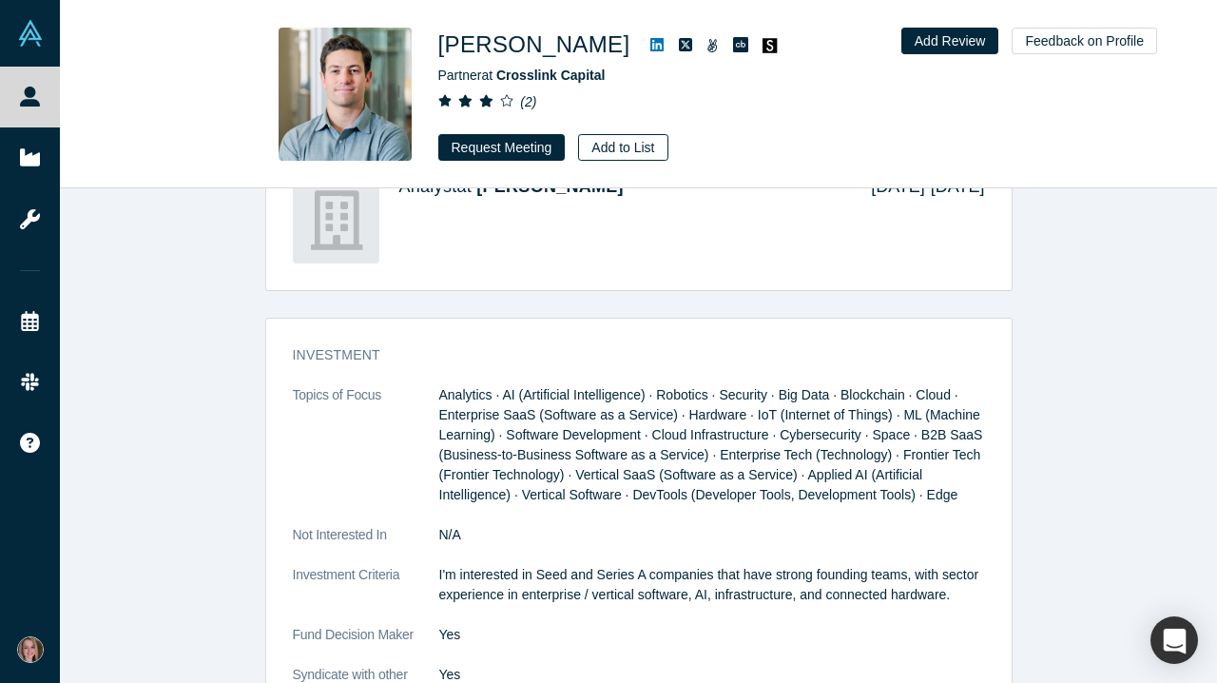
click at [641, 145] on button "Add to List" at bounding box center [622, 147] width 89 height 27
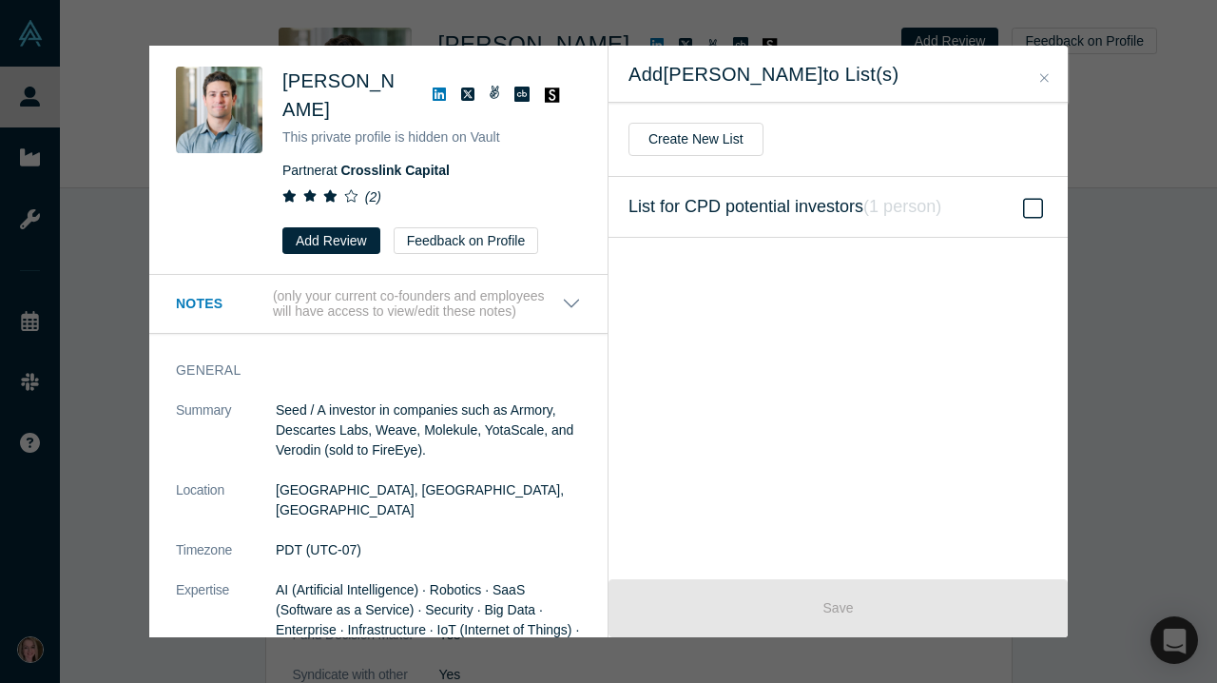
click at [1029, 207] on icon at bounding box center [1033, 208] width 20 height 23
click at [0, 0] on input "List for CPD potential investors ( 1 person )" at bounding box center [0, 0] width 0 height 0
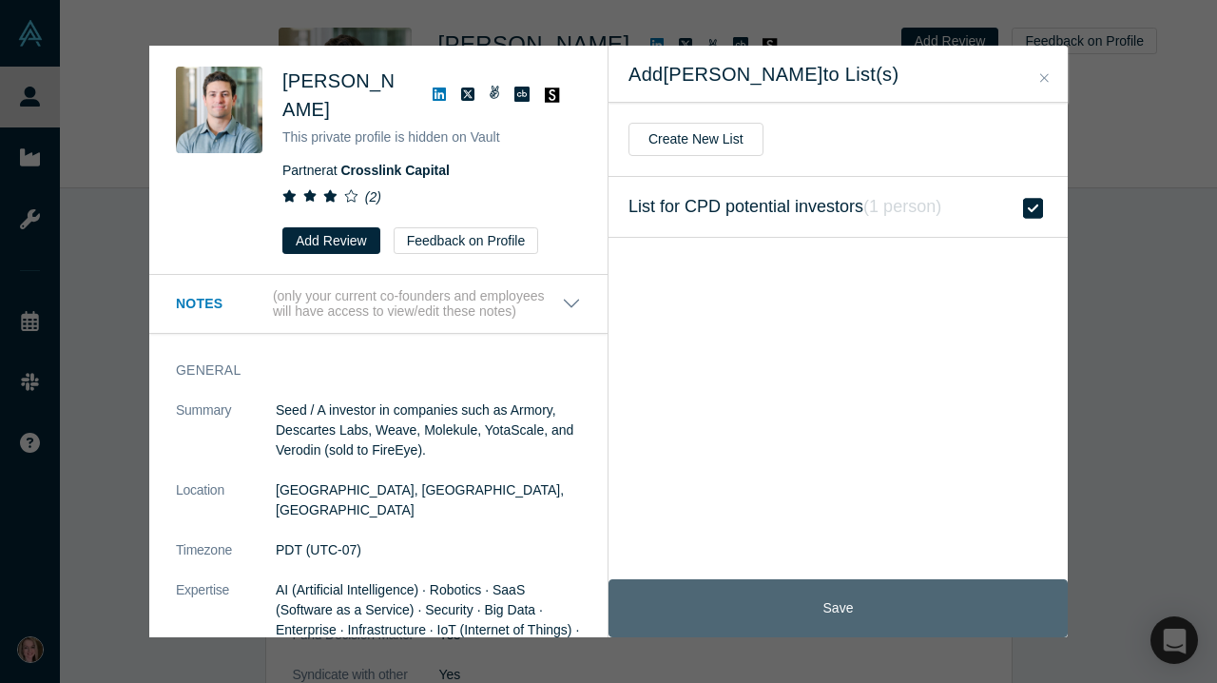
click at [904, 615] on button "Save" at bounding box center [838, 608] width 459 height 58
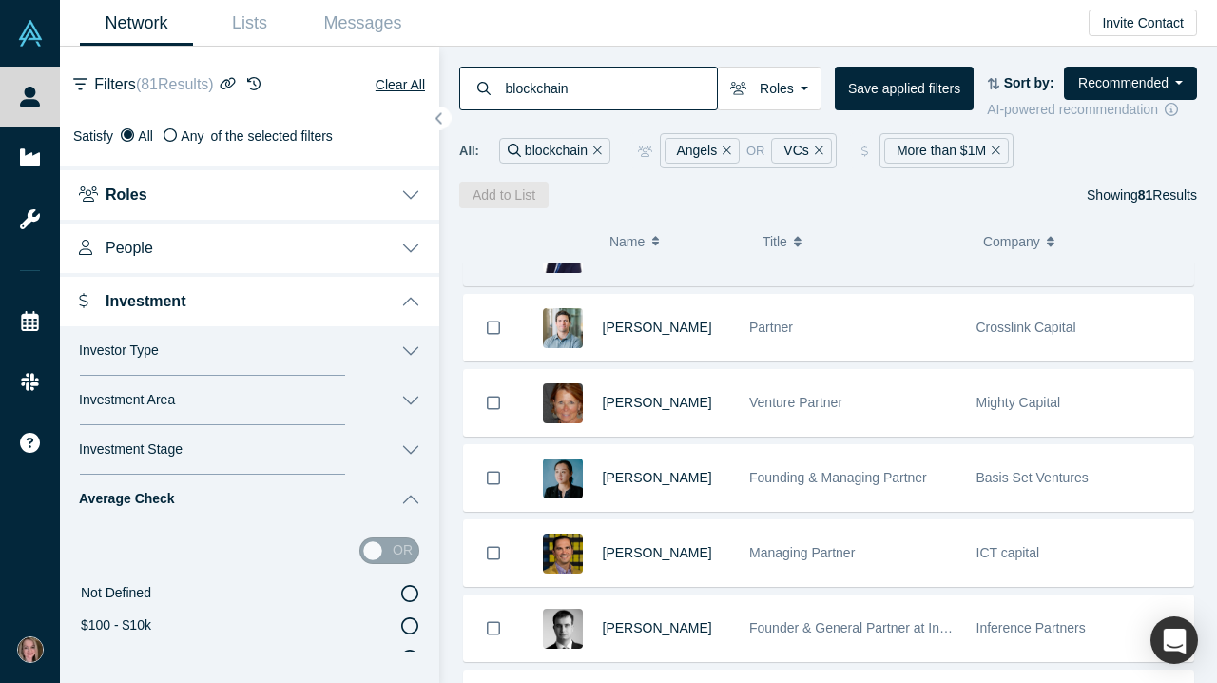
scroll to position [301, 0]
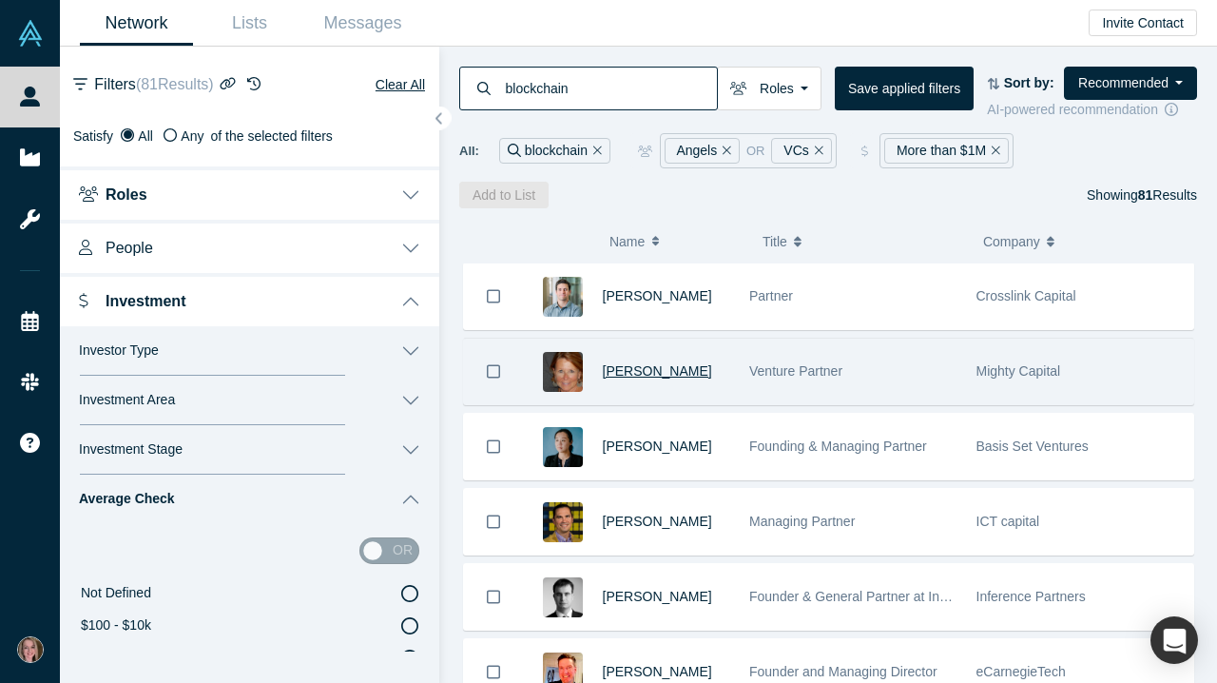
click at [641, 375] on span "Mary Curtis" at bounding box center [657, 370] width 109 height 15
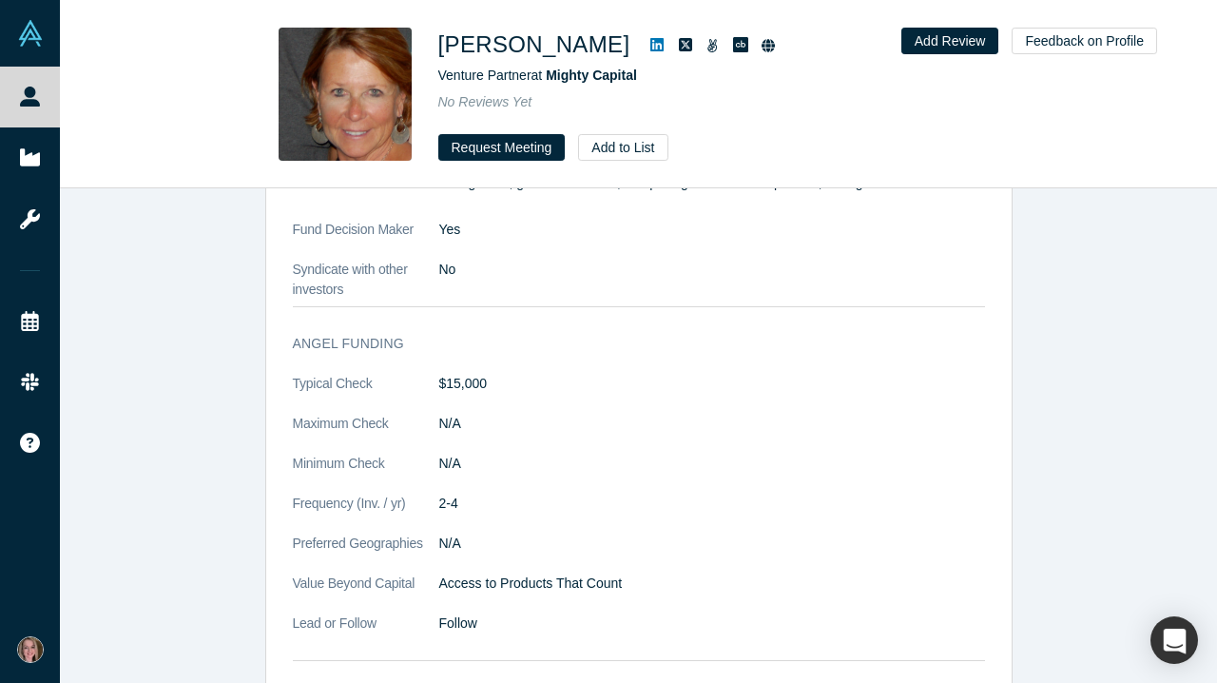
scroll to position [2311, 0]
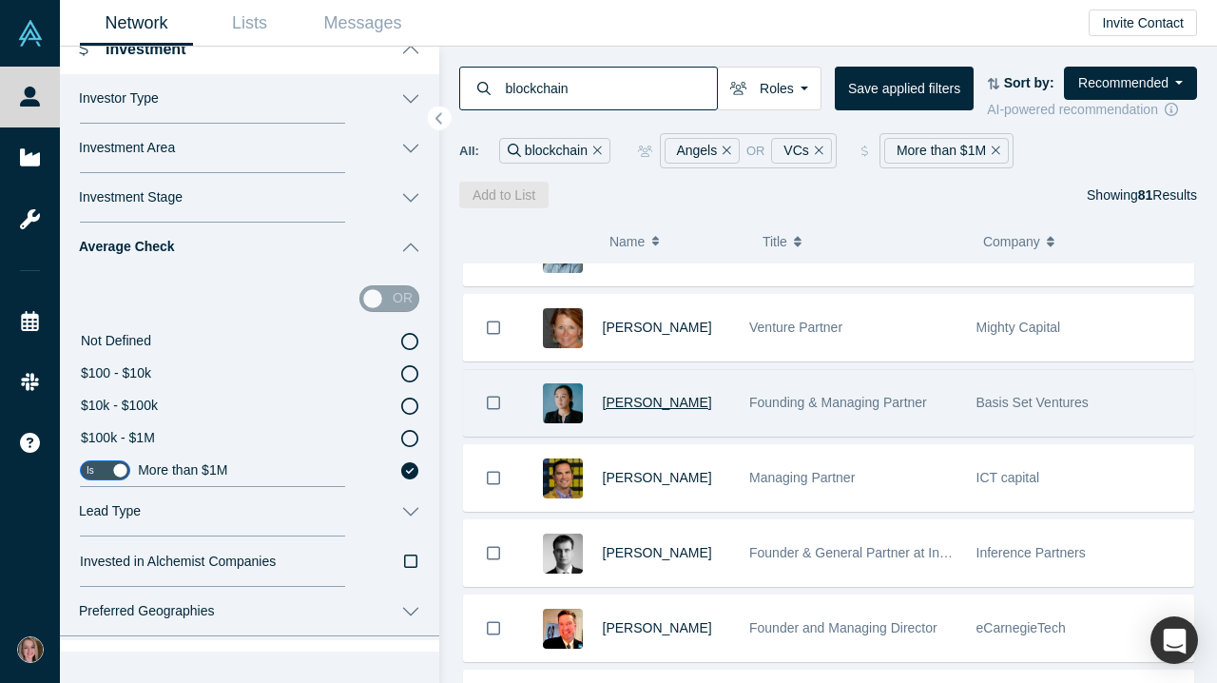
scroll to position [346, 0]
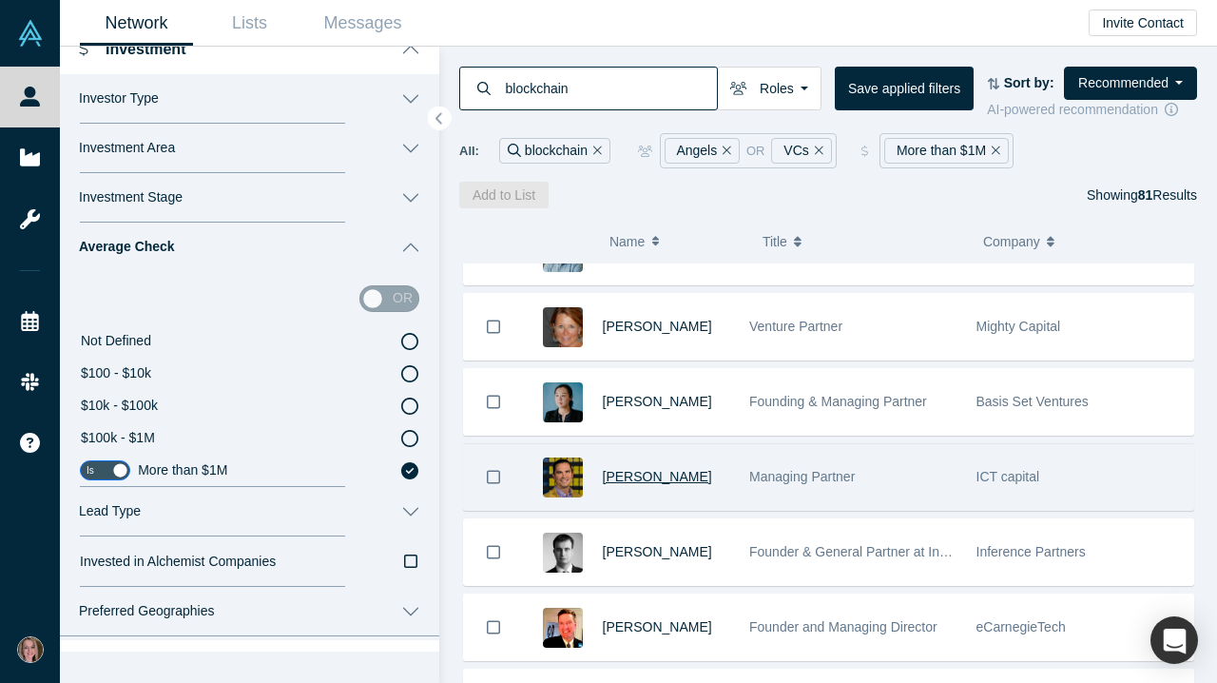
click at [634, 480] on span "Ivan Savelyev" at bounding box center [657, 476] width 109 height 15
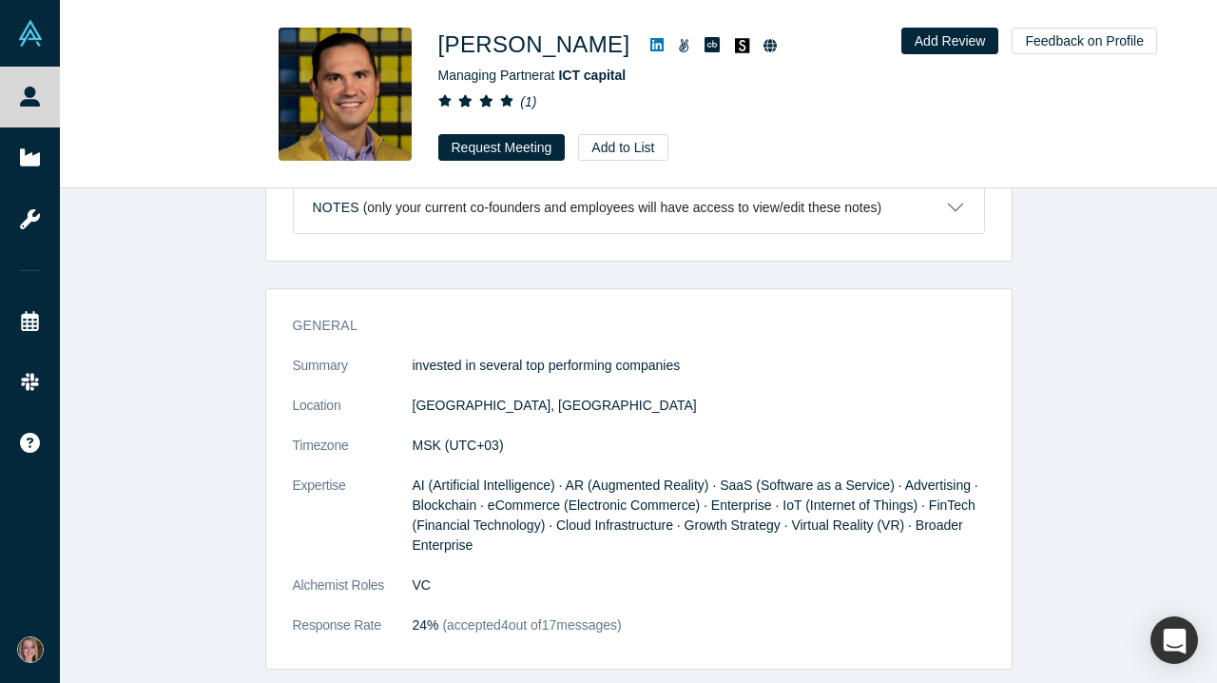
scroll to position [828, 0]
click at [648, 148] on button "Add to List" at bounding box center [622, 147] width 89 height 27
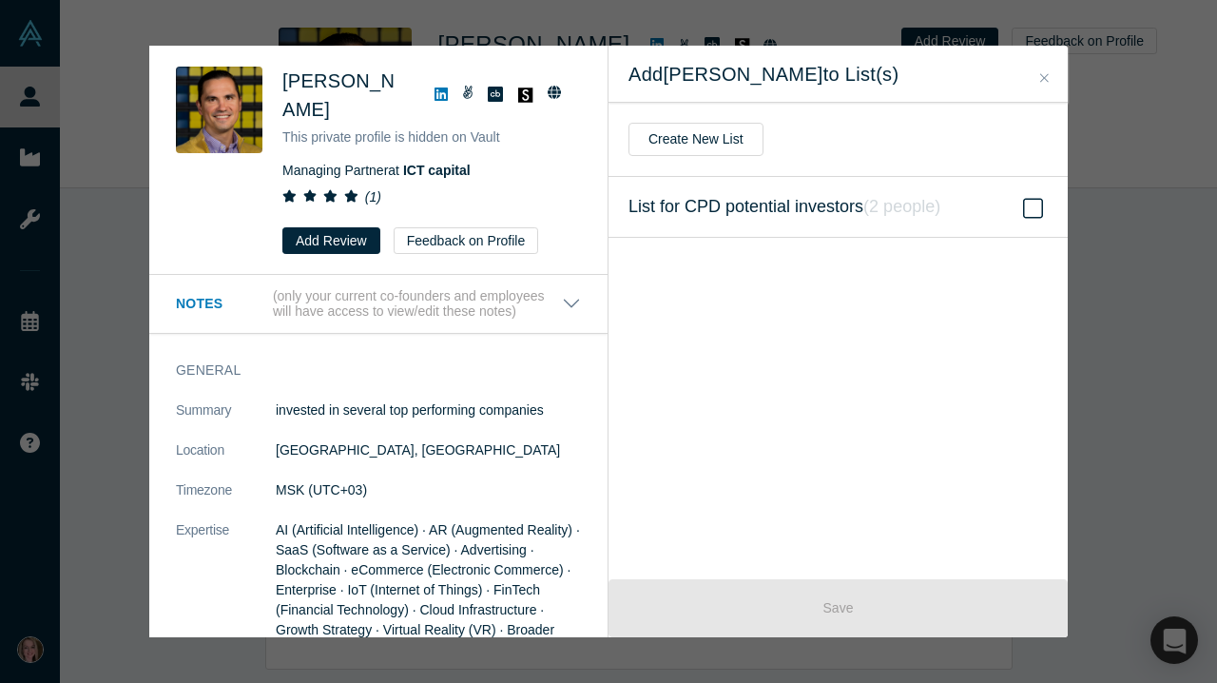
click at [1033, 207] on icon at bounding box center [1033, 208] width 20 height 23
click at [0, 0] on input "List for CPD potential investors ( 2 people )" at bounding box center [0, 0] width 0 height 0
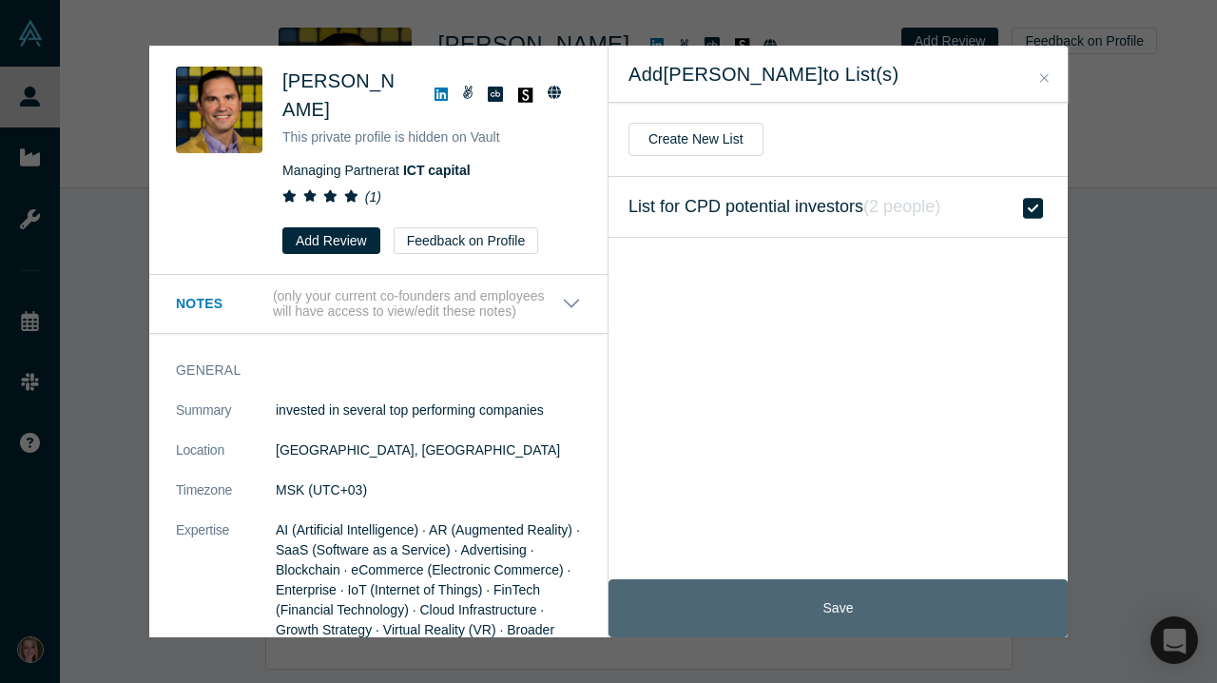
click at [876, 606] on button "Save" at bounding box center [838, 608] width 459 height 58
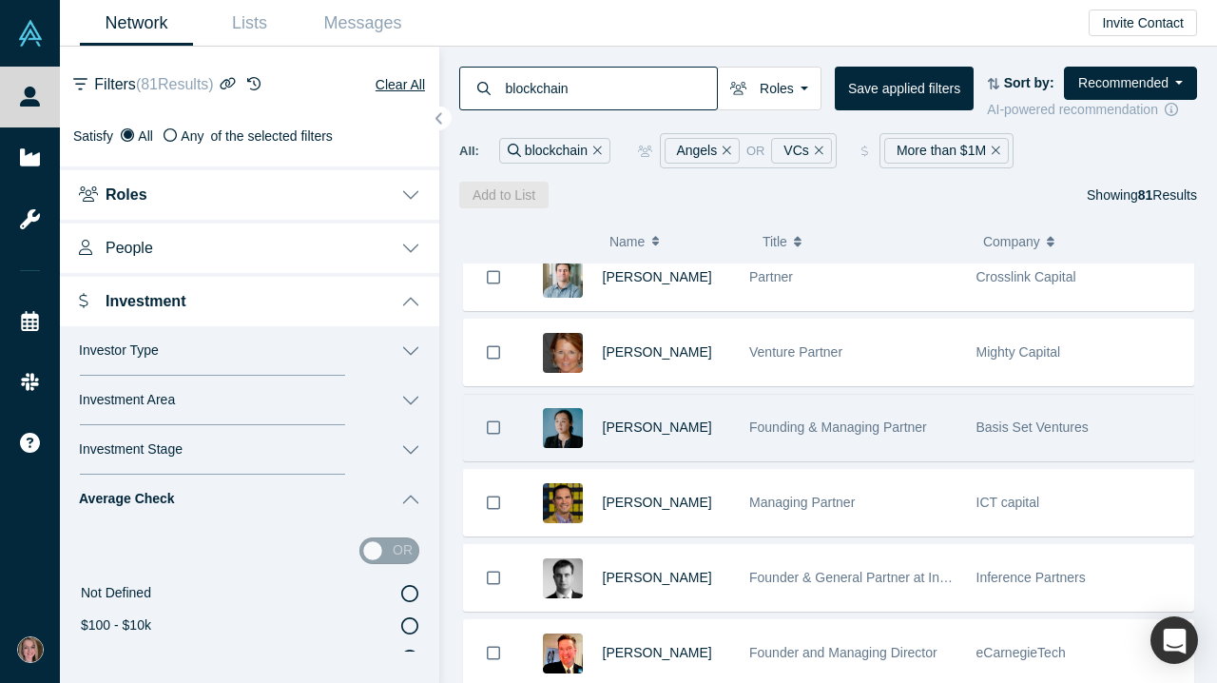
scroll to position [510, 0]
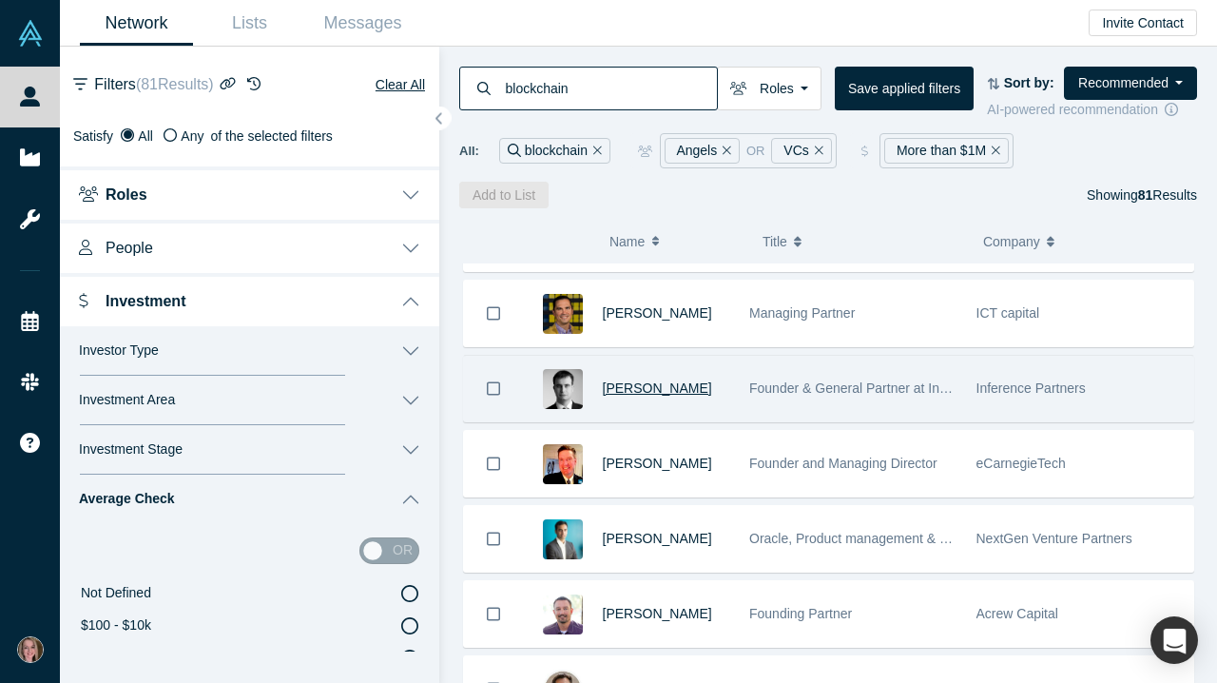
click at [644, 395] on span "Endre Sagi" at bounding box center [657, 387] width 109 height 15
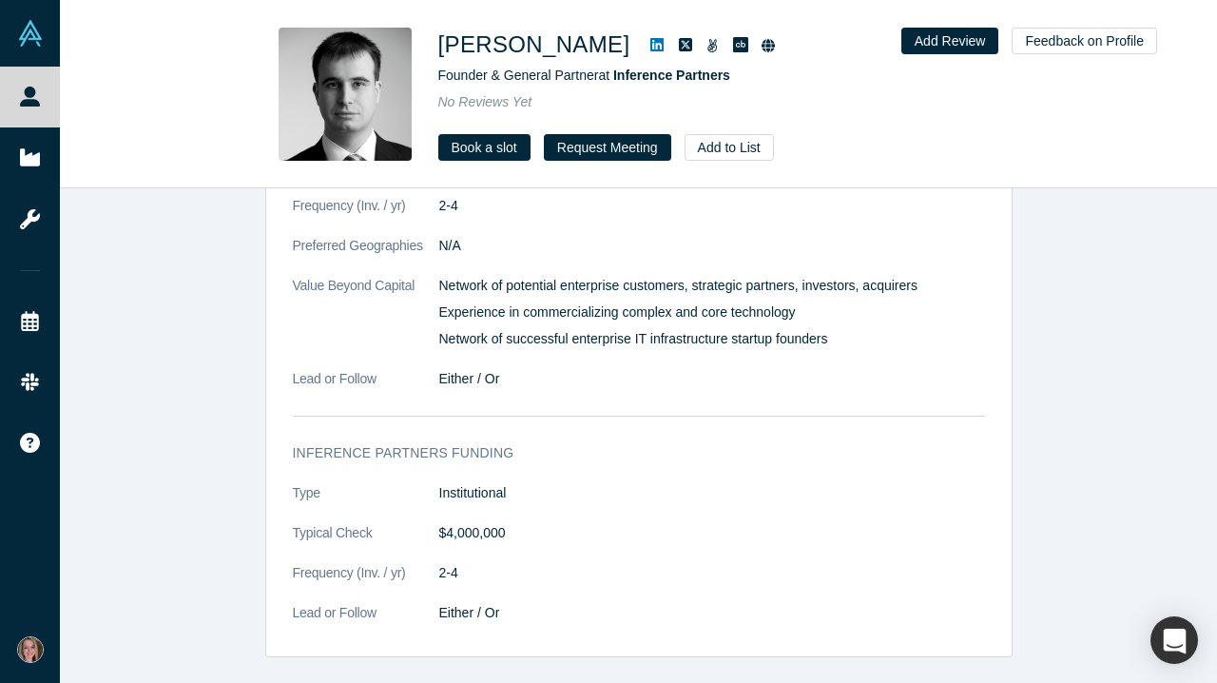
scroll to position [3062, 0]
click at [720, 160] on button "Add to List" at bounding box center [729, 147] width 89 height 27
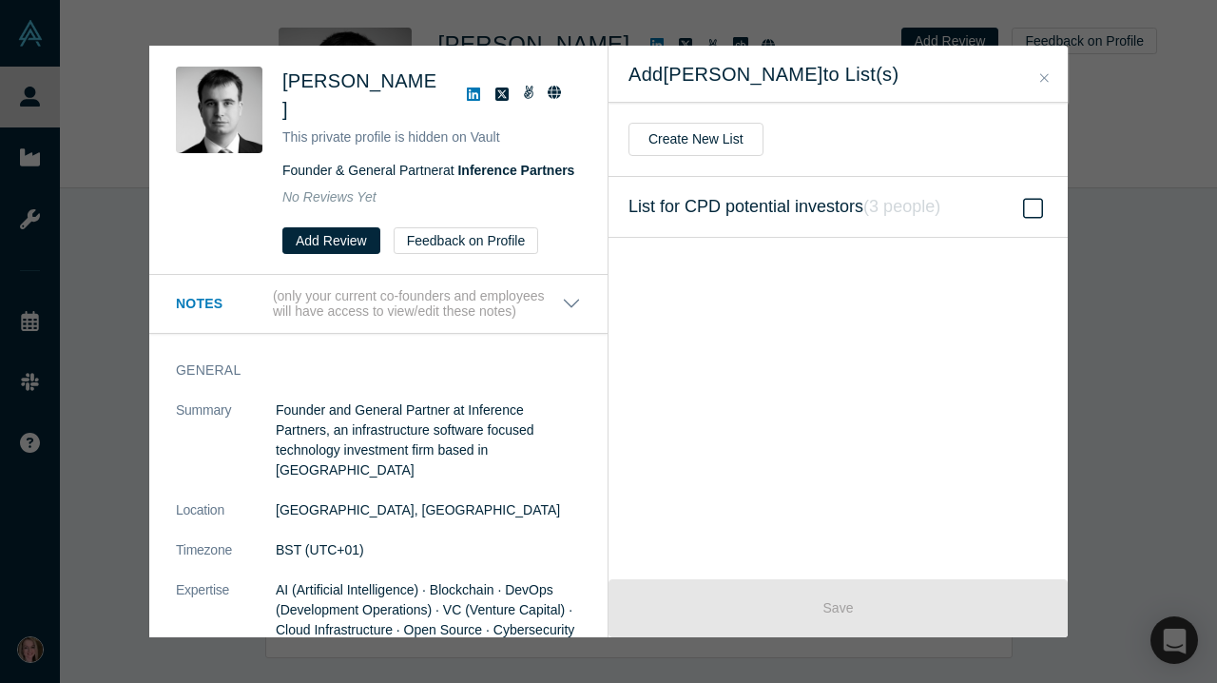
click at [1038, 209] on icon at bounding box center [1033, 208] width 20 height 23
click at [0, 0] on input "List for CPD potential investors ( 3 people )" at bounding box center [0, 0] width 0 height 0
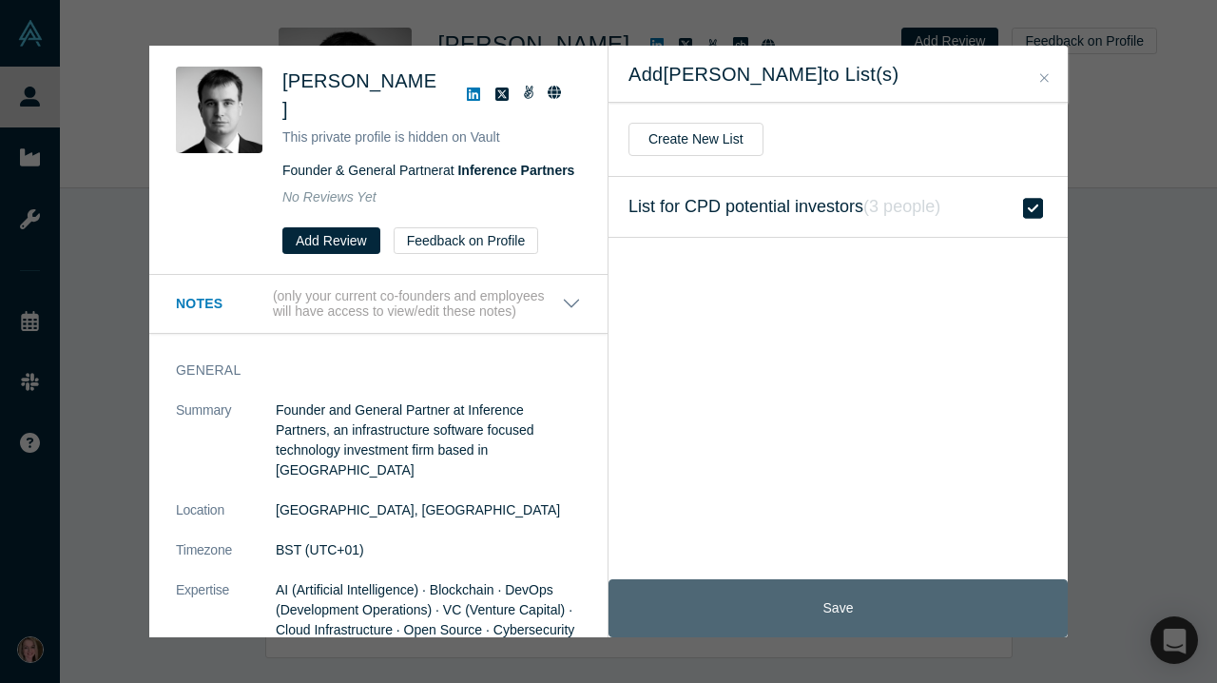
click at [895, 609] on button "Save" at bounding box center [838, 608] width 459 height 58
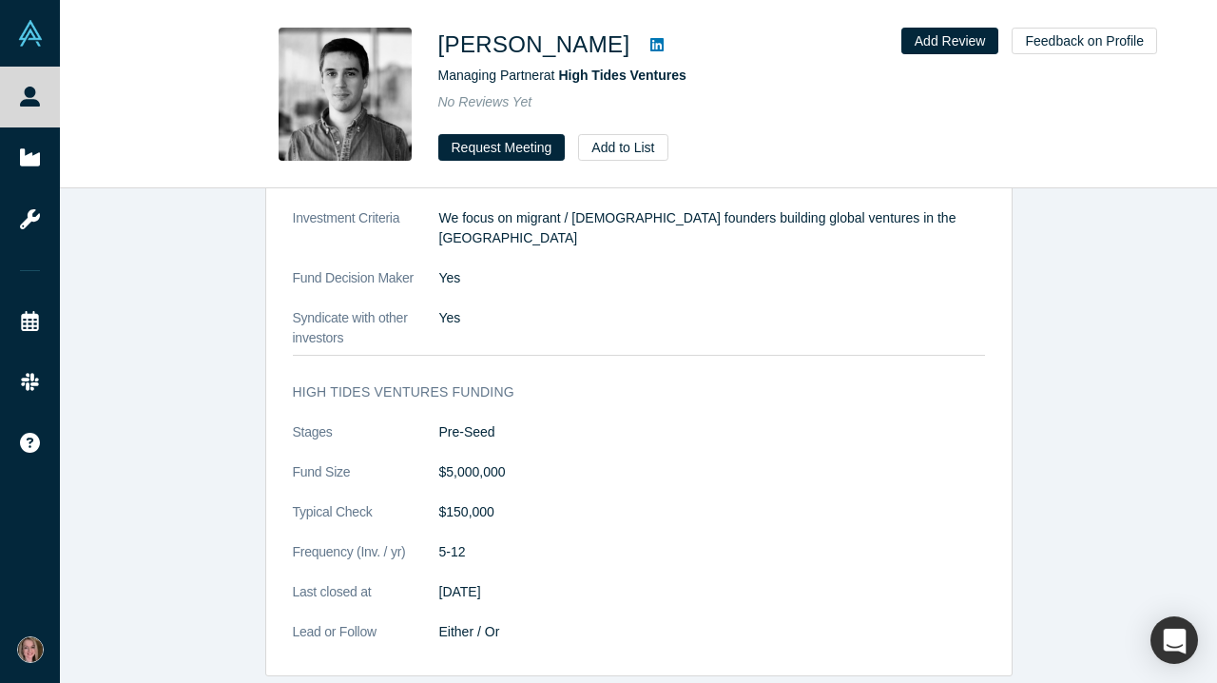
scroll to position [1680, 0]
